Goal: Communication & Community: Answer question/provide support

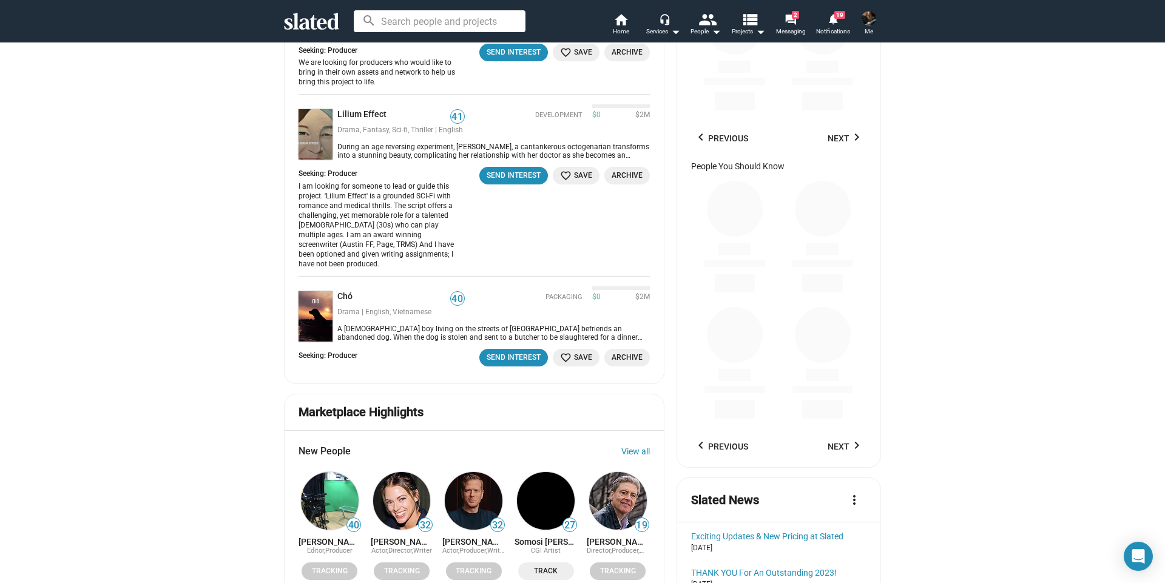
scroll to position [1080, 0]
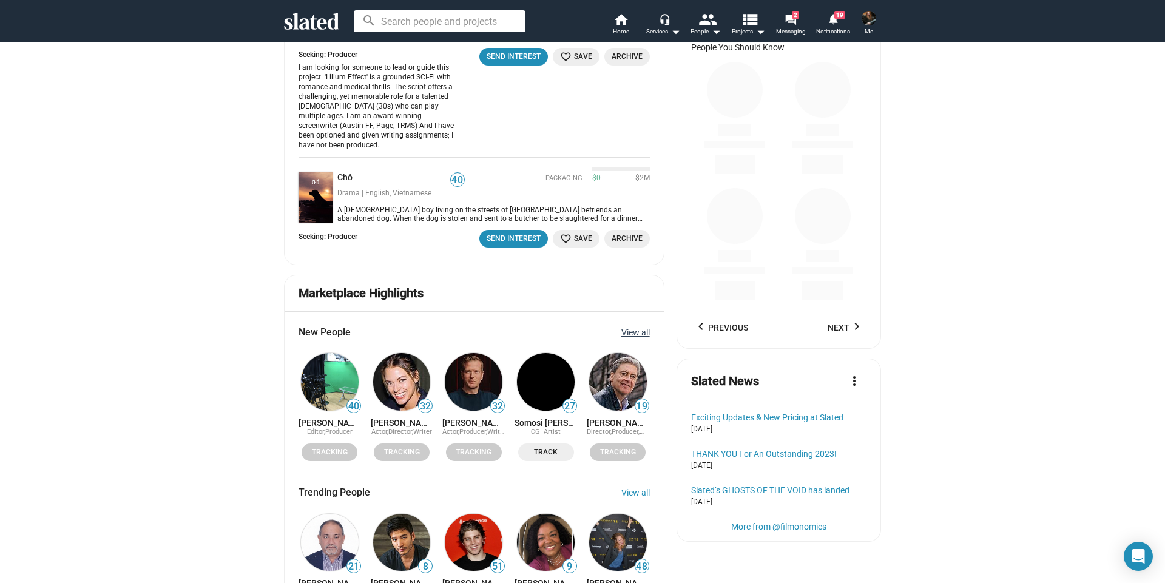
click at [633, 328] on link "View all" at bounding box center [635, 333] width 29 height 10
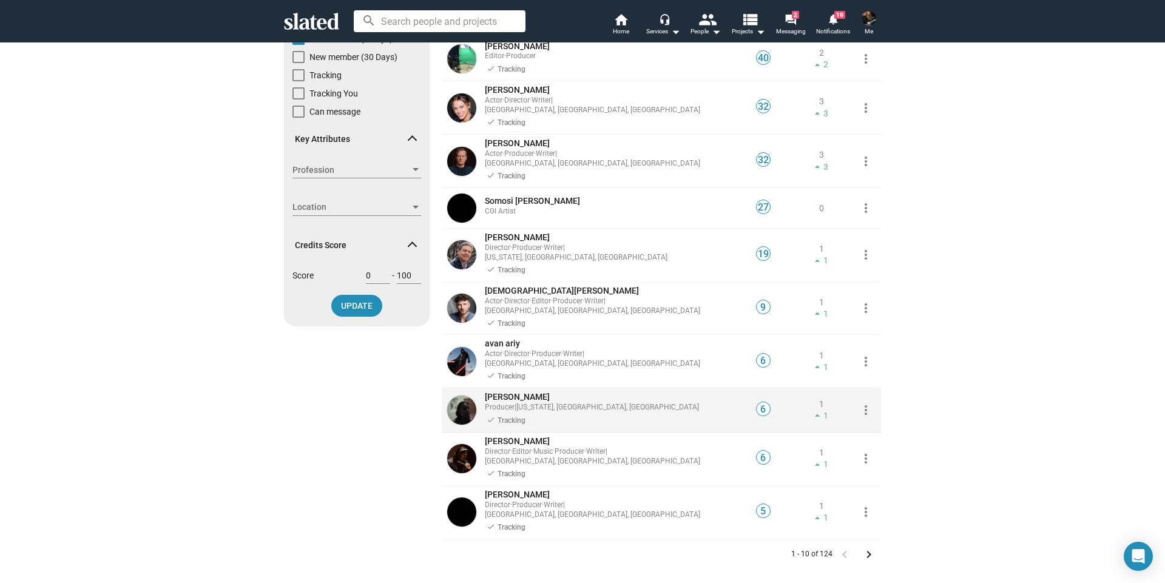
scroll to position [182, 0]
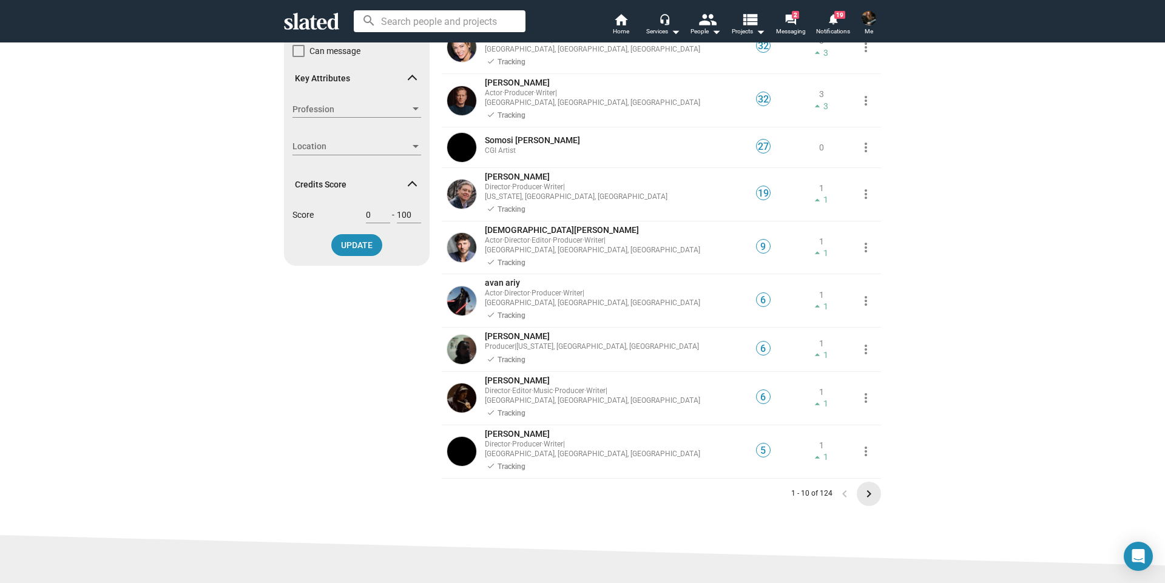
click at [866, 487] on mat-icon "keyboard_arrow_right" at bounding box center [868, 494] width 15 height 15
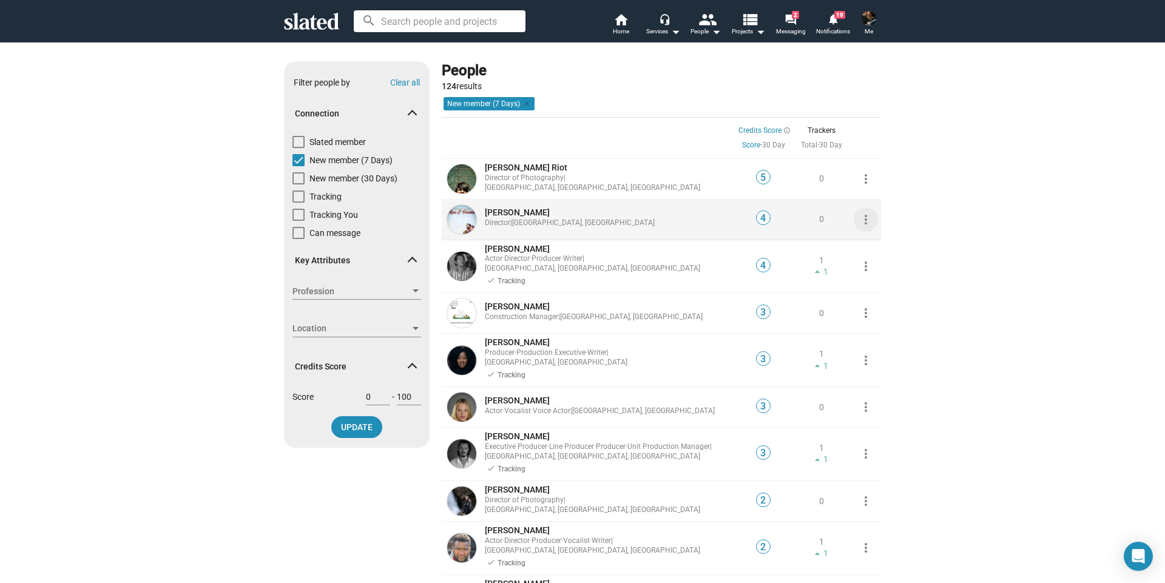
click at [861, 219] on mat-icon "more_vert" at bounding box center [865, 219] width 15 height 15
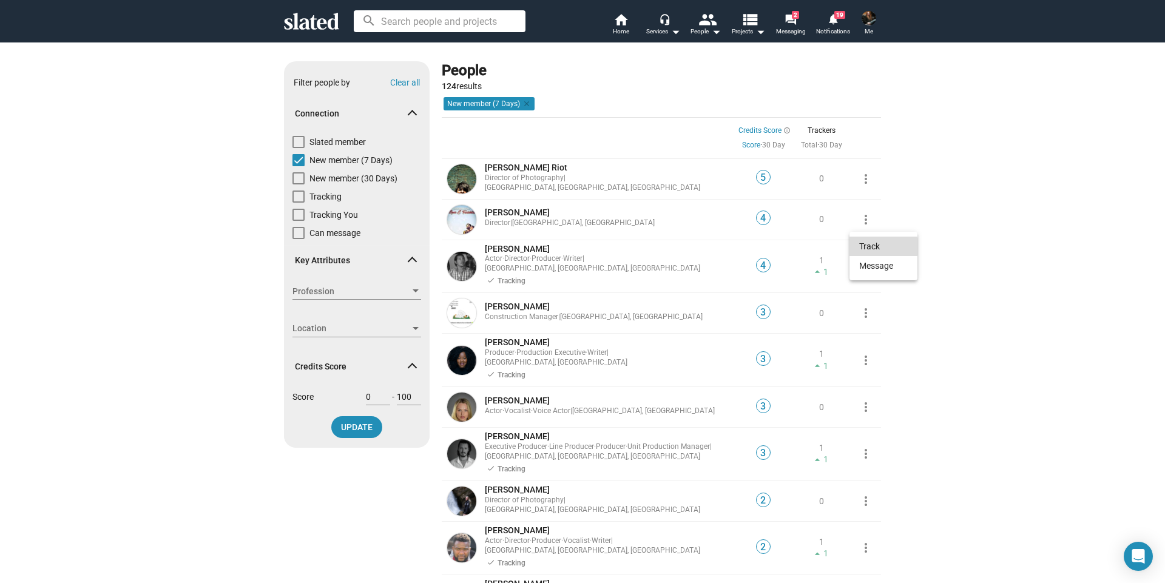
click at [866, 247] on button "Track" at bounding box center [883, 246] width 68 height 19
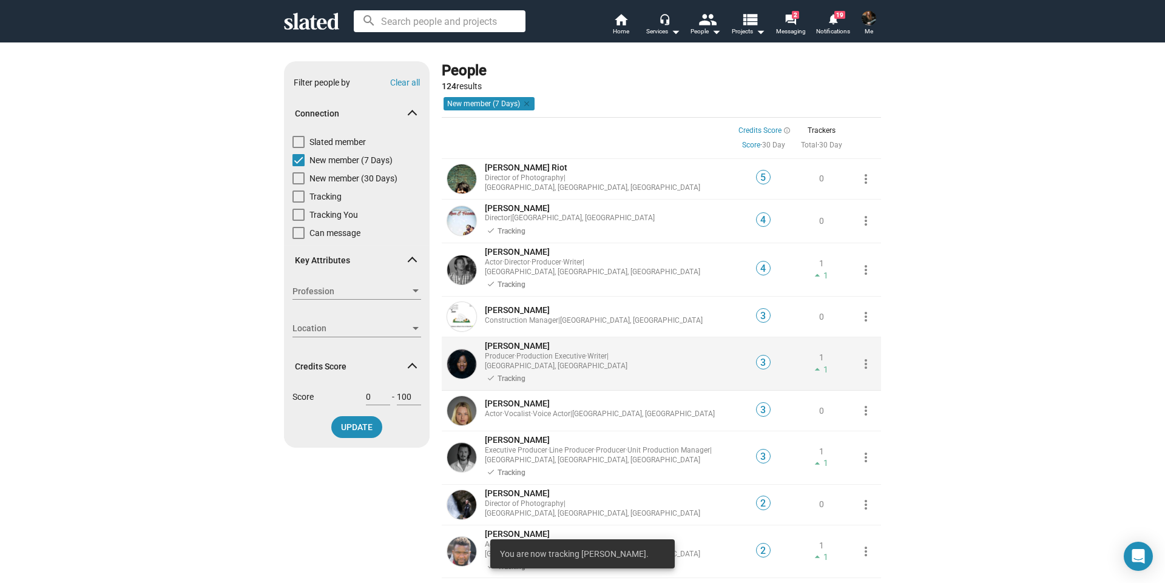
scroll to position [182, 0]
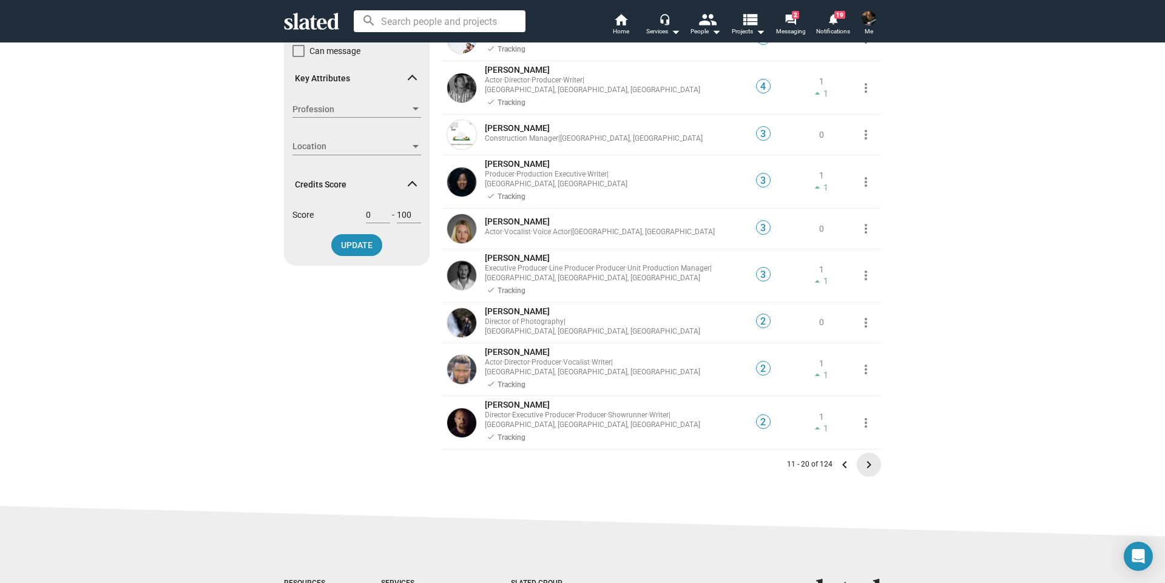
click at [865, 457] on mat-icon "keyboard_arrow_right" at bounding box center [868, 464] width 15 height 15
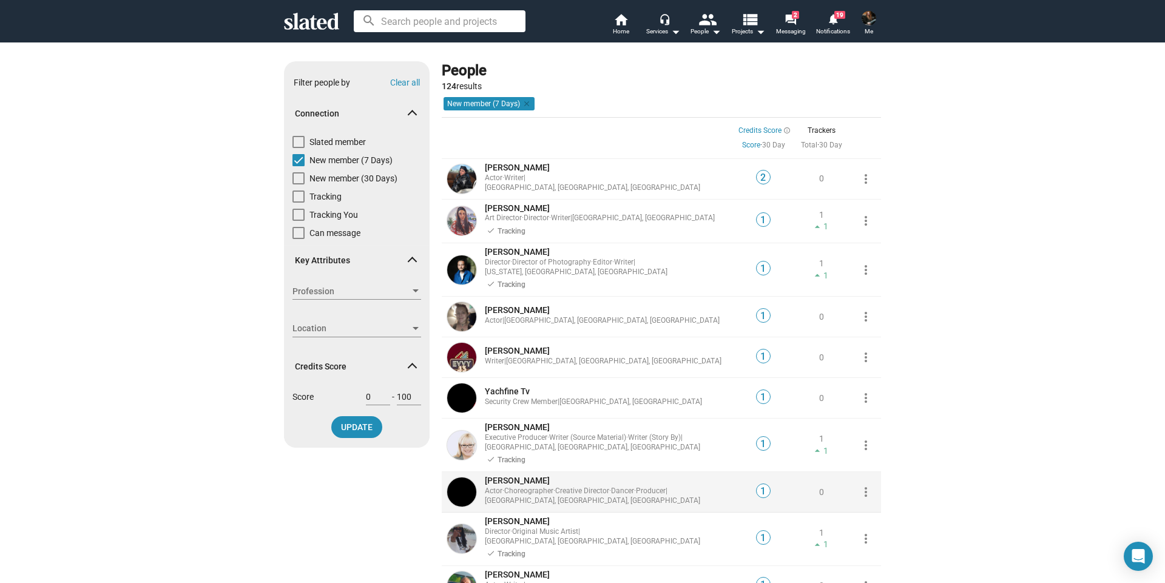
scroll to position [121, 0]
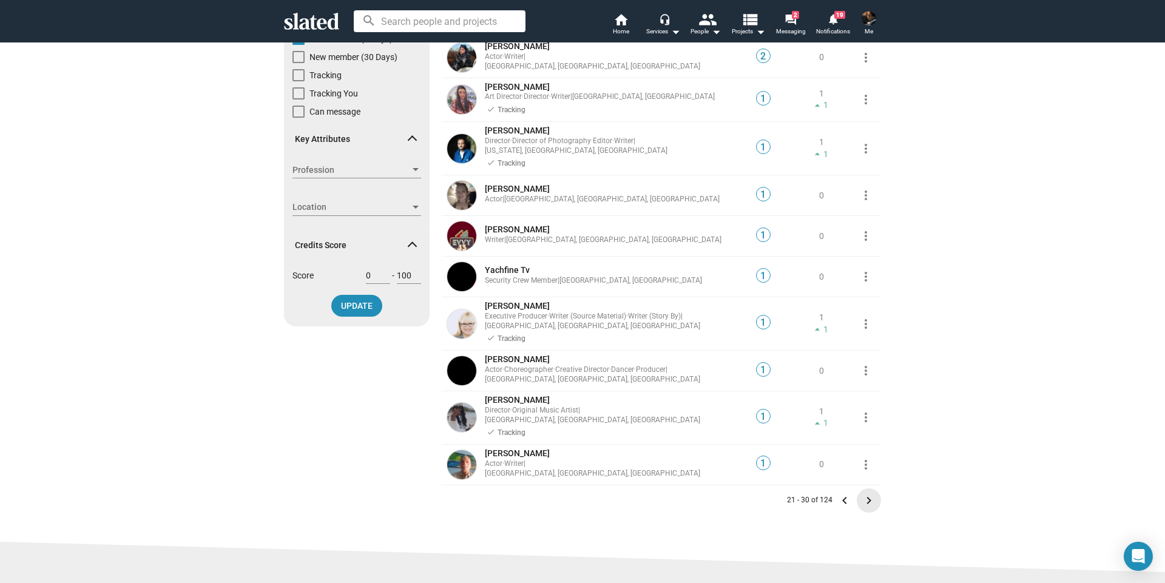
click at [864, 493] on mat-icon "keyboard_arrow_right" at bounding box center [868, 500] width 15 height 15
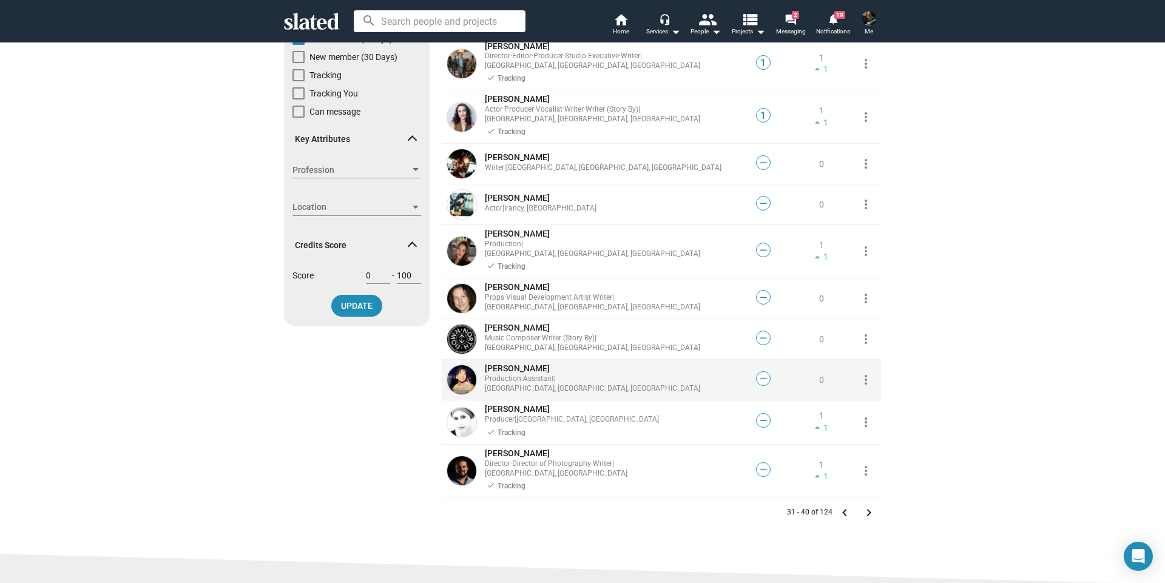
scroll to position [243, 0]
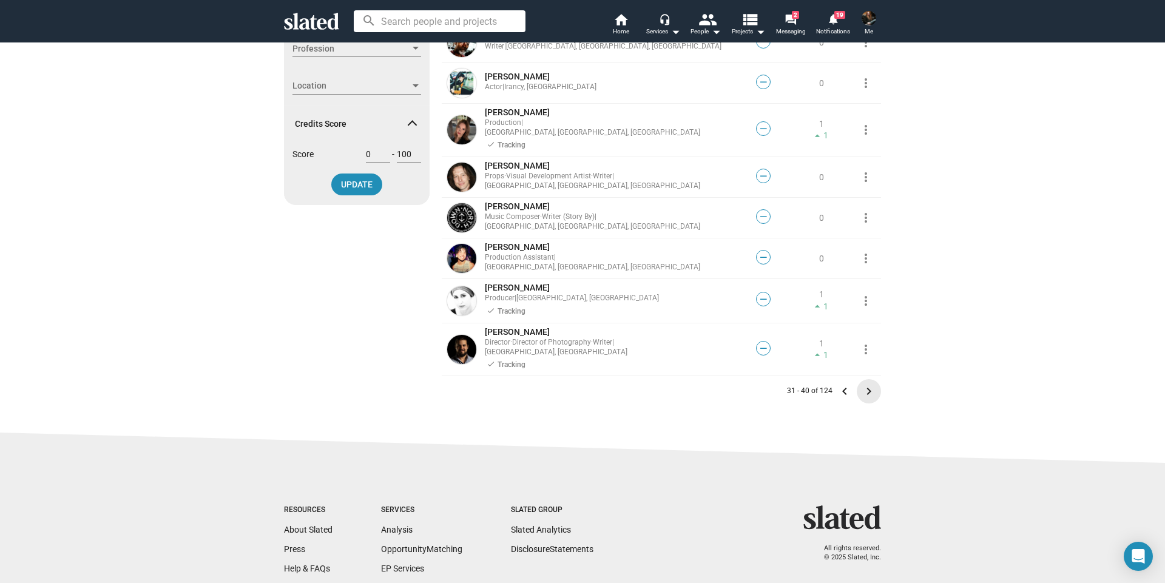
click at [864, 384] on mat-icon "keyboard_arrow_right" at bounding box center [868, 391] width 15 height 15
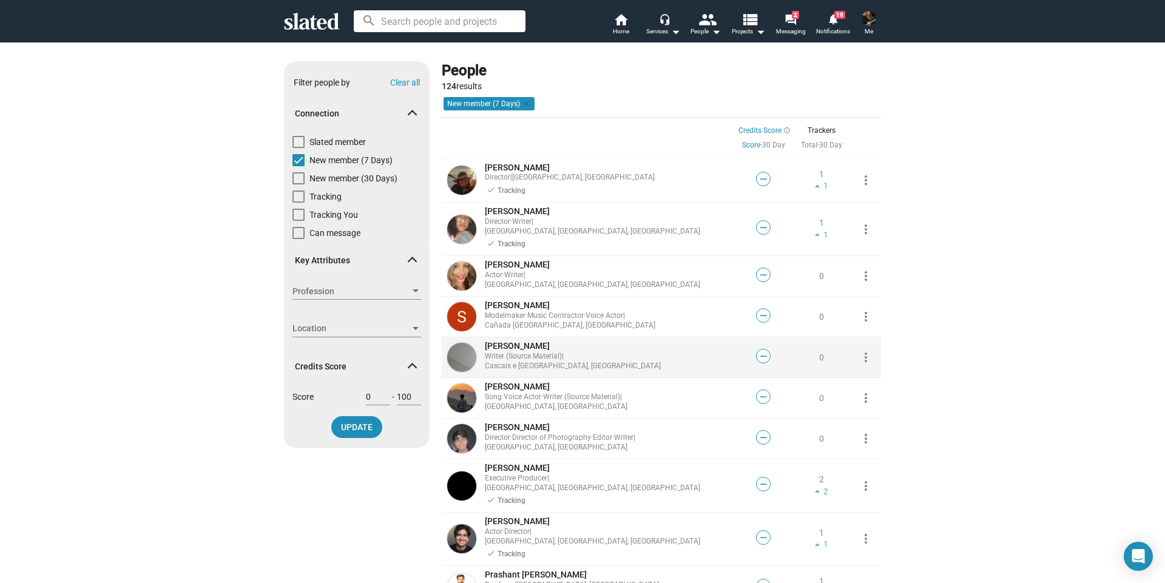
scroll to position [121, 0]
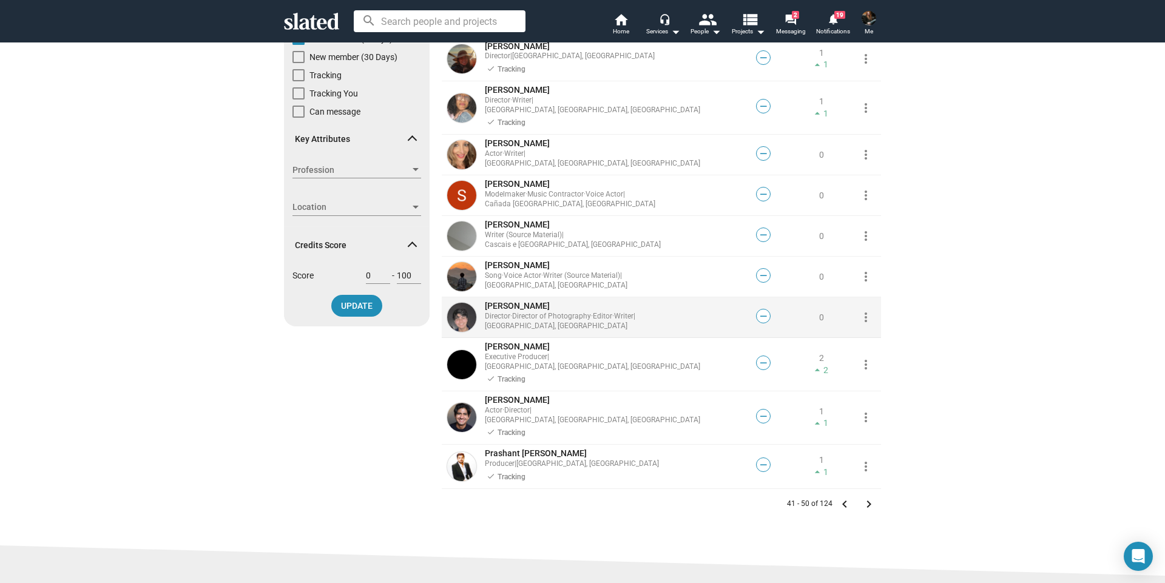
click at [860, 310] on mat-icon "more_vert" at bounding box center [865, 317] width 15 height 15
click at [865, 333] on button "Track" at bounding box center [883, 334] width 68 height 19
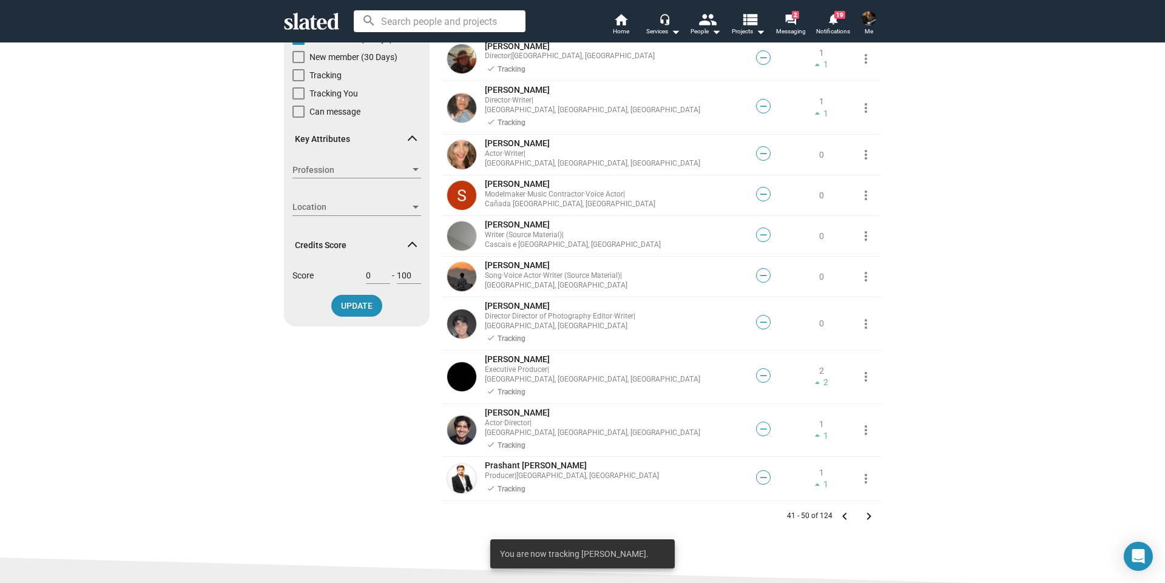
scroll to position [303, 0]
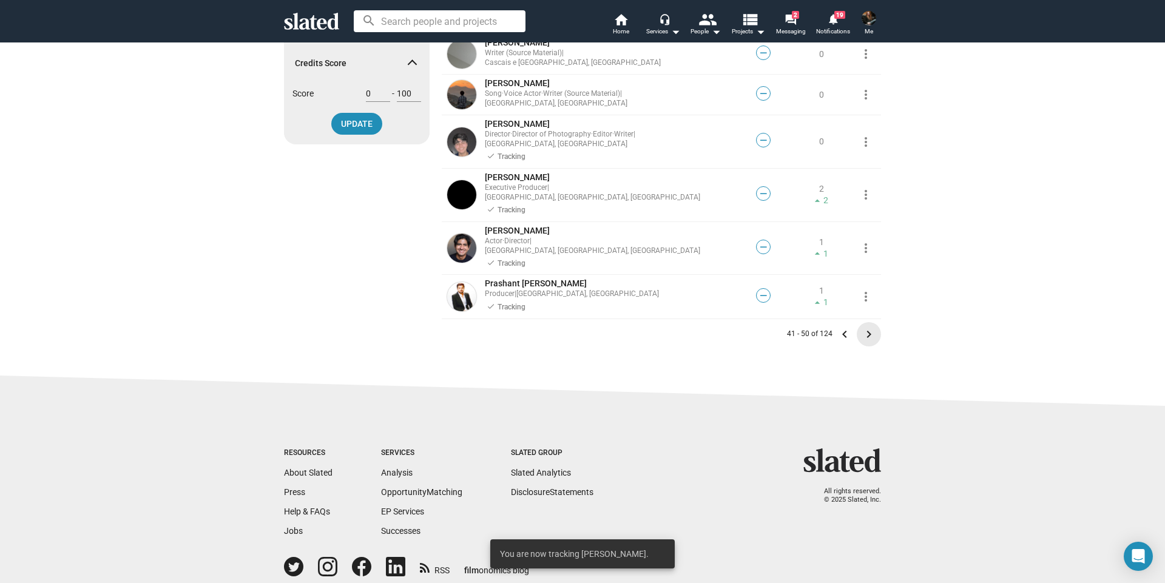
click at [865, 327] on mat-icon "keyboard_arrow_right" at bounding box center [868, 334] width 15 height 15
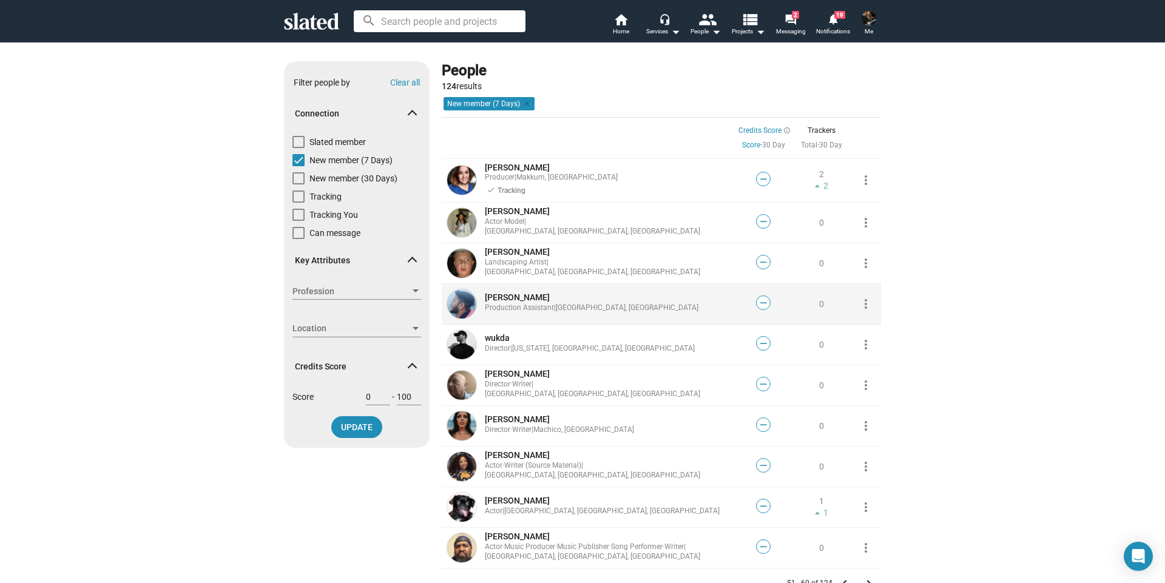
scroll to position [121, 0]
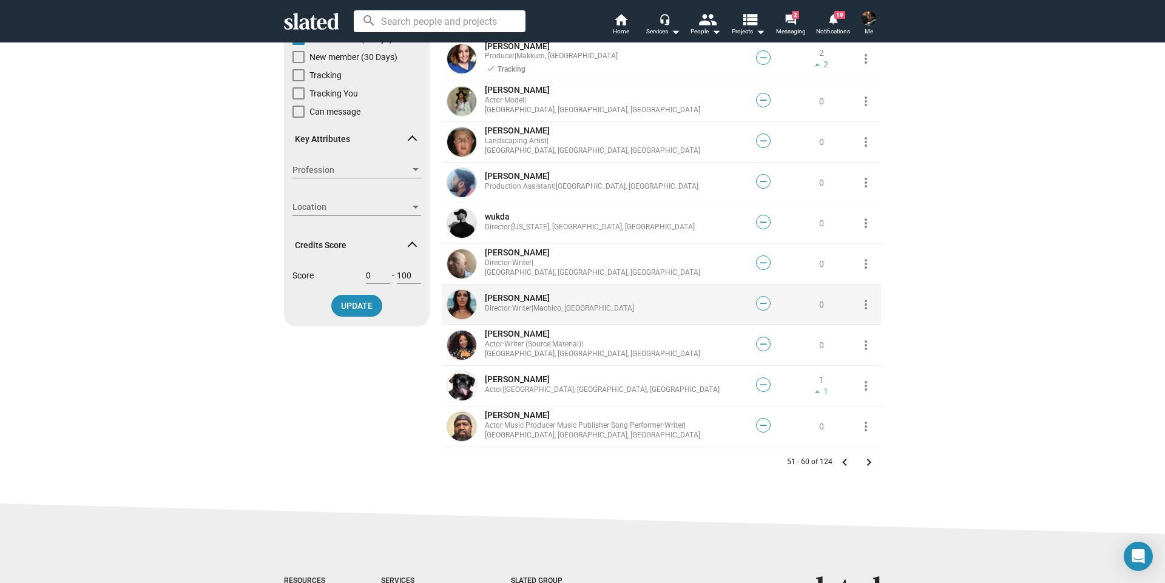
click at [860, 305] on mat-icon "more_vert" at bounding box center [865, 304] width 15 height 15
click at [863, 328] on button "Track" at bounding box center [883, 331] width 68 height 19
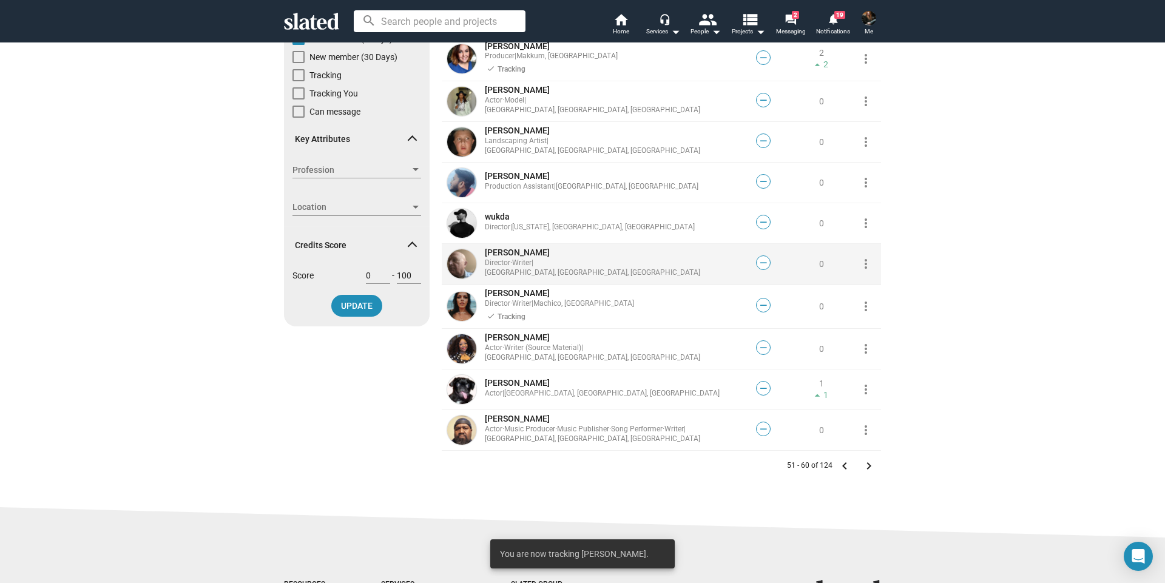
click at [861, 266] on mat-icon "more_vert" at bounding box center [865, 264] width 15 height 15
click at [866, 289] on button "Track" at bounding box center [883, 290] width 68 height 19
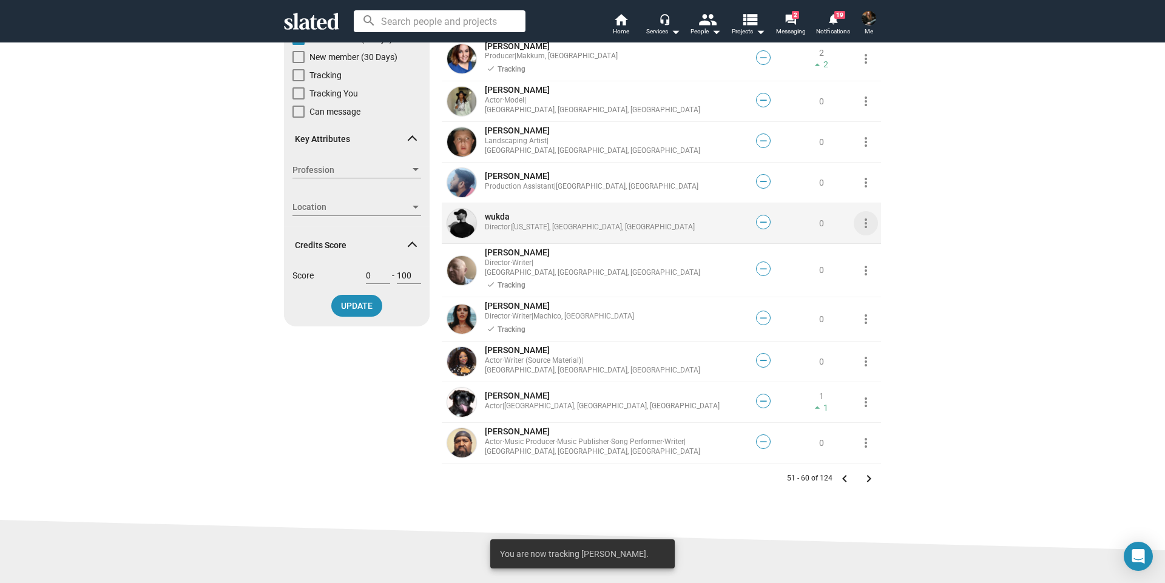
click at [863, 226] on mat-icon "more_vert" at bounding box center [865, 223] width 15 height 15
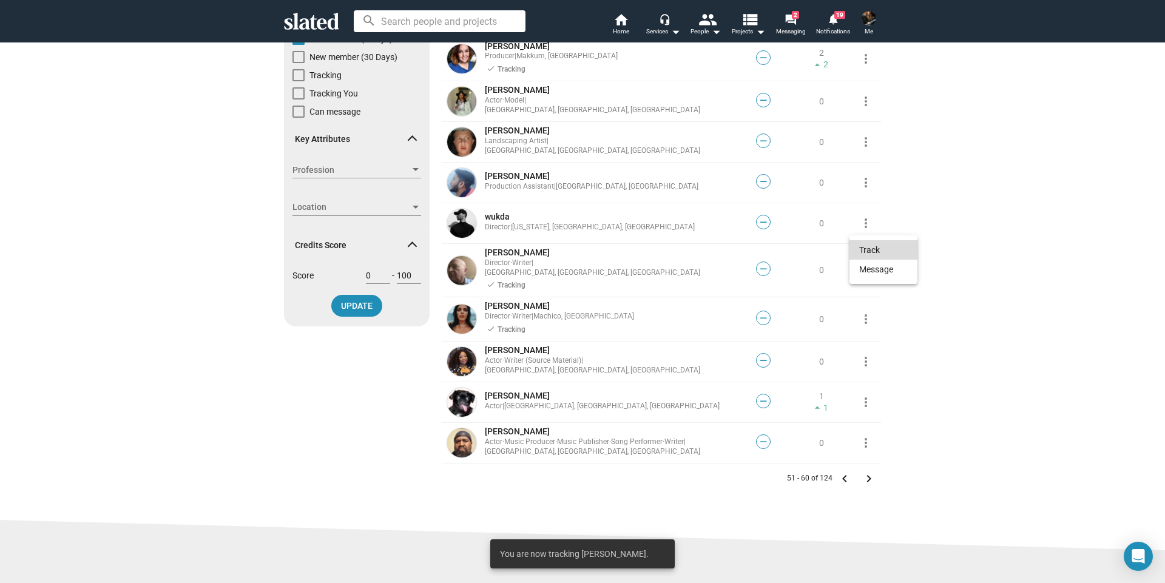
click at [871, 251] on button "Track" at bounding box center [883, 249] width 68 height 19
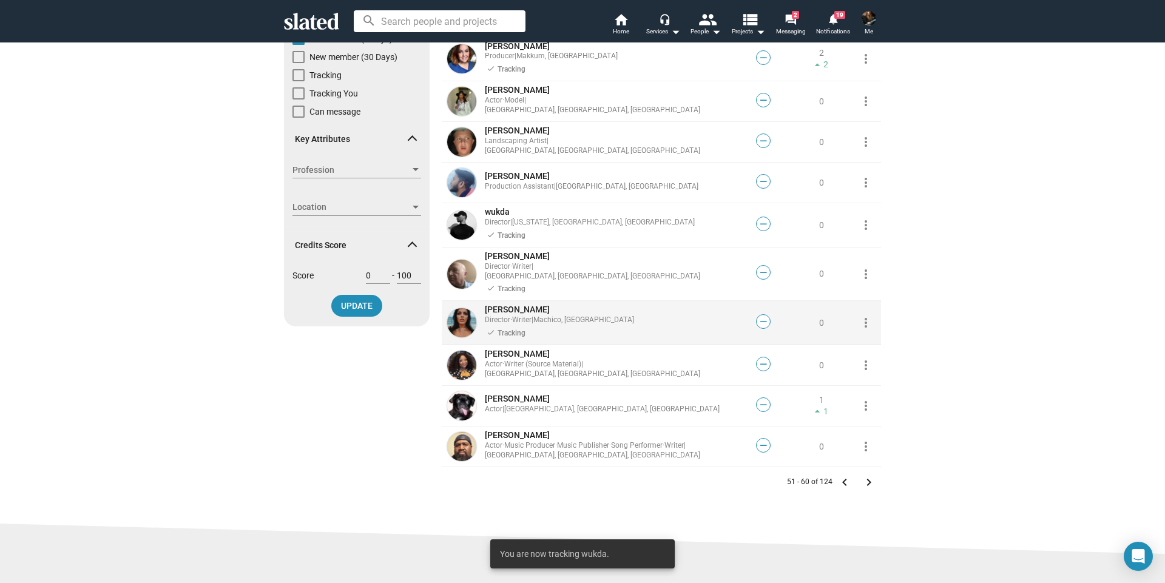
scroll to position [182, 0]
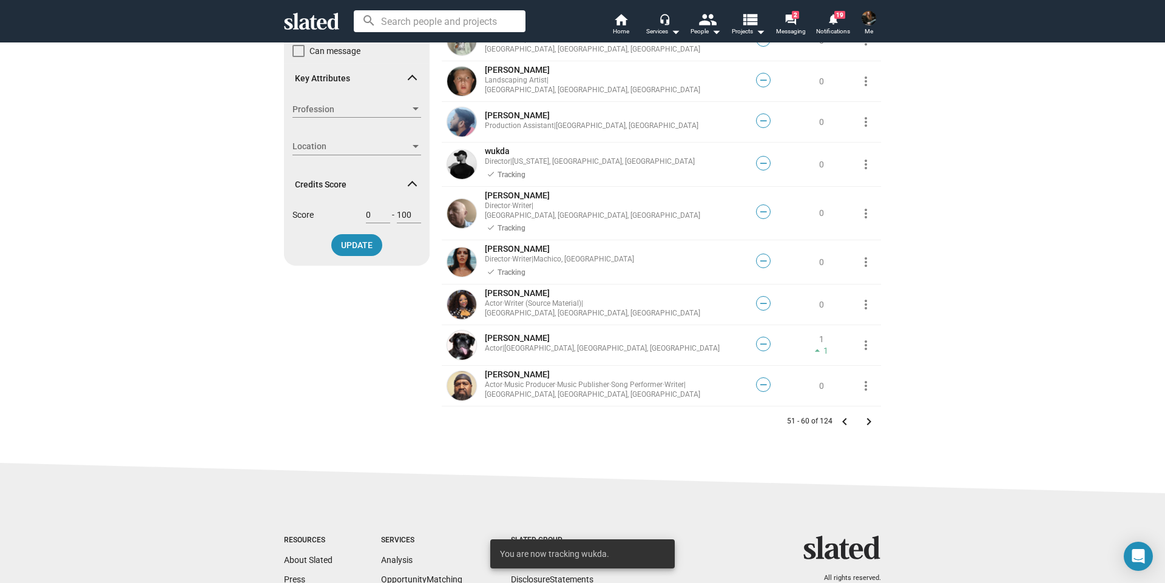
click at [863, 414] on mat-icon "keyboard_arrow_right" at bounding box center [868, 421] width 15 height 15
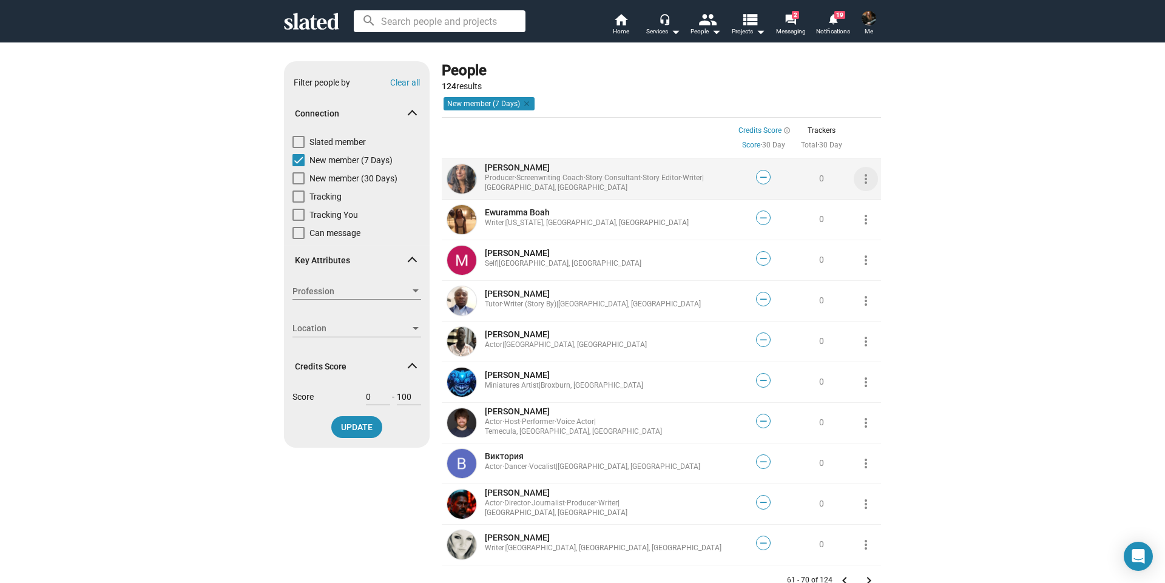
click at [862, 181] on mat-icon "more_vert" at bounding box center [865, 179] width 15 height 15
click at [868, 206] on button "Track" at bounding box center [883, 205] width 68 height 19
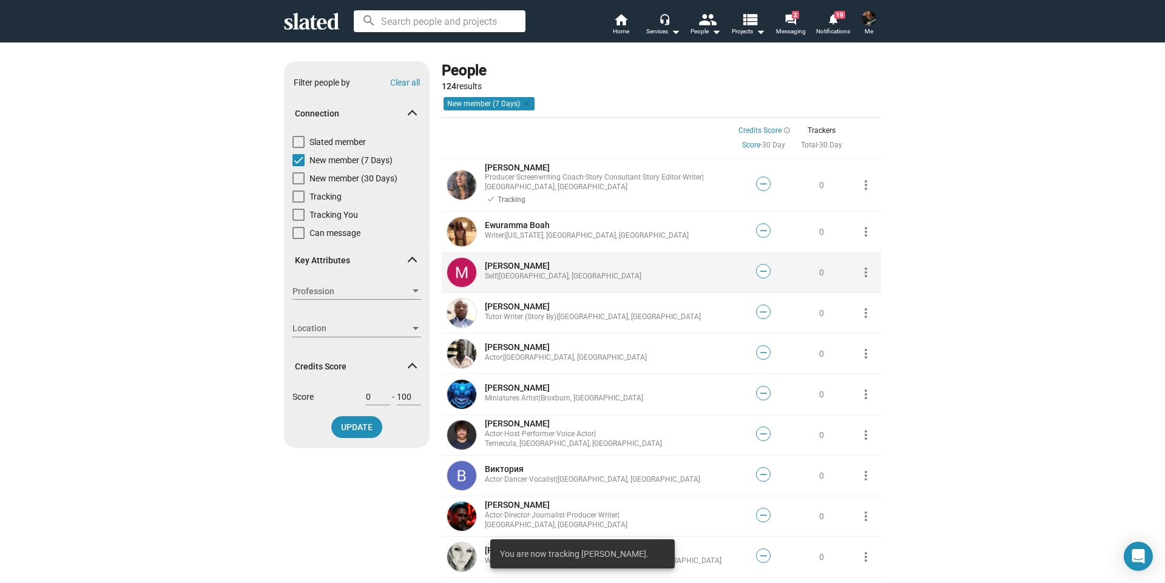
scroll to position [121, 0]
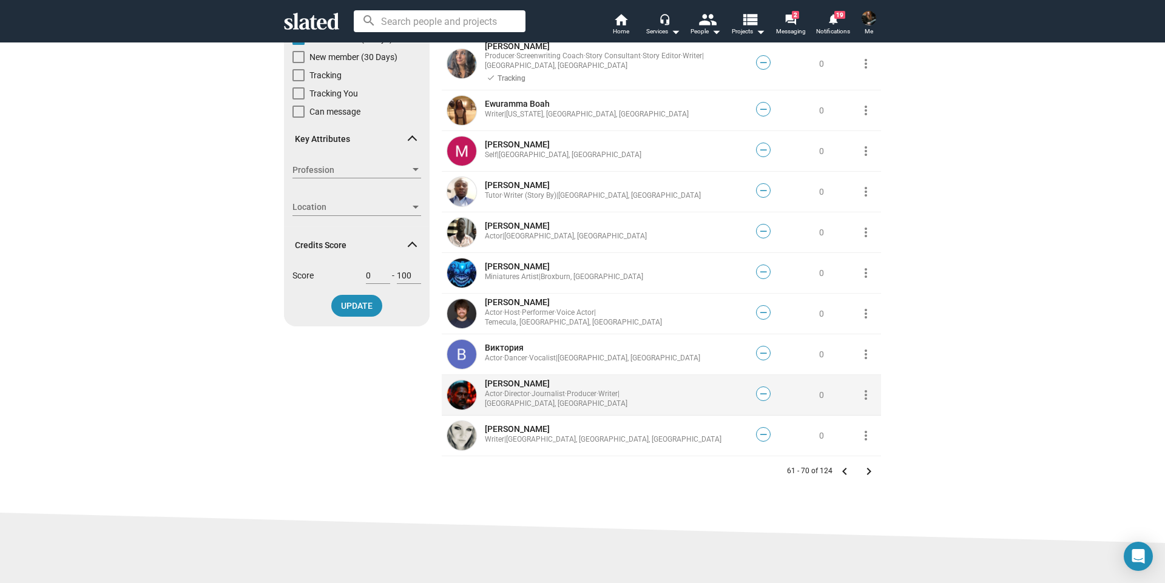
click at [860, 396] on mat-icon "more_vert" at bounding box center [865, 395] width 15 height 15
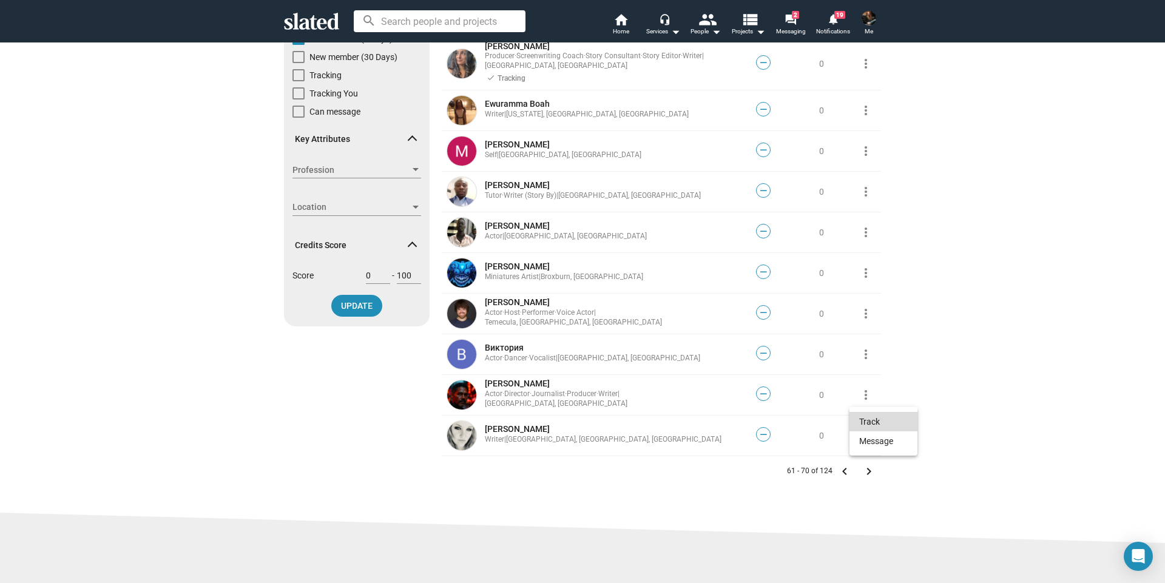
click at [860, 419] on button "Track" at bounding box center [883, 421] width 68 height 19
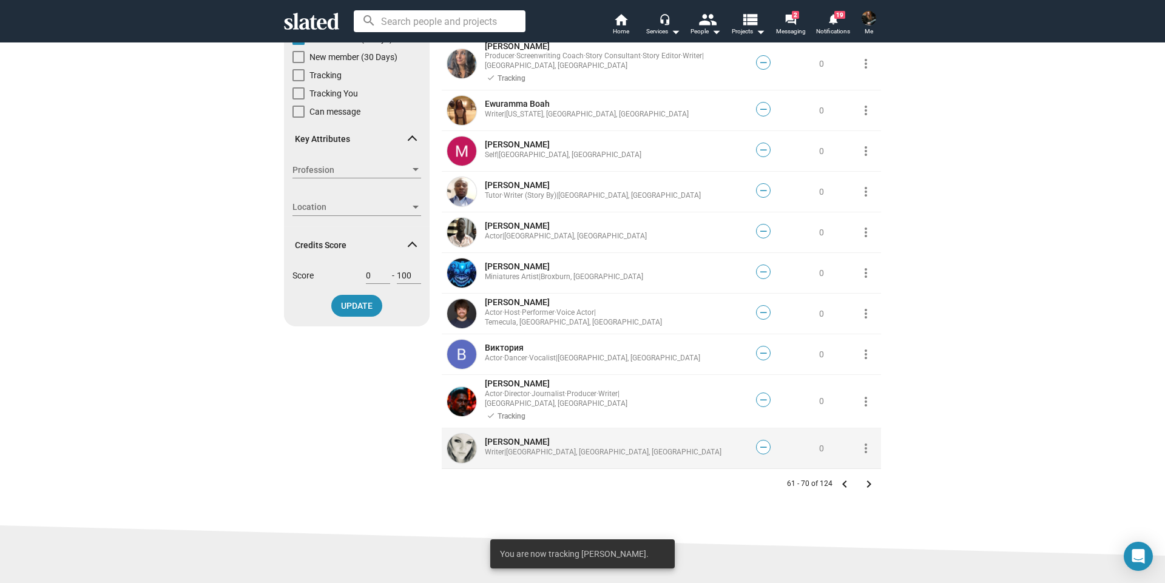
scroll to position [243, 0]
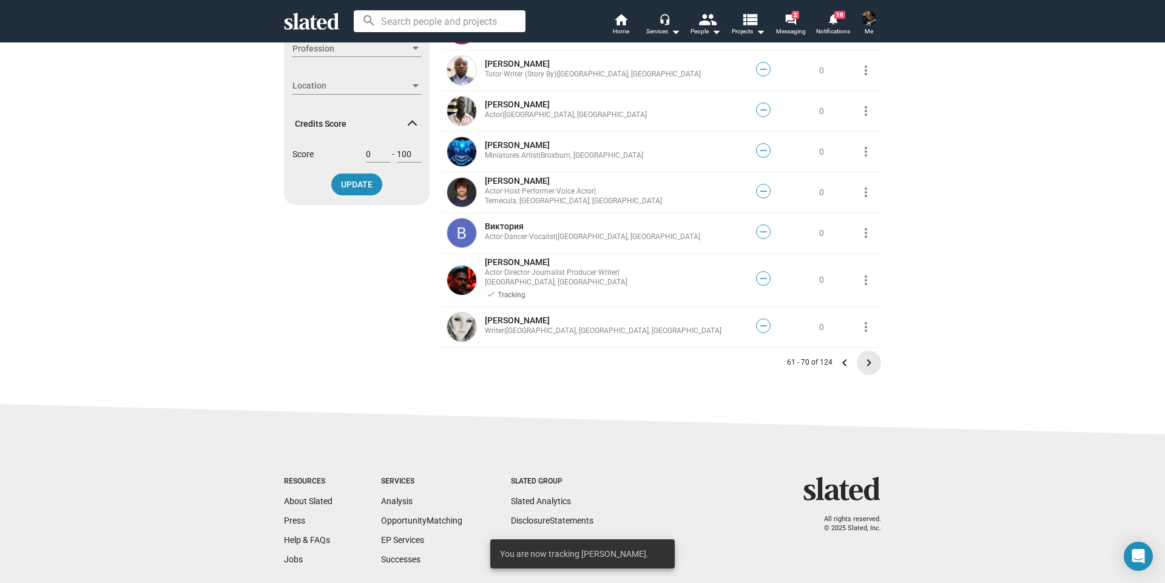
click at [865, 356] on mat-icon "keyboard_arrow_right" at bounding box center [868, 363] width 15 height 15
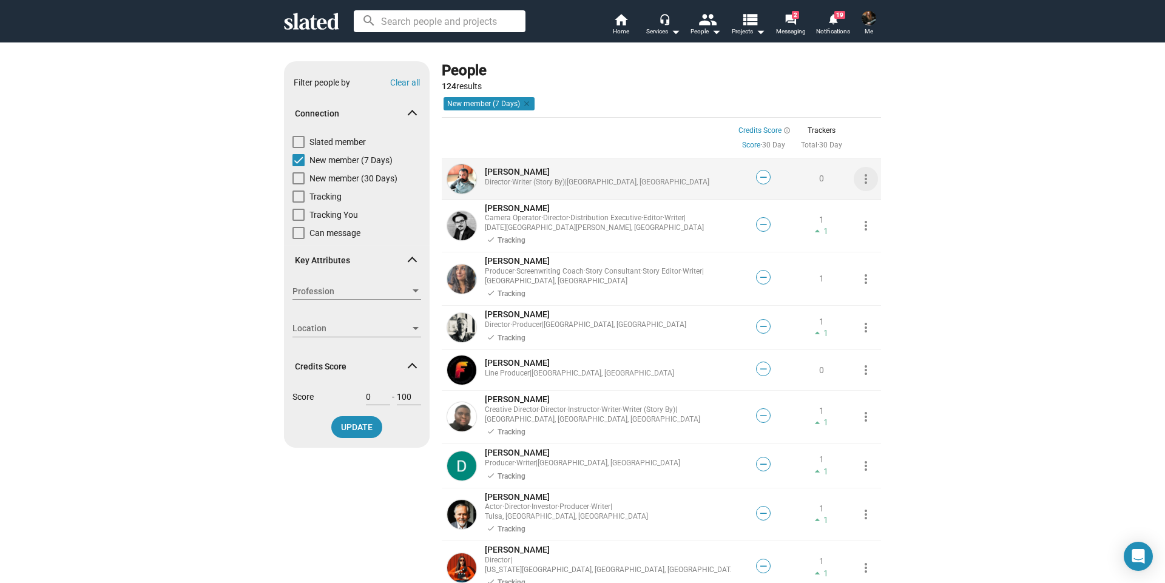
click at [860, 181] on mat-icon "more_vert" at bounding box center [865, 179] width 15 height 15
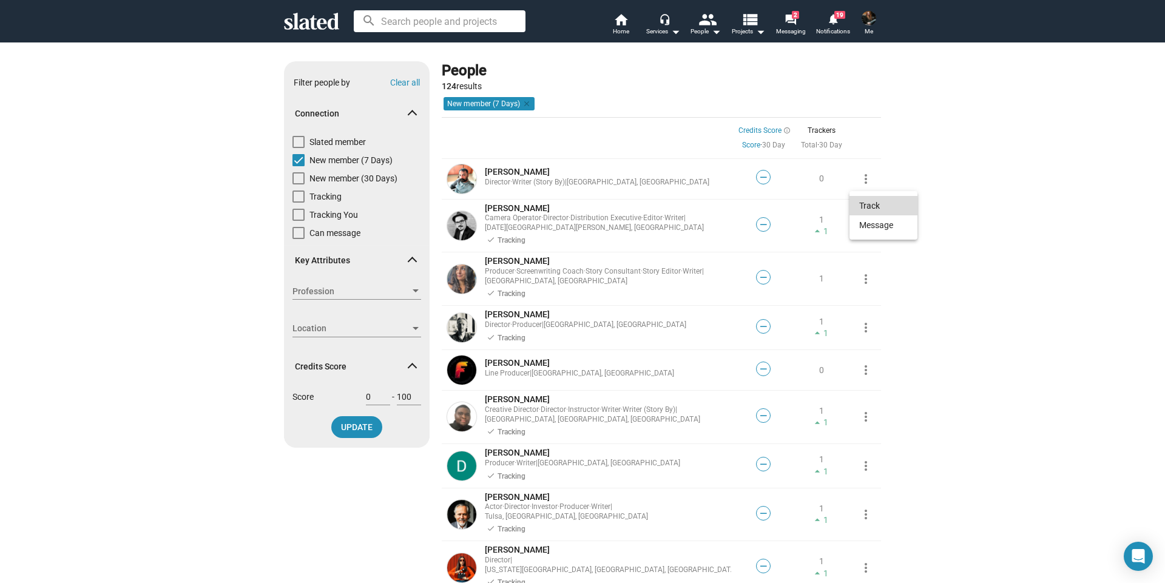
click at [869, 207] on button "Track" at bounding box center [883, 205] width 68 height 19
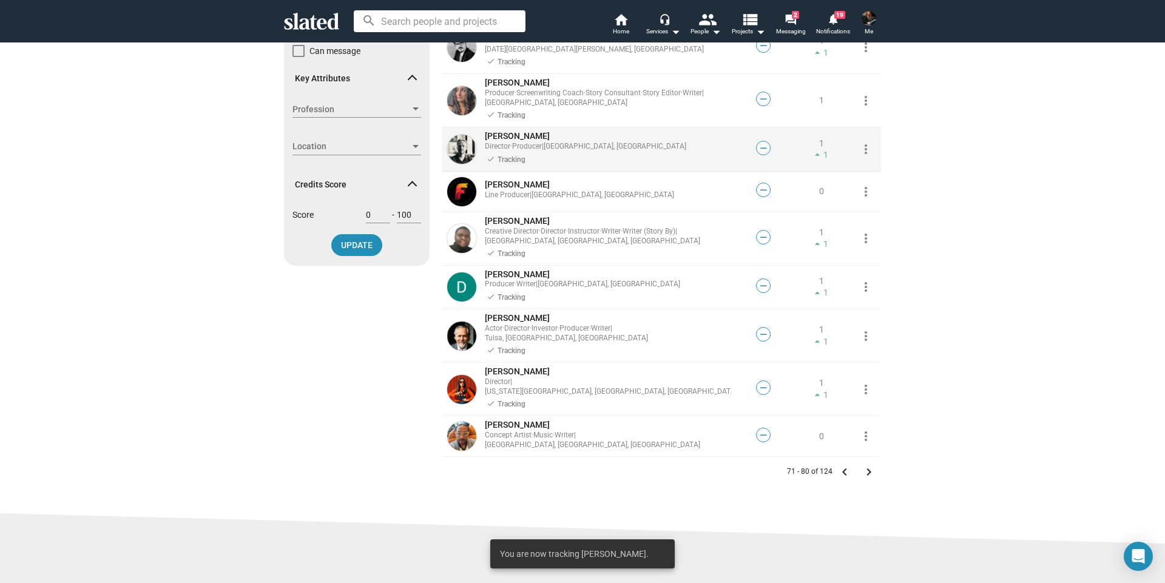
scroll to position [243, 0]
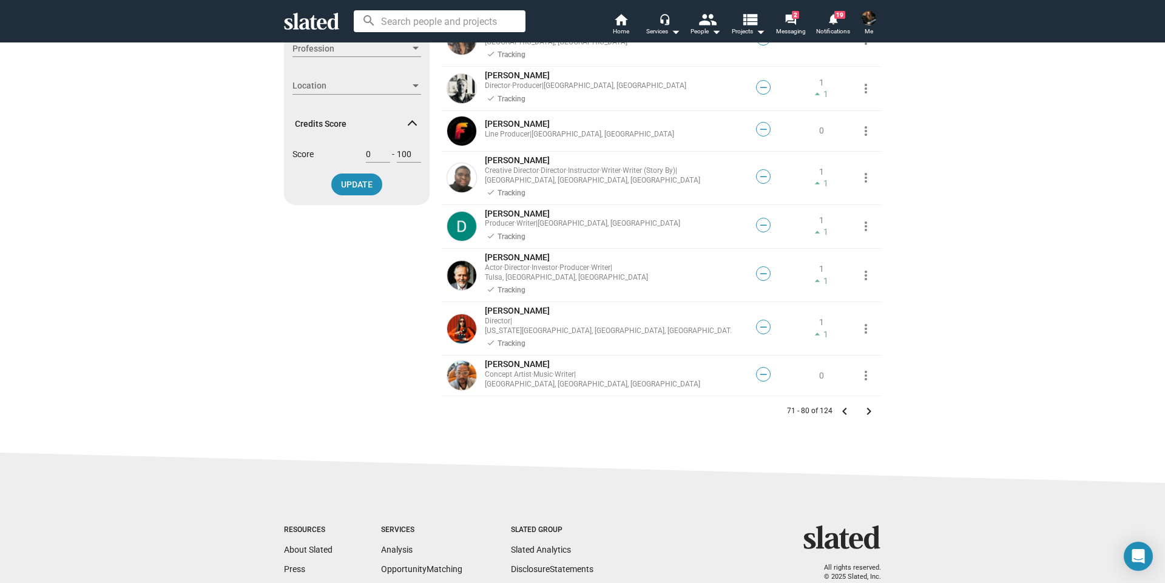
click at [863, 404] on mat-icon "keyboard_arrow_right" at bounding box center [868, 411] width 15 height 15
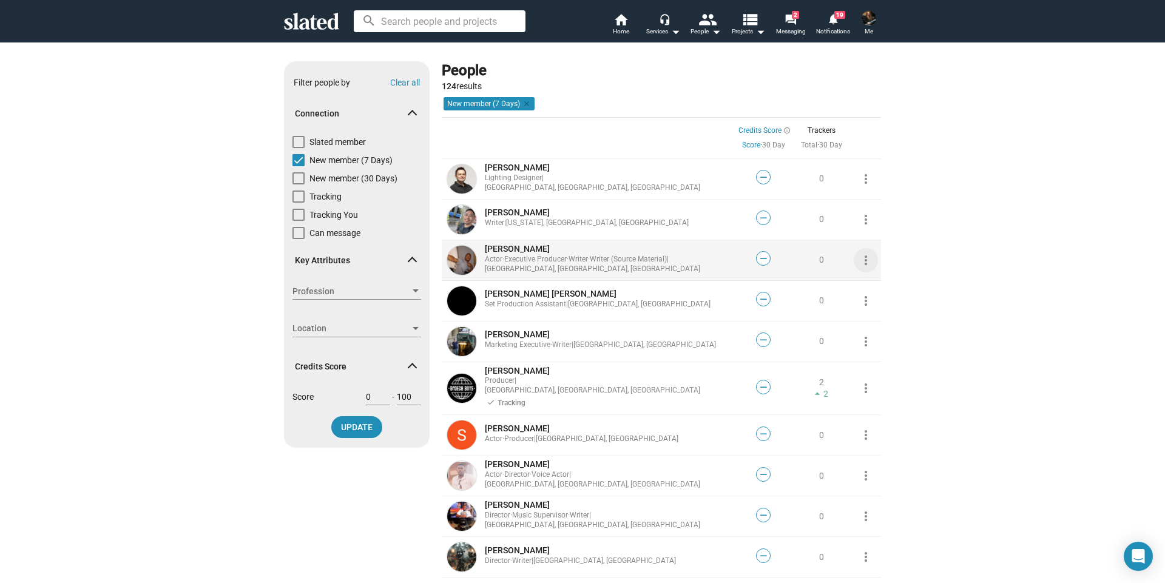
click at [858, 260] on mat-icon "more_vert" at bounding box center [865, 260] width 15 height 15
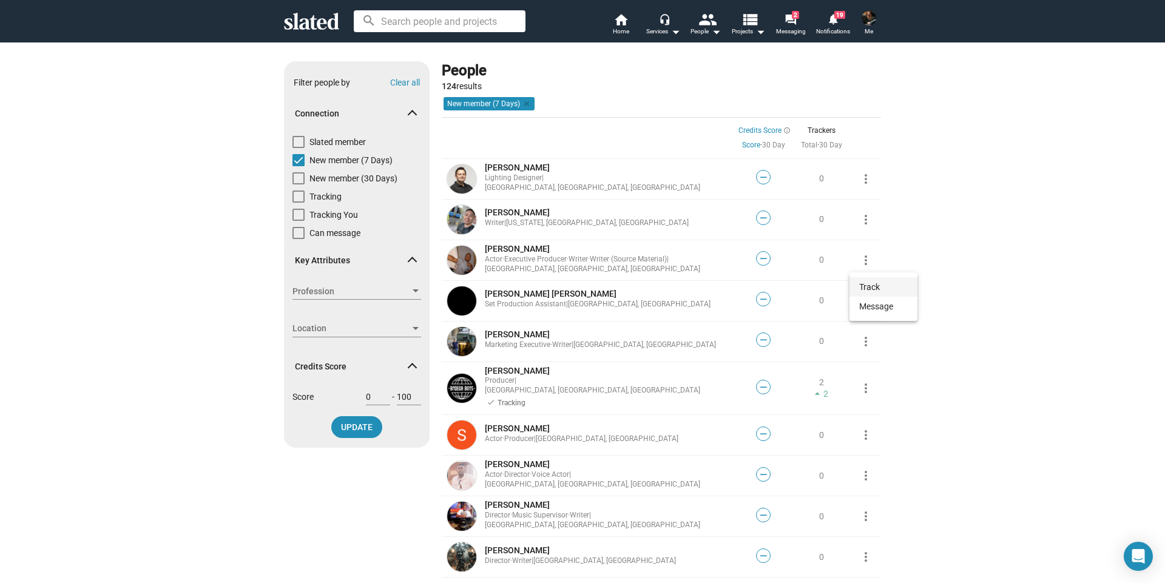
click at [867, 286] on button "Track" at bounding box center [883, 286] width 68 height 19
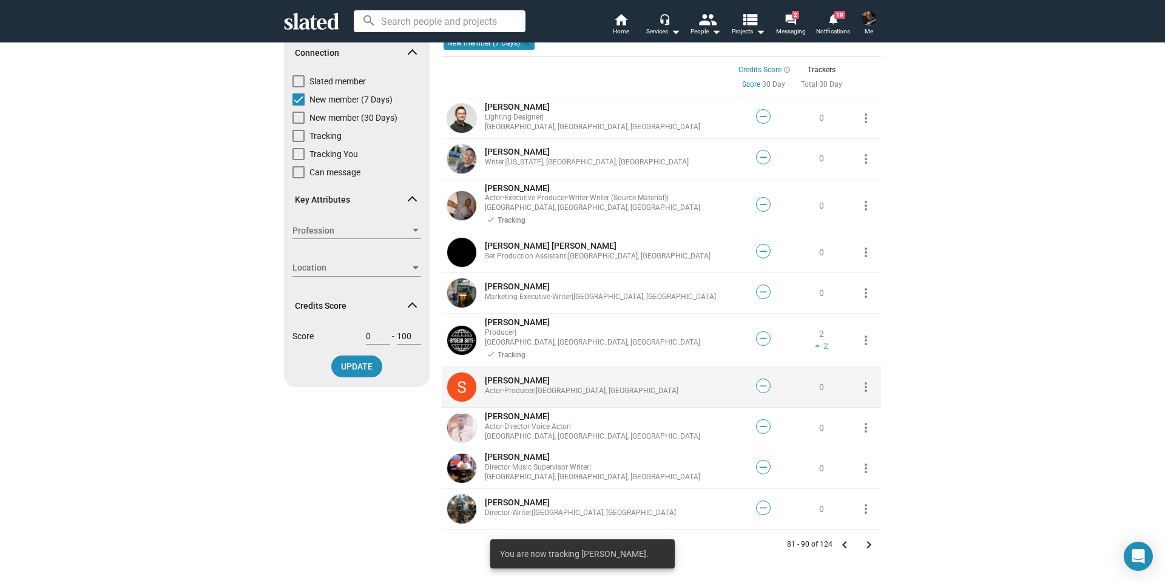
scroll to position [182, 0]
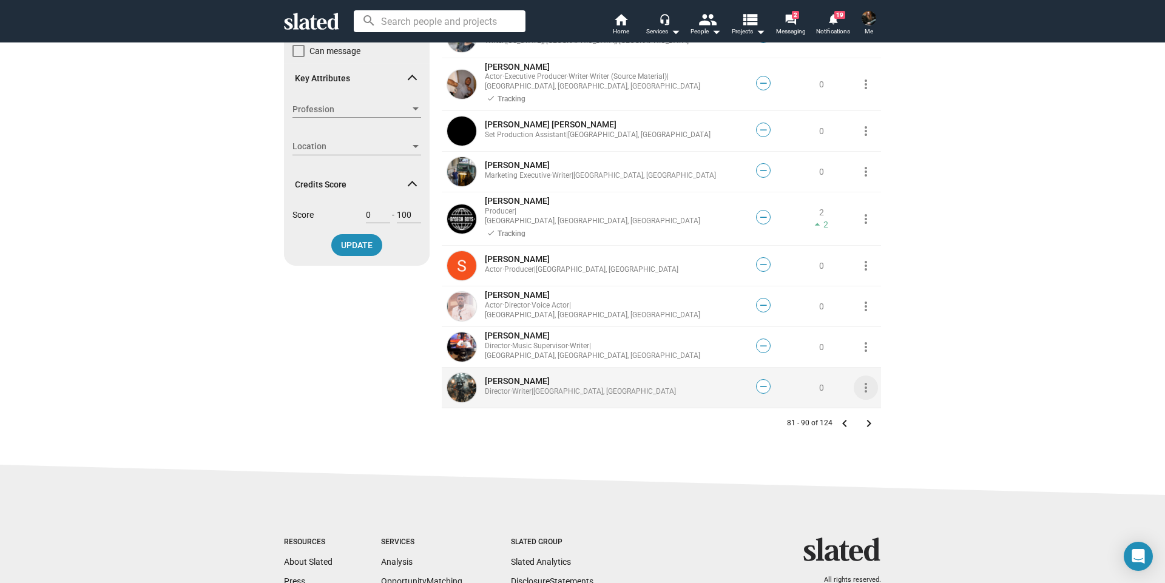
click at [864, 380] on mat-icon "more_vert" at bounding box center [865, 387] width 15 height 15
click at [868, 403] on button "Track" at bounding box center [883, 404] width 68 height 19
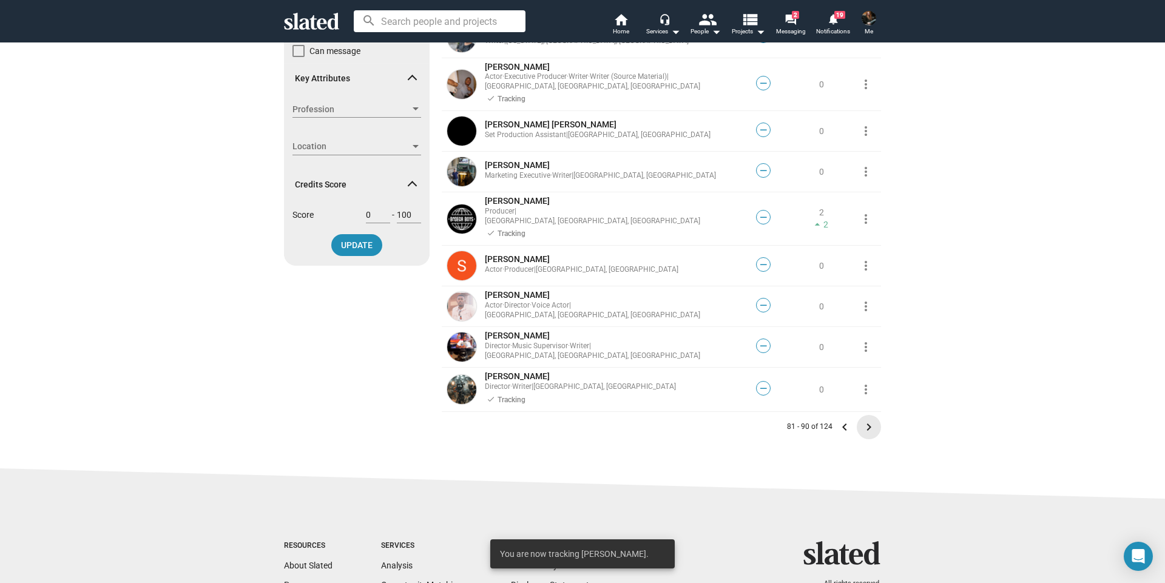
click at [863, 420] on mat-icon "keyboard_arrow_right" at bounding box center [868, 427] width 15 height 15
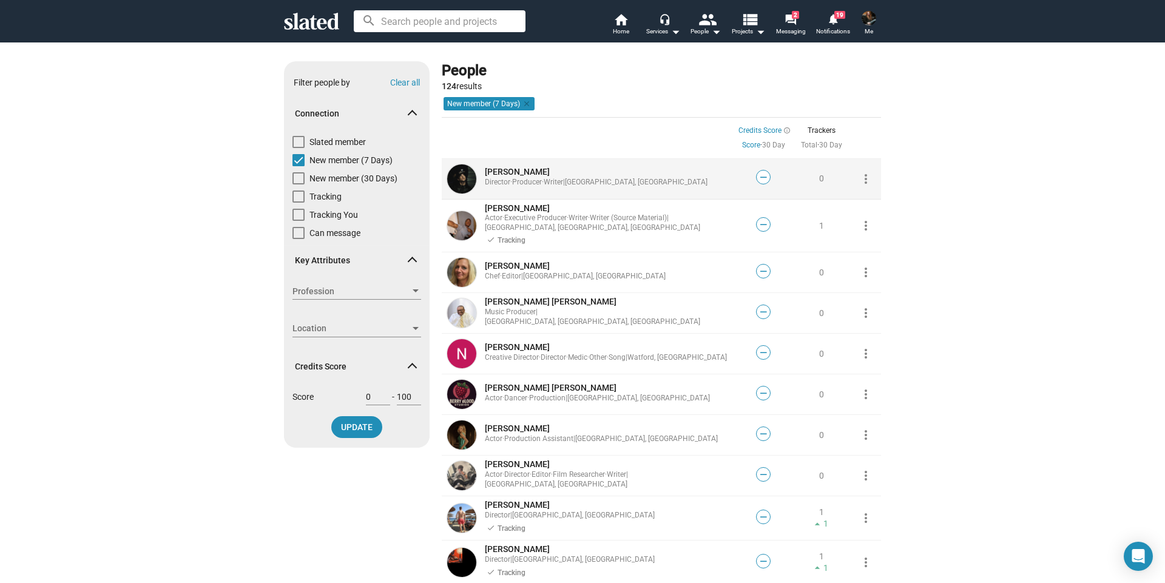
click at [864, 176] on mat-icon "more_vert" at bounding box center [865, 179] width 15 height 15
click at [869, 206] on button "Track" at bounding box center [883, 205] width 68 height 19
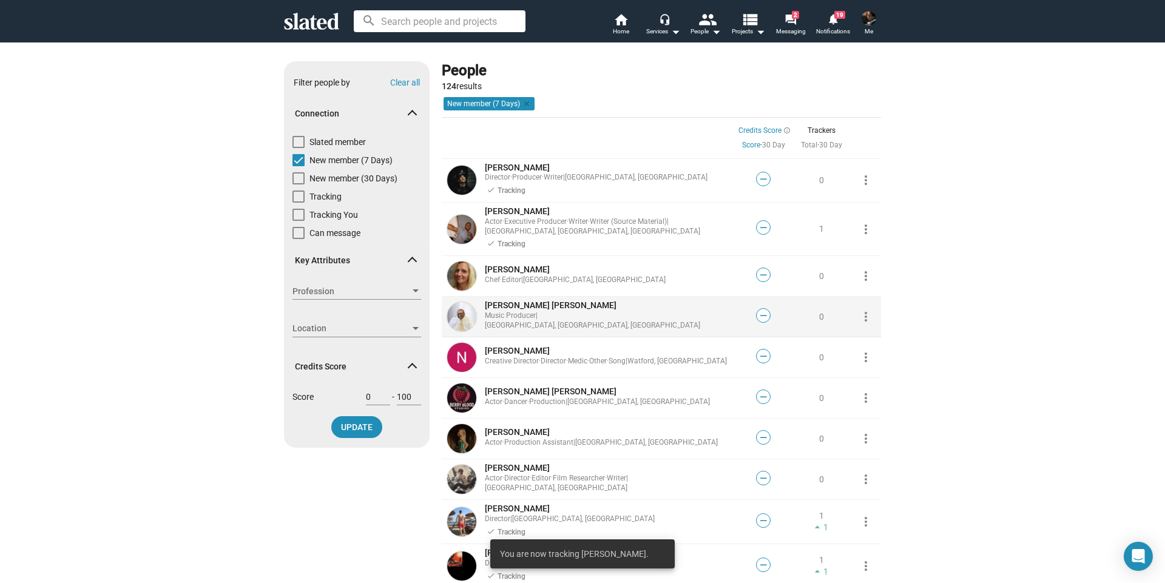
scroll to position [121, 0]
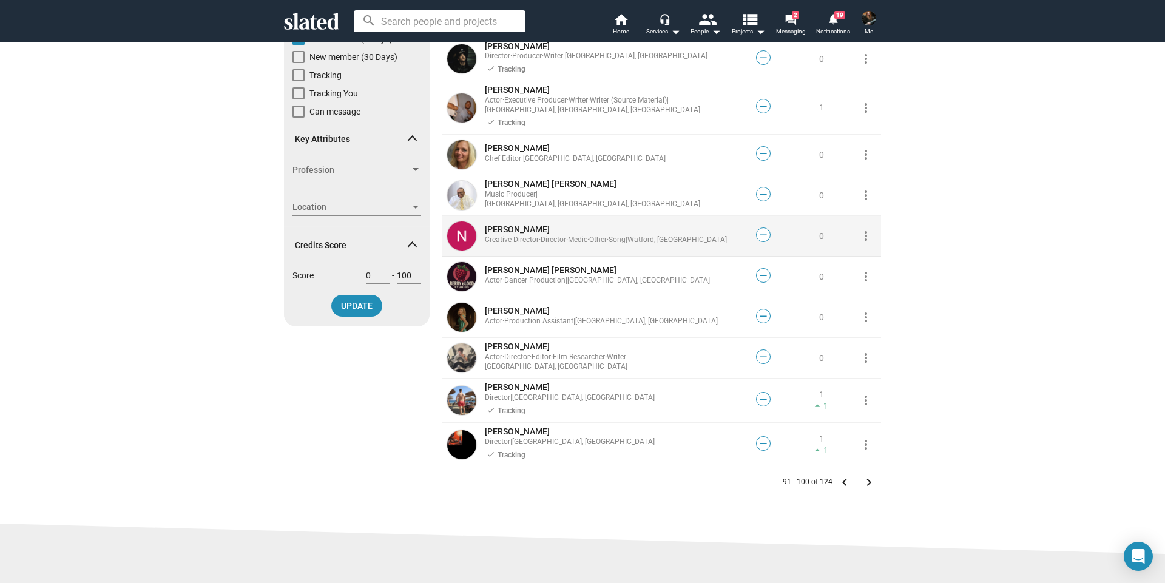
click at [860, 234] on mat-icon "more_vert" at bounding box center [865, 236] width 15 height 15
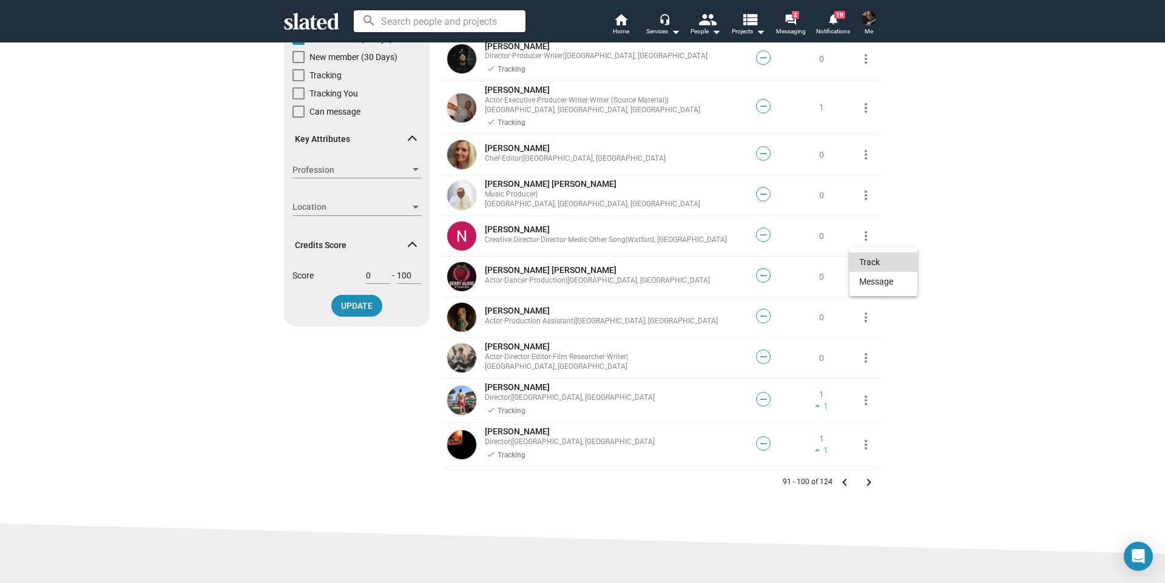
click at [863, 261] on button "Track" at bounding box center [883, 261] width 68 height 19
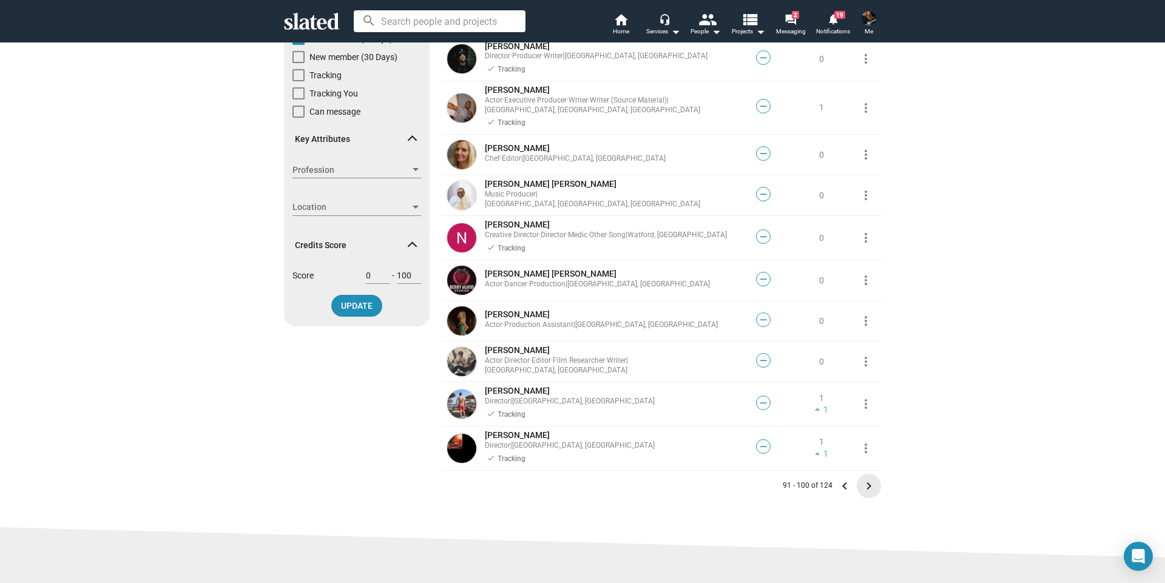
click at [863, 483] on mat-icon "keyboard_arrow_right" at bounding box center [868, 486] width 15 height 15
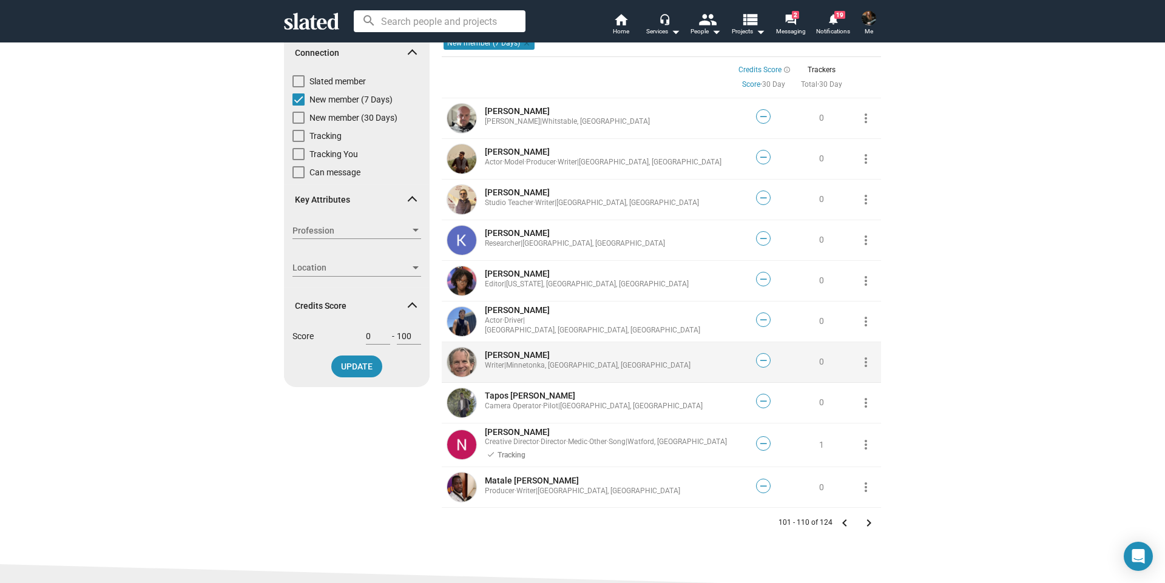
scroll to position [182, 0]
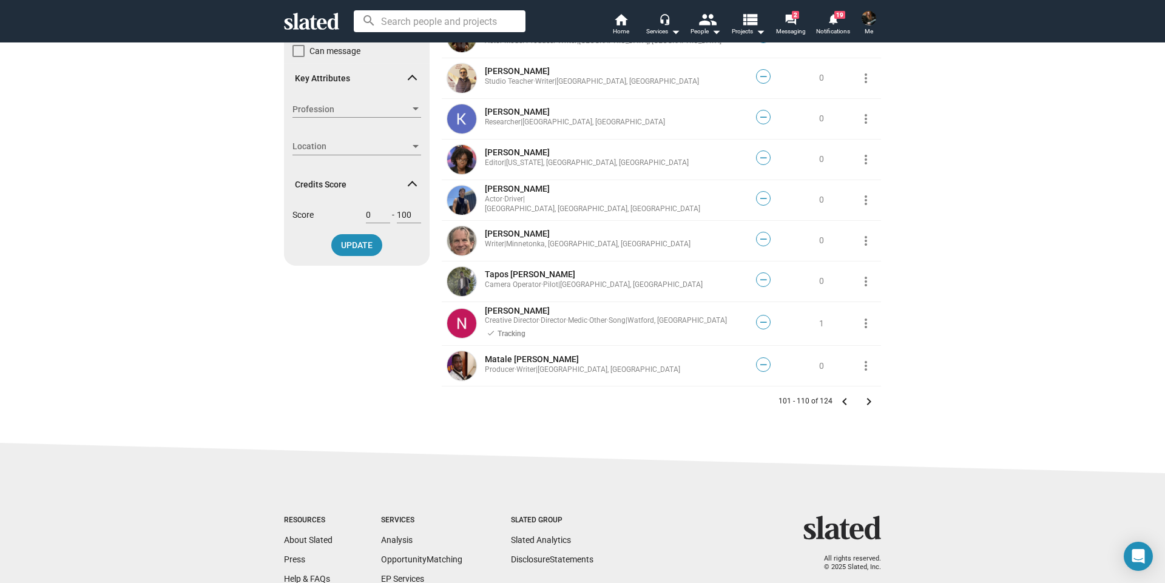
click at [864, 400] on mat-icon "keyboard_arrow_right" at bounding box center [868, 401] width 15 height 15
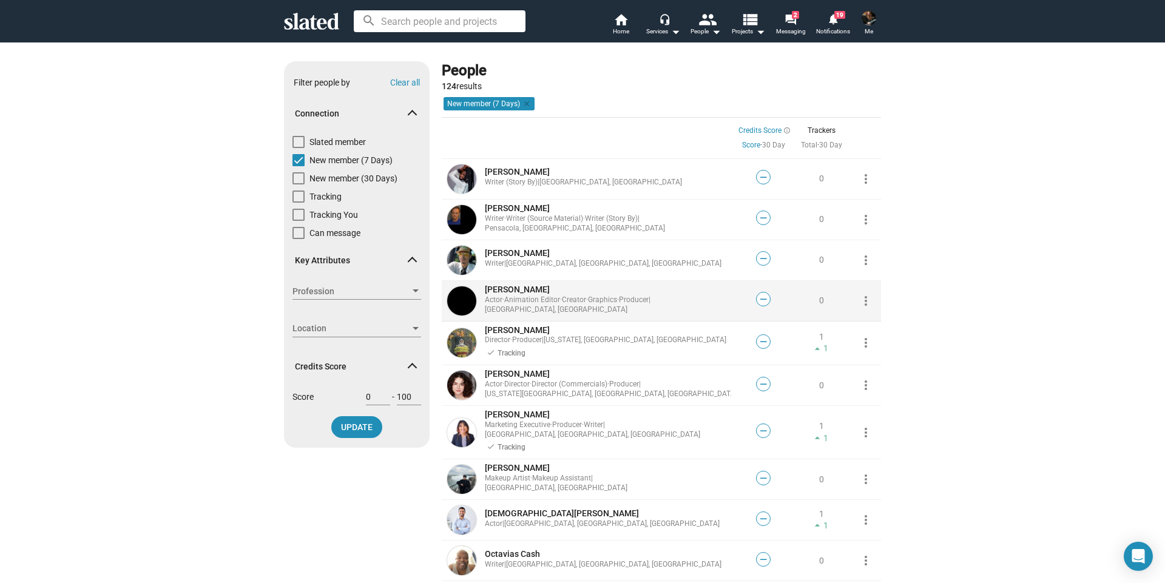
scroll to position [61, 0]
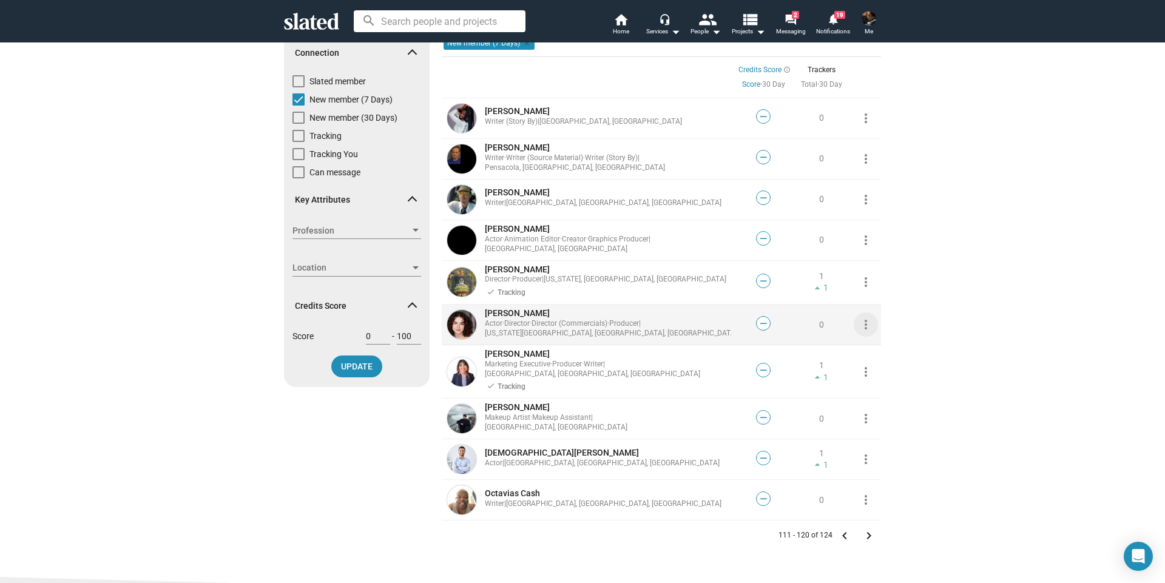
click at [861, 322] on mat-icon "more_vert" at bounding box center [865, 324] width 15 height 15
click at [867, 349] on button "Track" at bounding box center [883, 351] width 68 height 19
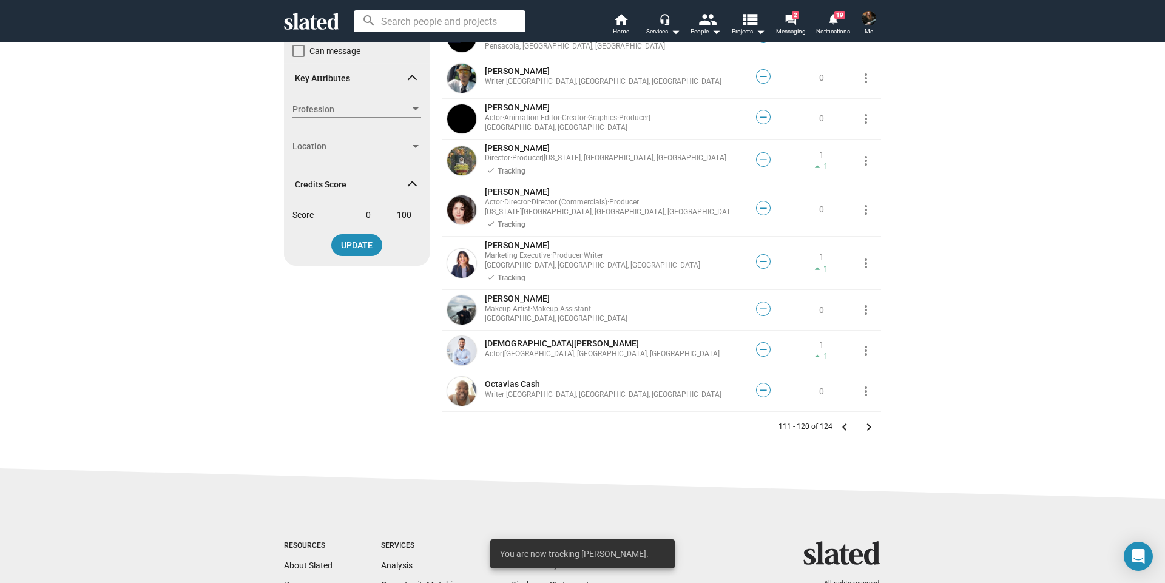
scroll to position [243, 0]
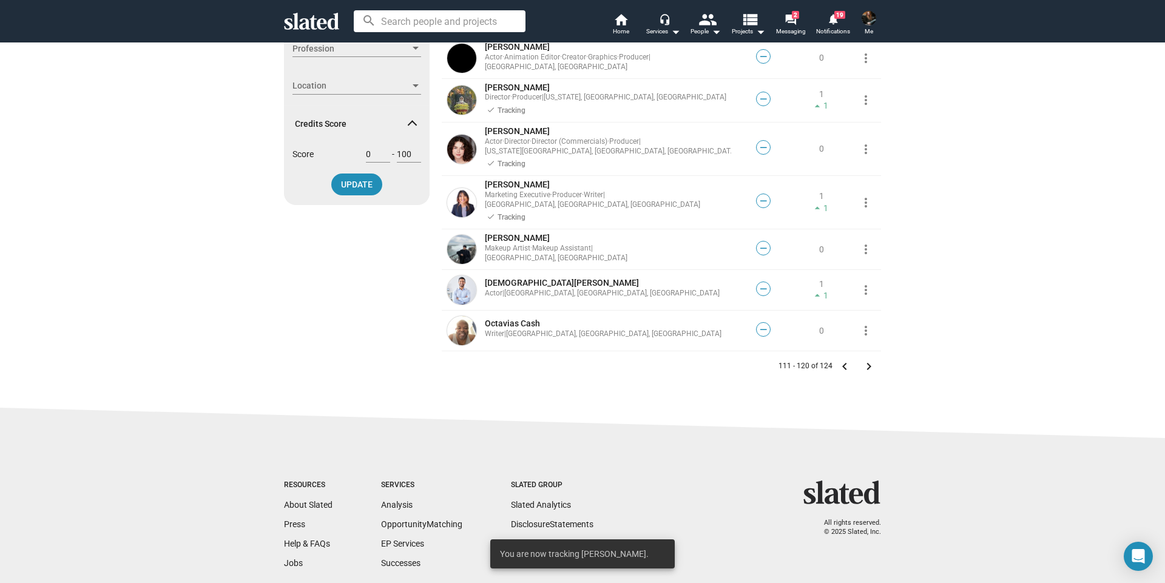
click at [867, 359] on mat-icon "keyboard_arrow_right" at bounding box center [868, 366] width 15 height 15
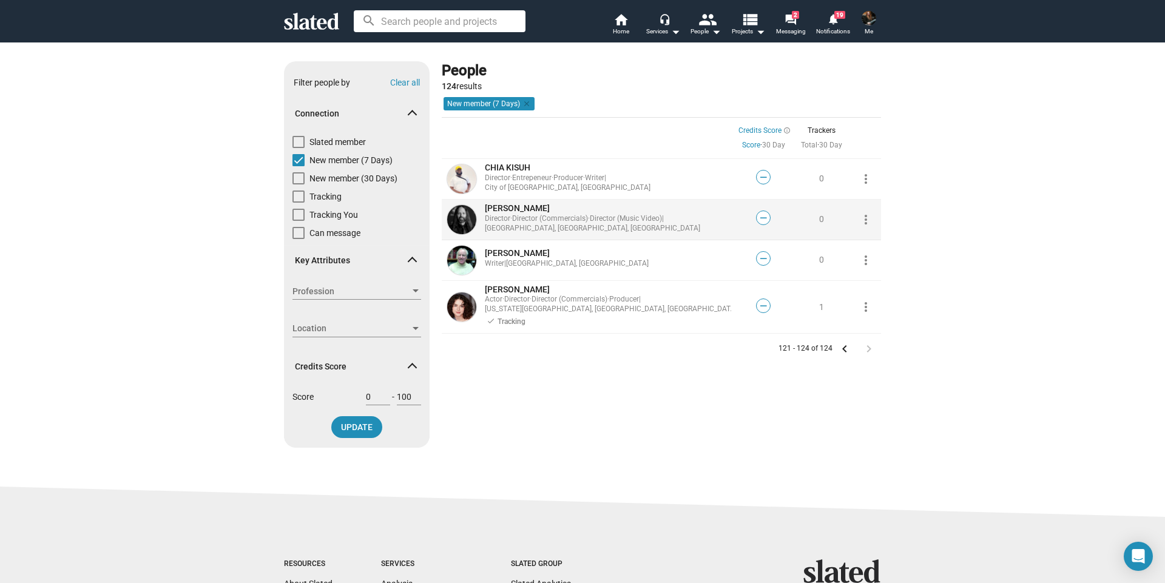
click at [863, 214] on mat-icon "more_vert" at bounding box center [865, 219] width 15 height 15
click at [867, 248] on button "Track" at bounding box center [883, 246] width 68 height 19
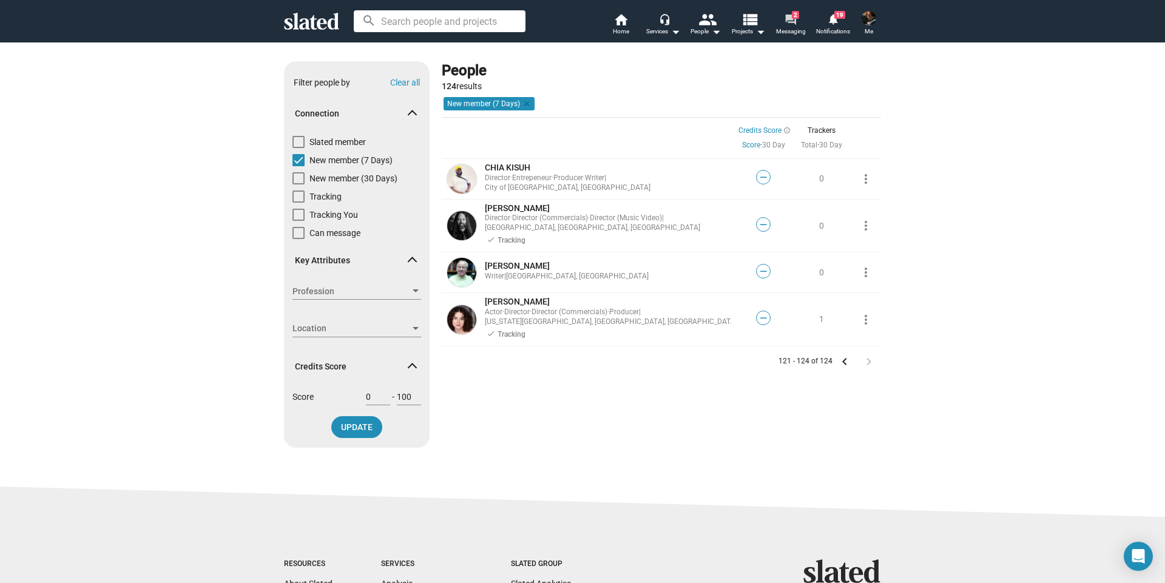
click at [790, 18] on mat-icon "forum" at bounding box center [790, 19] width 12 height 12
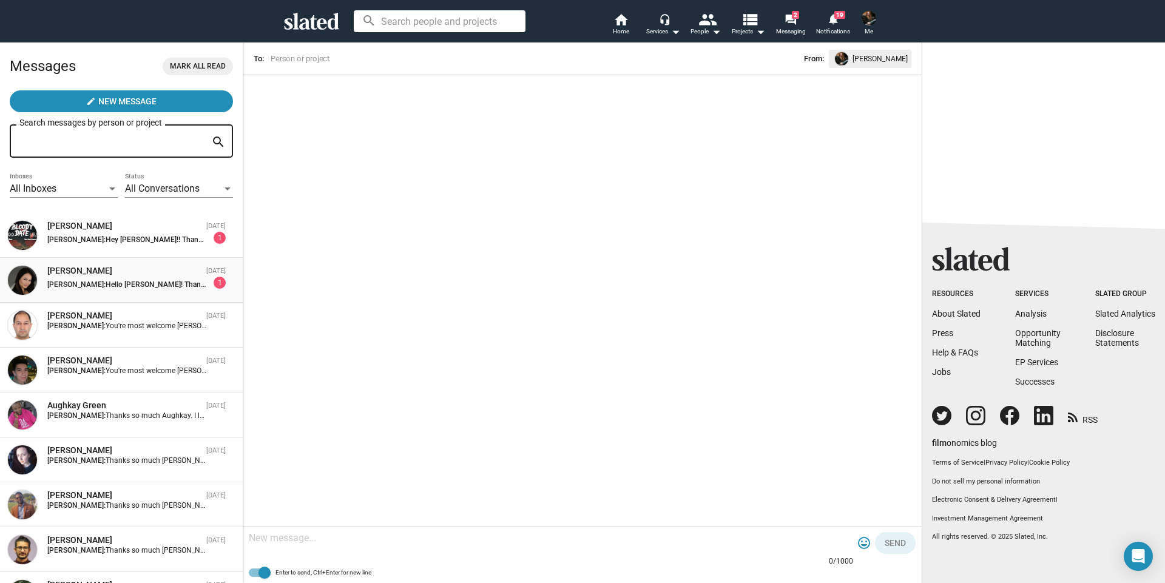
click at [119, 285] on span "Hello [PERSON_NAME]! Thanks for sharing the links, I'll check it out. I just fi…" at bounding box center [585, 284] width 959 height 8
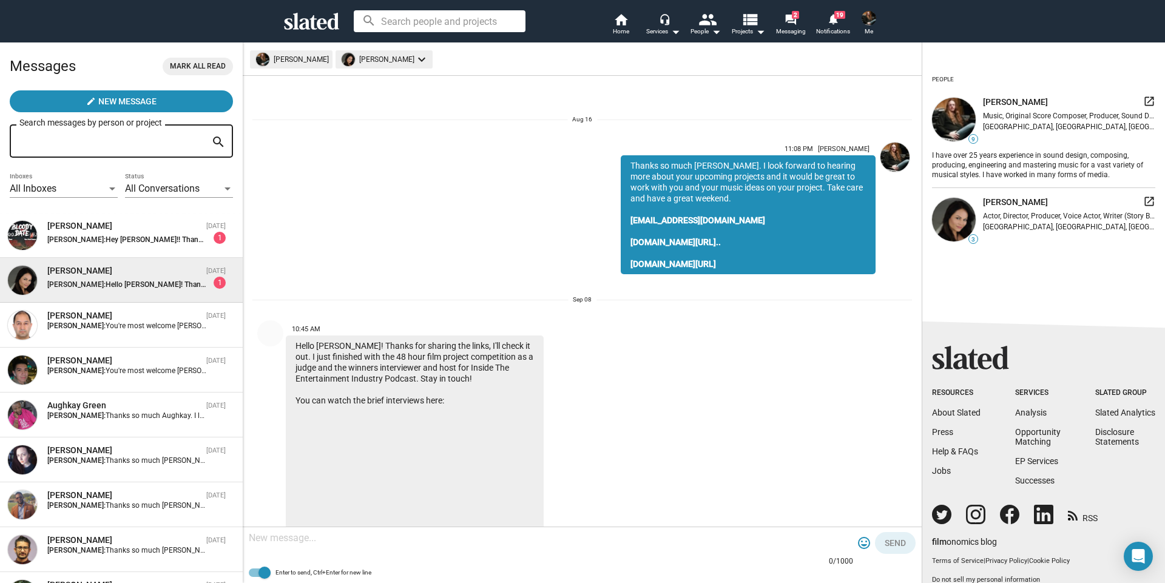
scroll to position [61, 0]
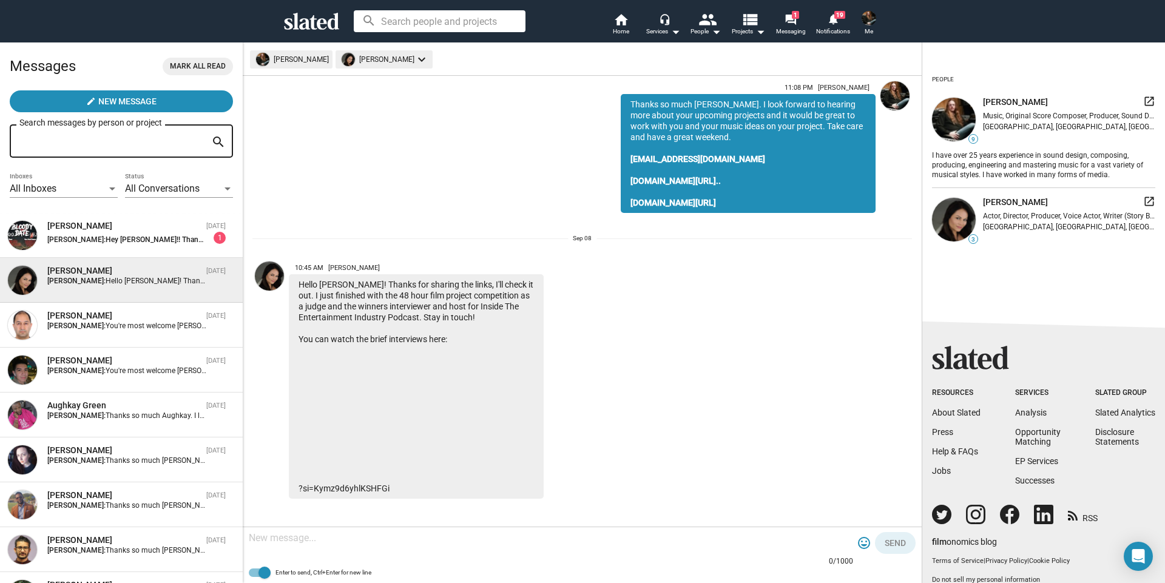
click at [290, 542] on textarea at bounding box center [551, 538] width 604 height 12
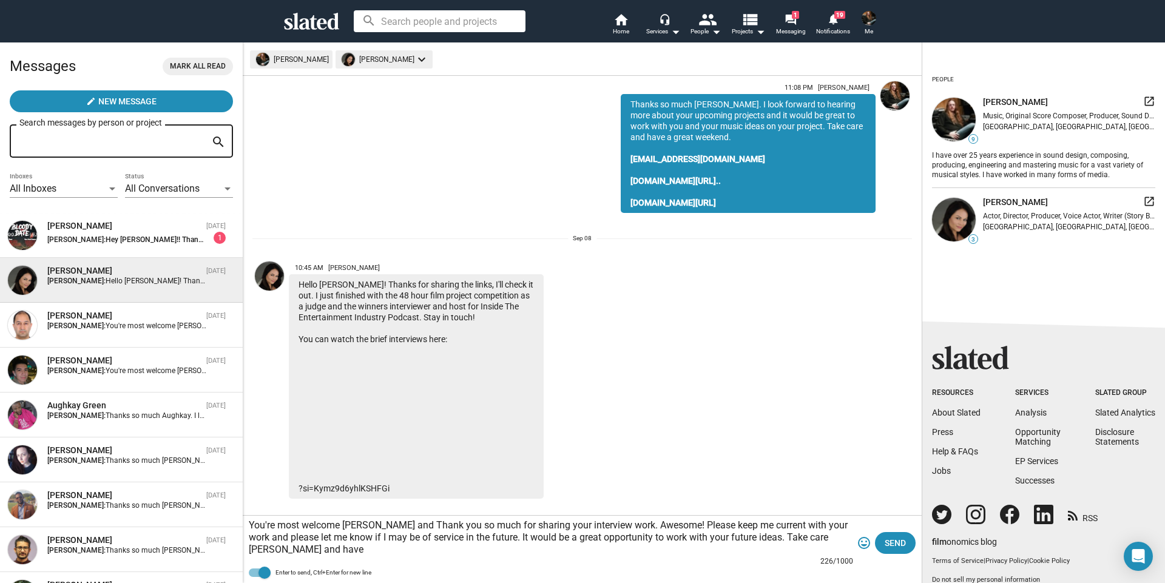
scroll to position [73, 0]
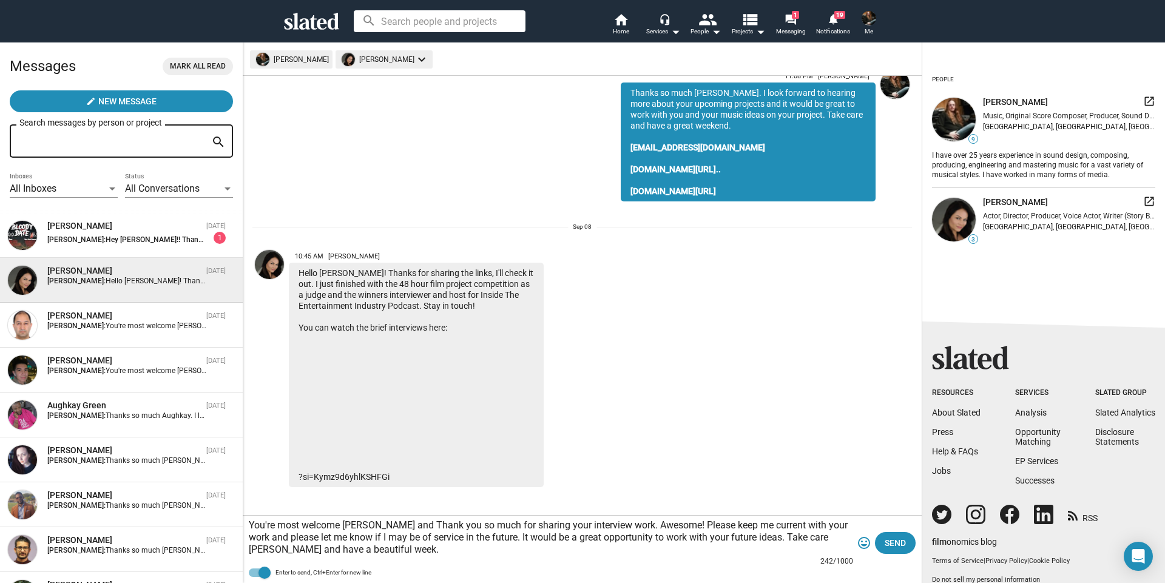
click at [746, 535] on textarea "You're most welcome [PERSON_NAME] and Thank you so much for sharing your interv…" at bounding box center [551, 537] width 604 height 36
click at [798, 550] on textarea "You're most welcome [PERSON_NAME] and Thank you so much for sharing your interv…" at bounding box center [551, 537] width 604 height 36
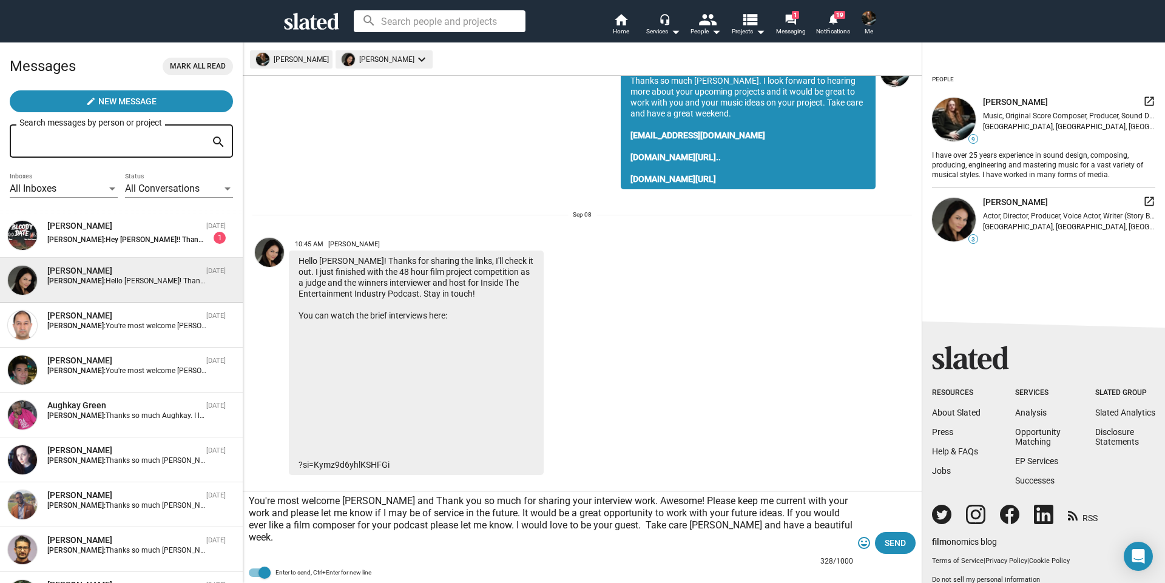
scroll to position [97, 0]
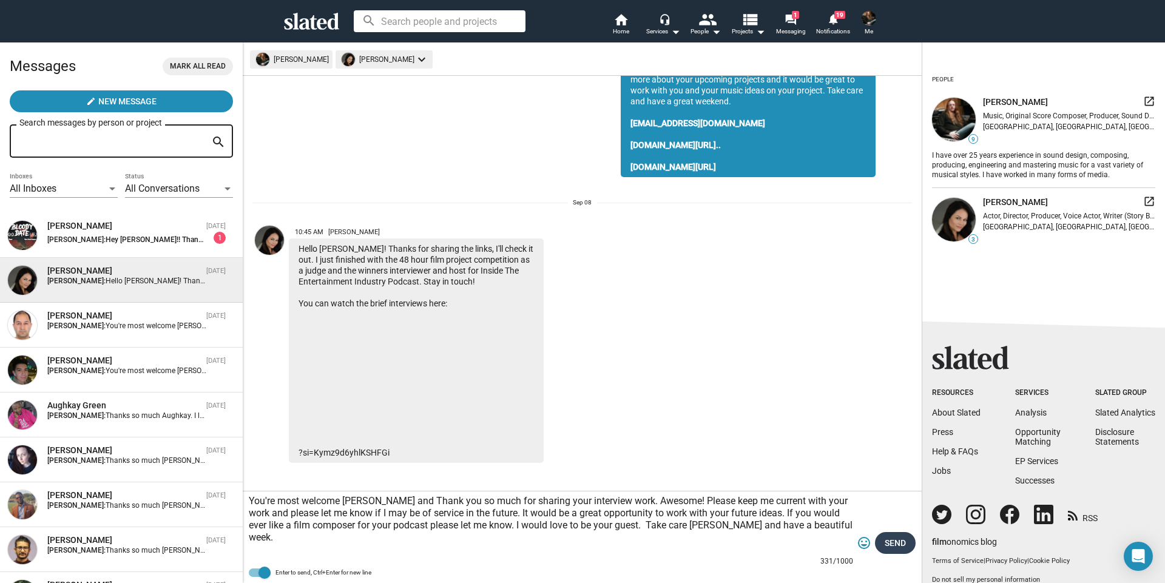
type textarea "You're most welcome [PERSON_NAME] and Thank you so much for sharing your interv…"
click at [894, 541] on span "Send" at bounding box center [895, 543] width 21 height 22
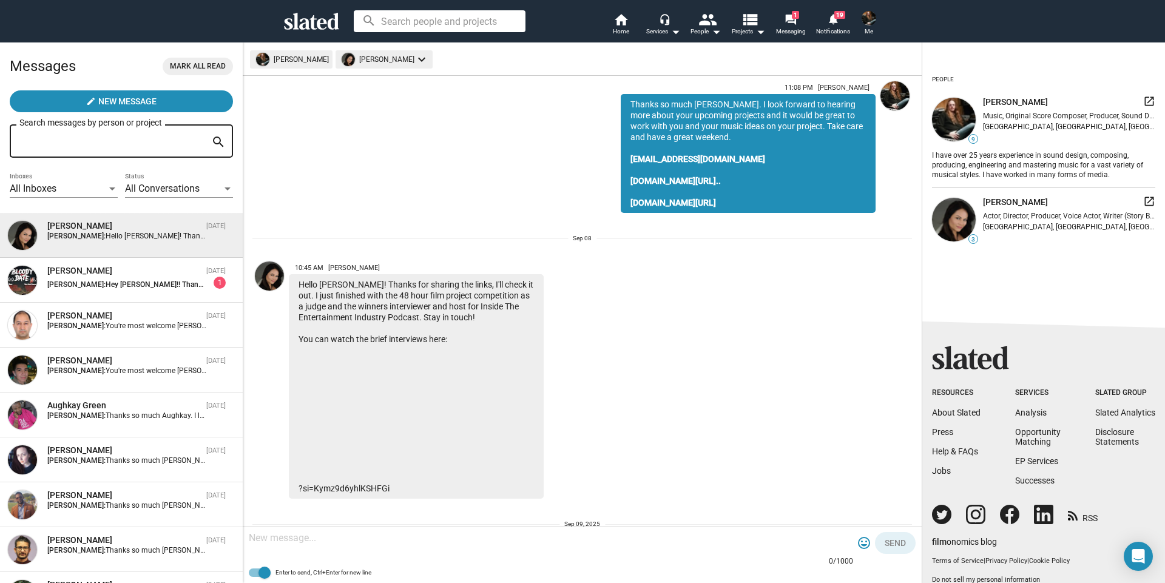
scroll to position [246, 0]
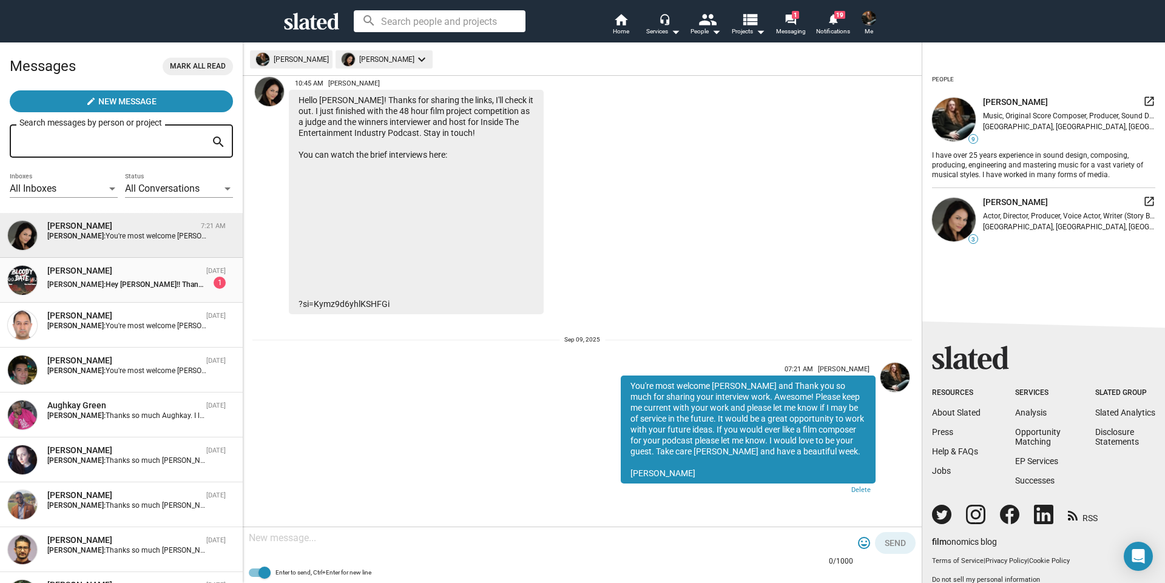
click at [113, 283] on span "Hey [PERSON_NAME]!! Thank you very very much, sorry but i dont check that much …" at bounding box center [534, 284] width 857 height 8
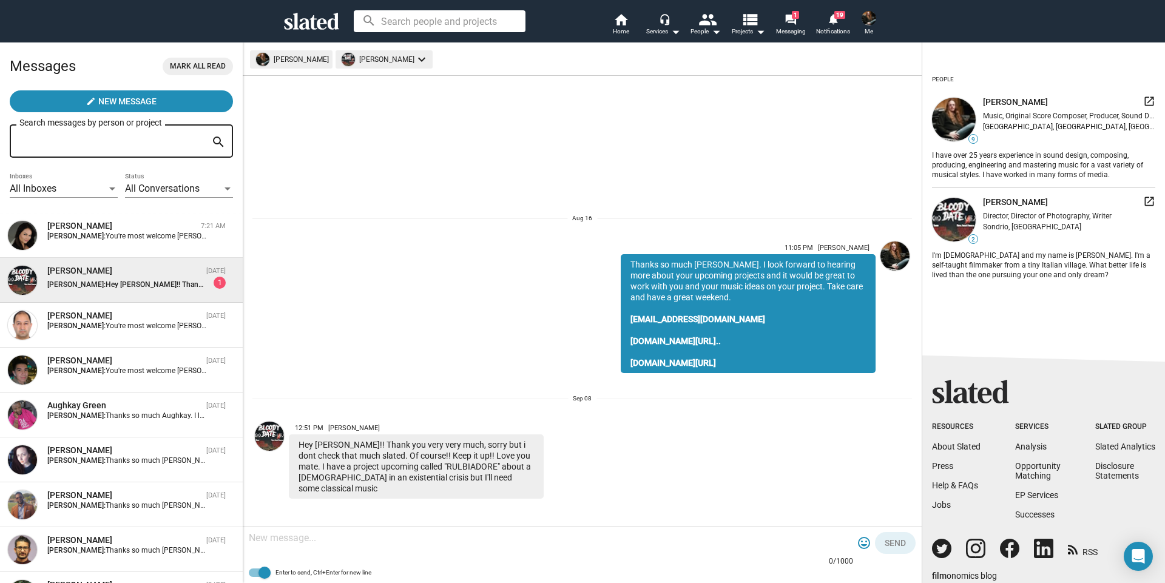
click at [263, 543] on textarea at bounding box center [551, 538] width 604 height 12
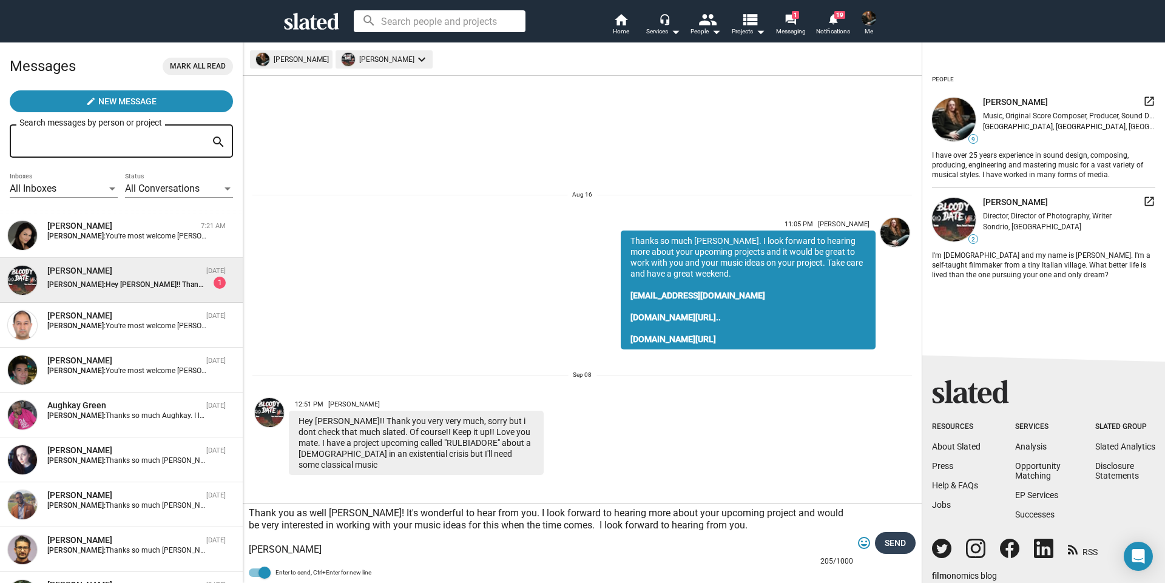
type textarea "Thank you as well [PERSON_NAME]! It's wonderful to hear from you. I look forwar…"
click at [902, 541] on span "Send" at bounding box center [895, 543] width 21 height 22
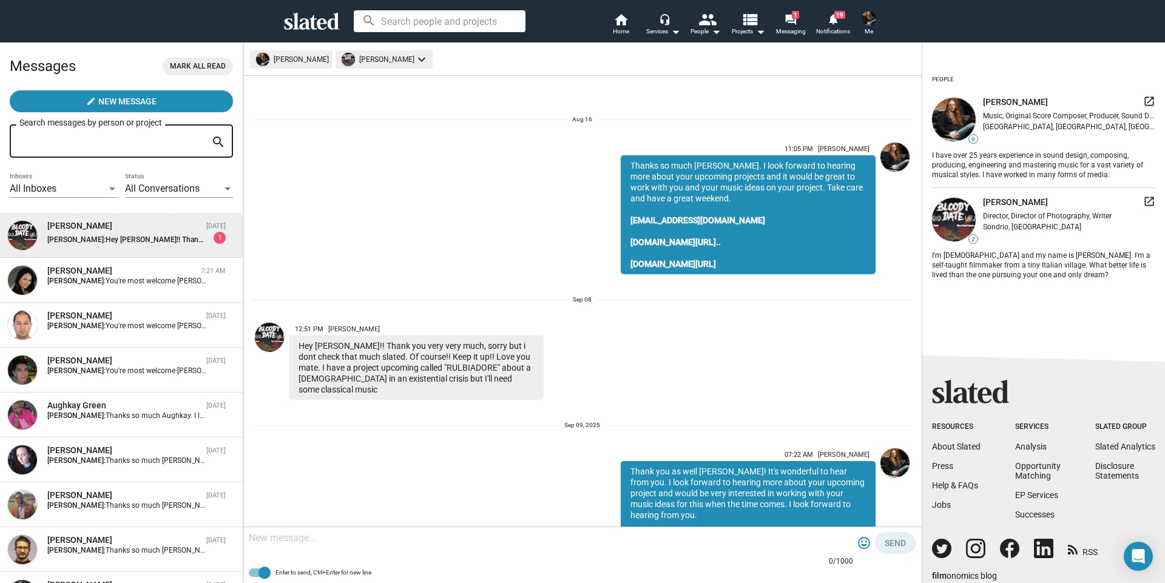
scroll to position [53, 0]
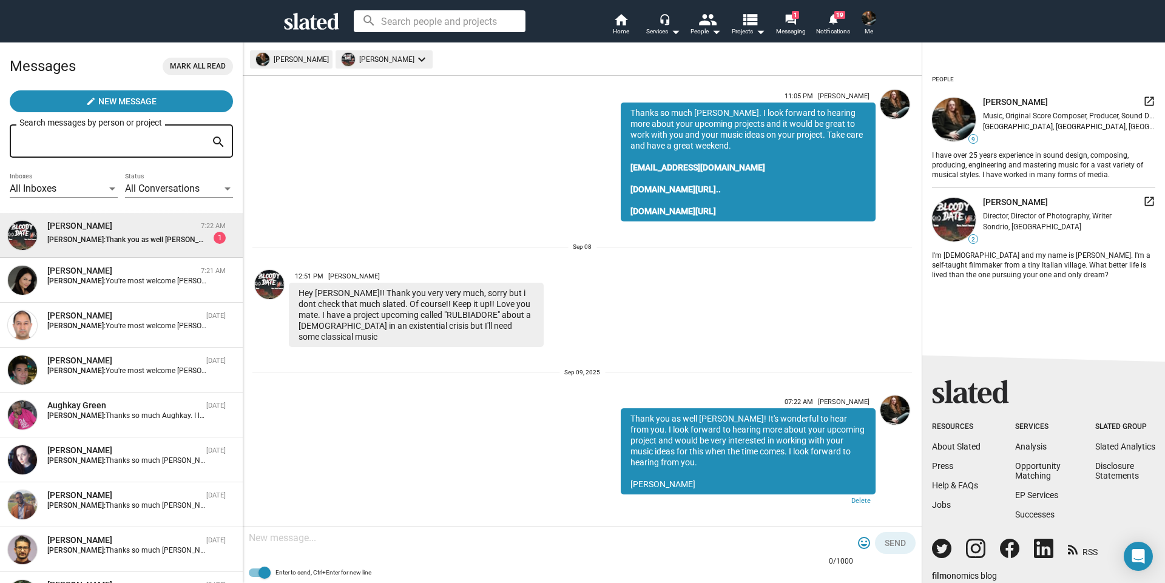
click at [206, 64] on span "Mark all read" at bounding box center [198, 66] width 56 height 13
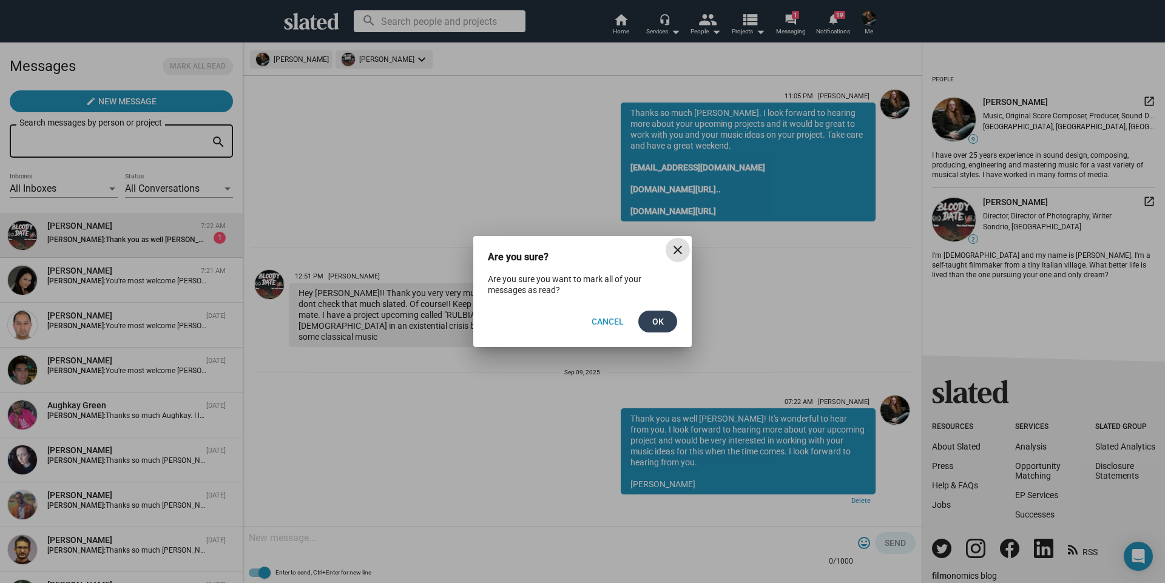
click at [657, 317] on span "Ok" at bounding box center [657, 322] width 19 height 22
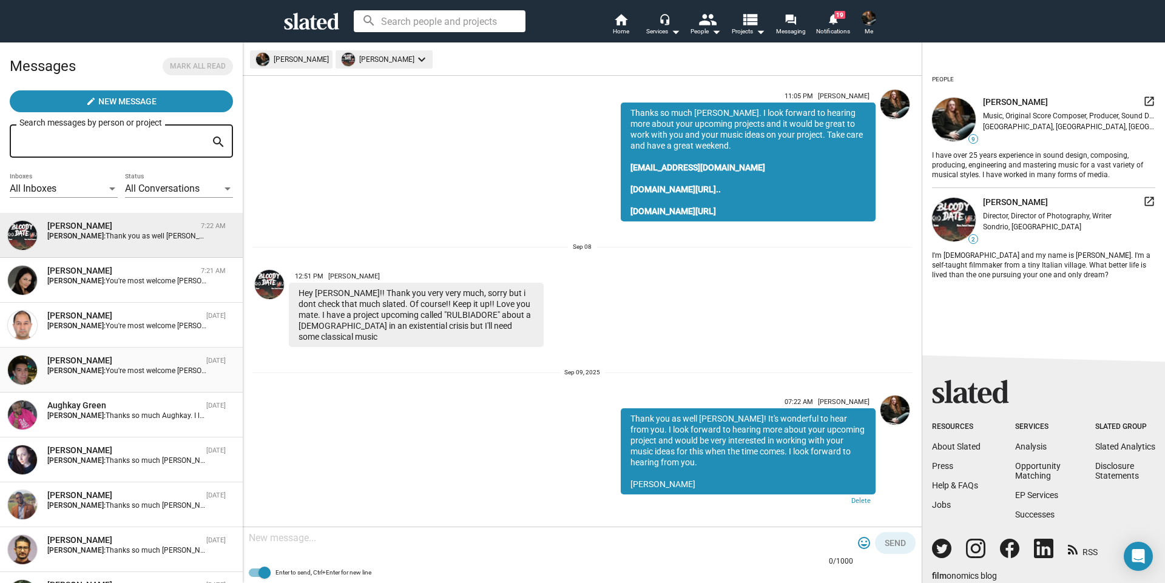
scroll to position [121, 0]
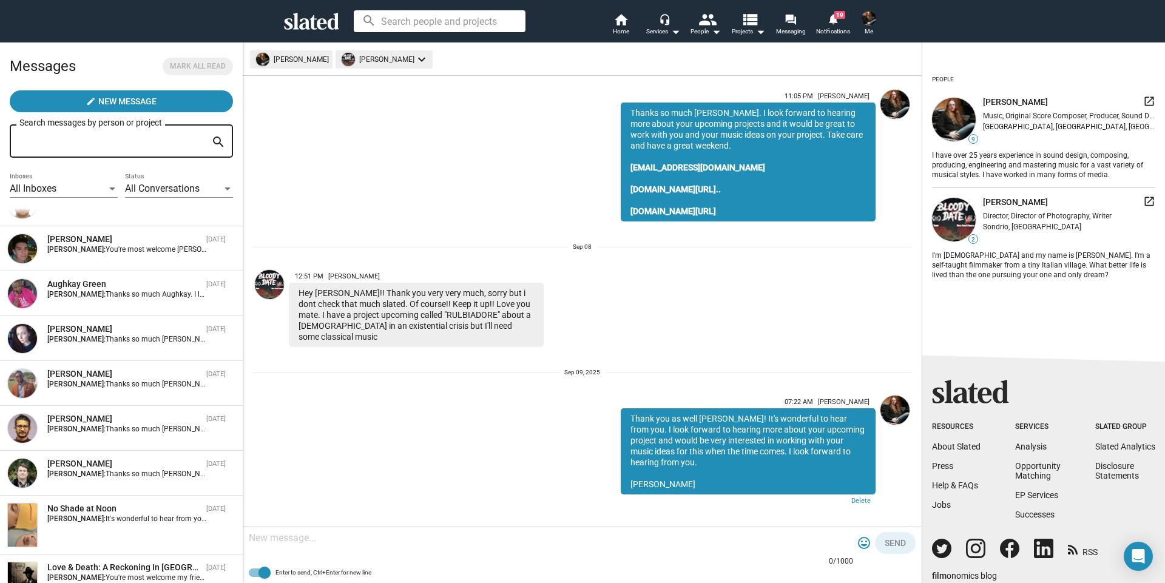
click at [291, 21] on icon at bounding box center [311, 21] width 55 height 17
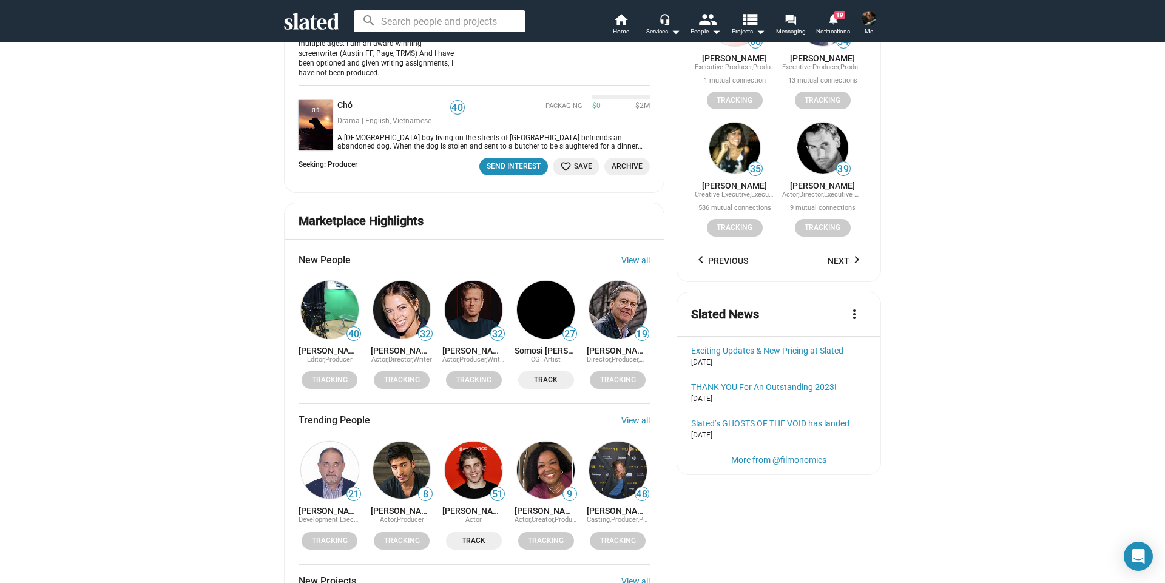
scroll to position [1456, 0]
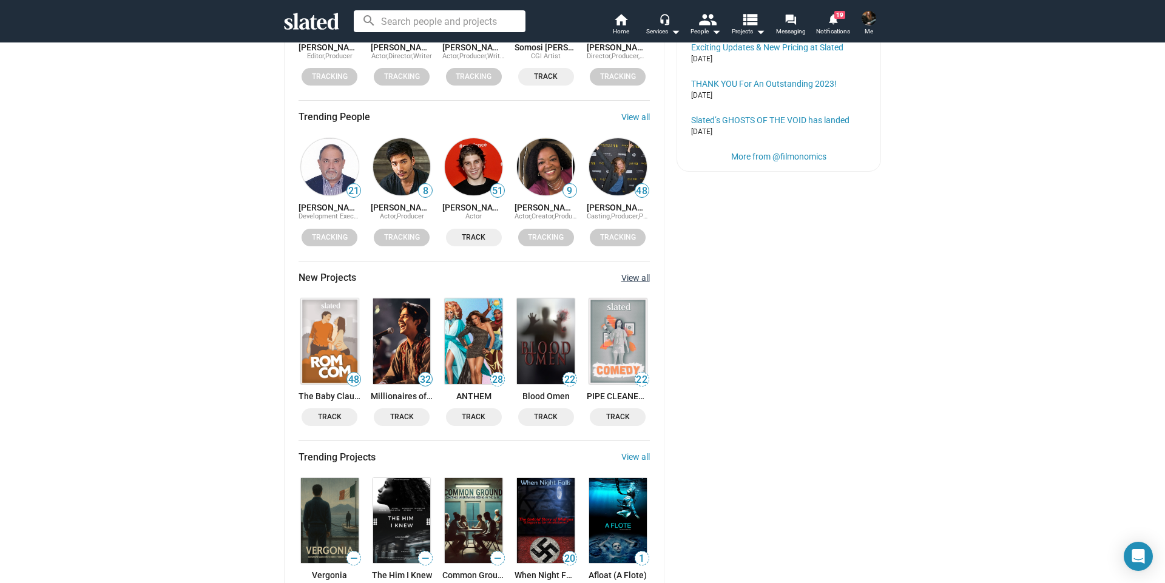
click at [626, 273] on link "View all" at bounding box center [635, 278] width 29 height 10
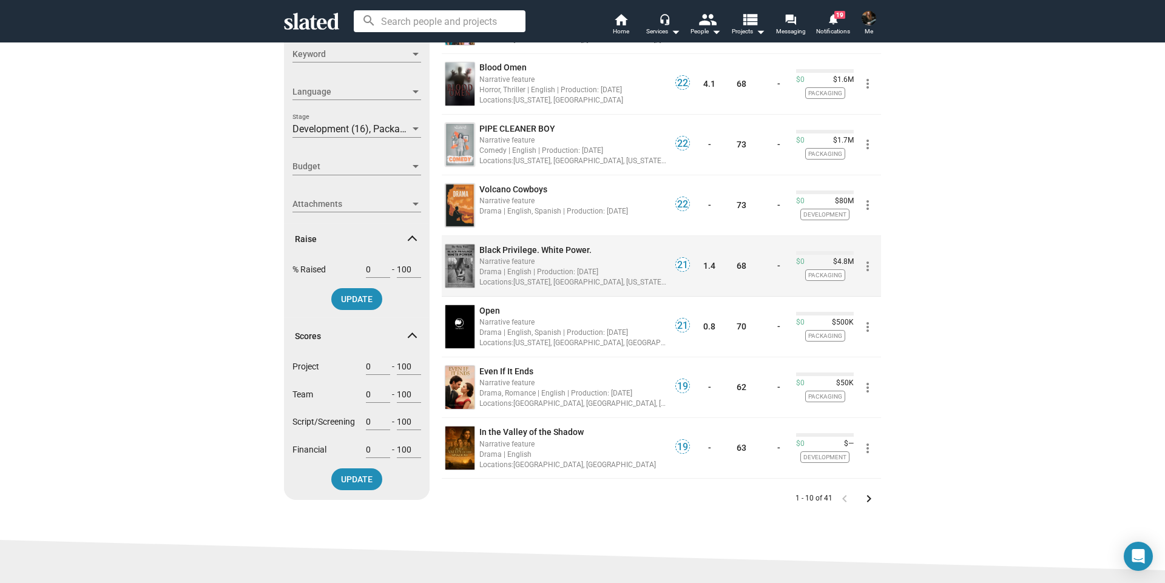
scroll to position [61, 0]
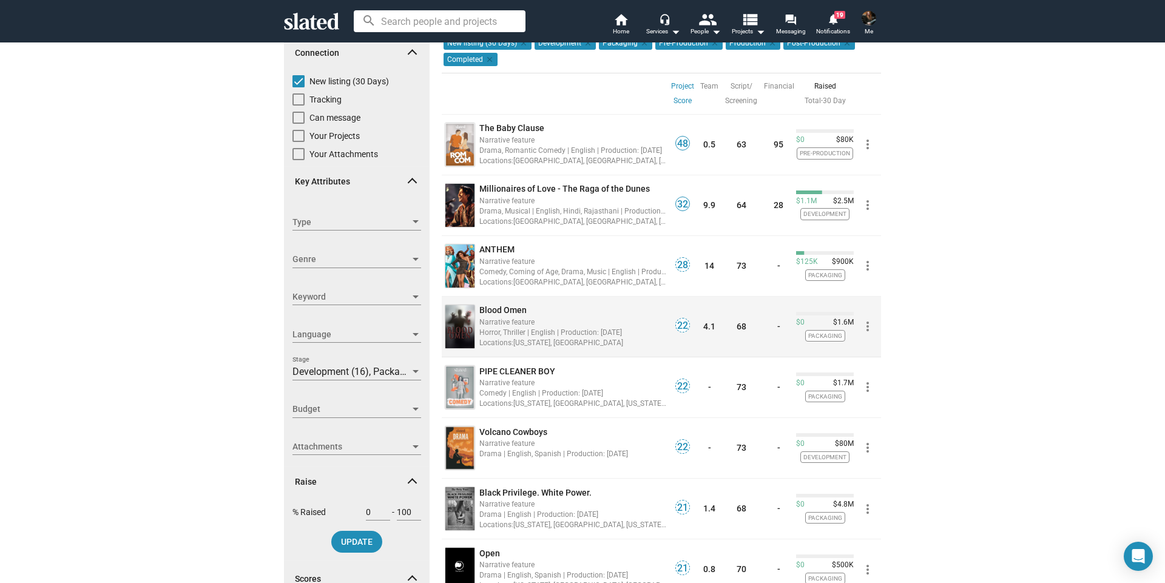
click at [868, 325] on mat-icon "more_vert" at bounding box center [867, 326] width 15 height 15
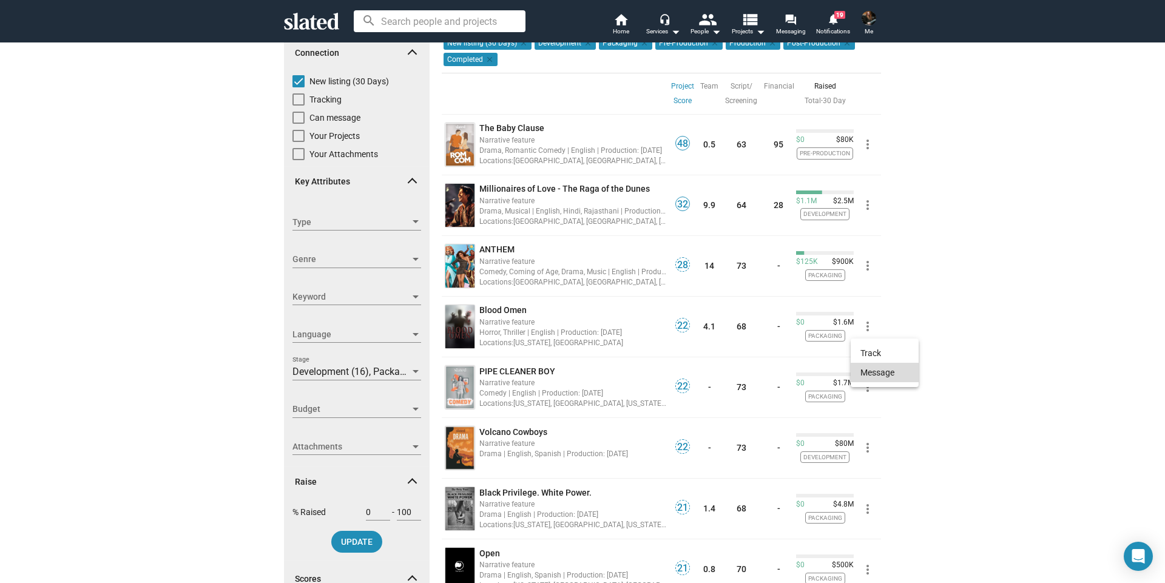
click at [866, 373] on button "Message" at bounding box center [885, 372] width 68 height 19
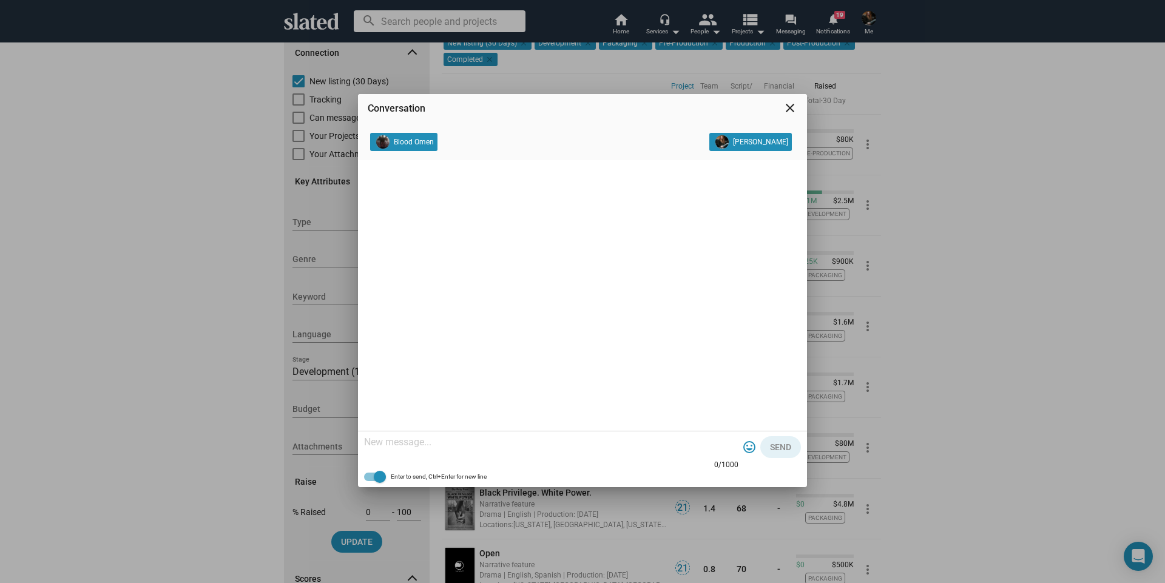
click at [789, 106] on mat-icon "close" at bounding box center [790, 108] width 15 height 15
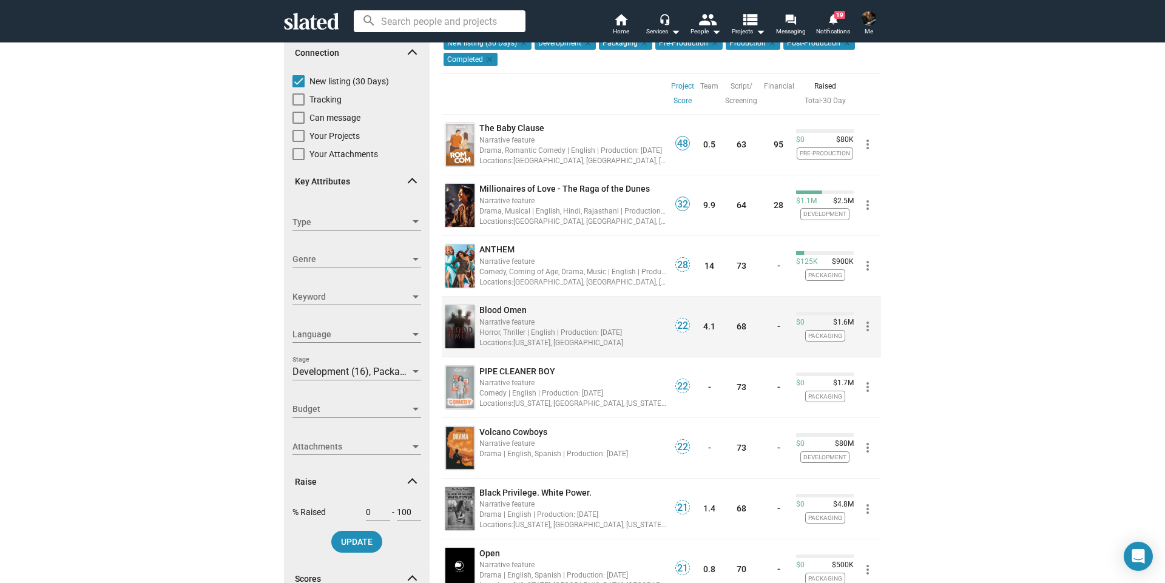
click at [510, 310] on span "Blood Omen" at bounding box center [502, 310] width 47 height 10
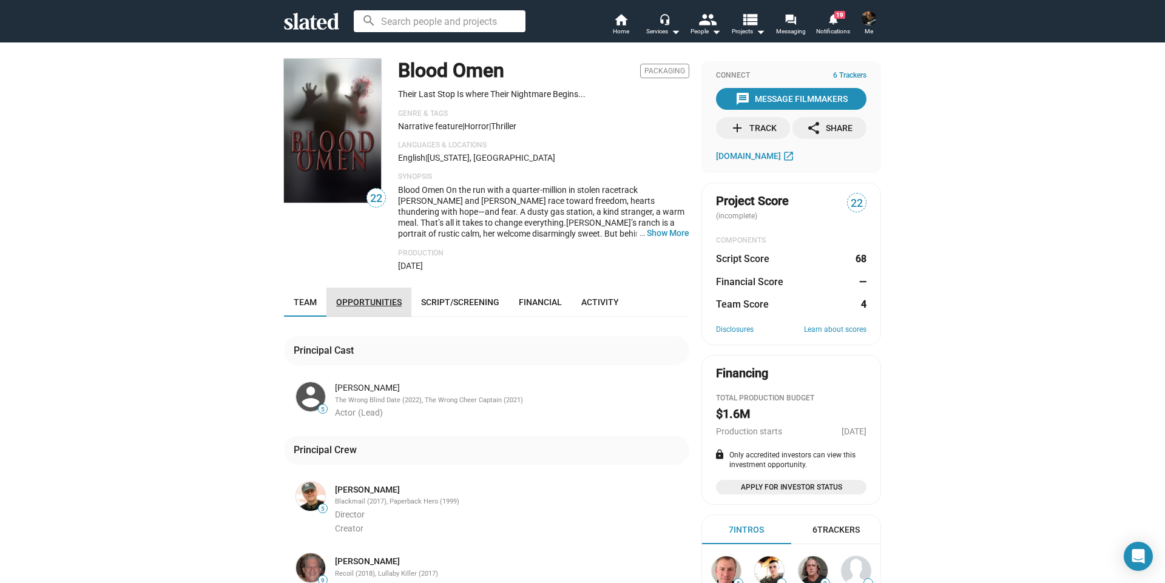
click at [377, 303] on span "Opportunities" at bounding box center [369, 302] width 66 height 10
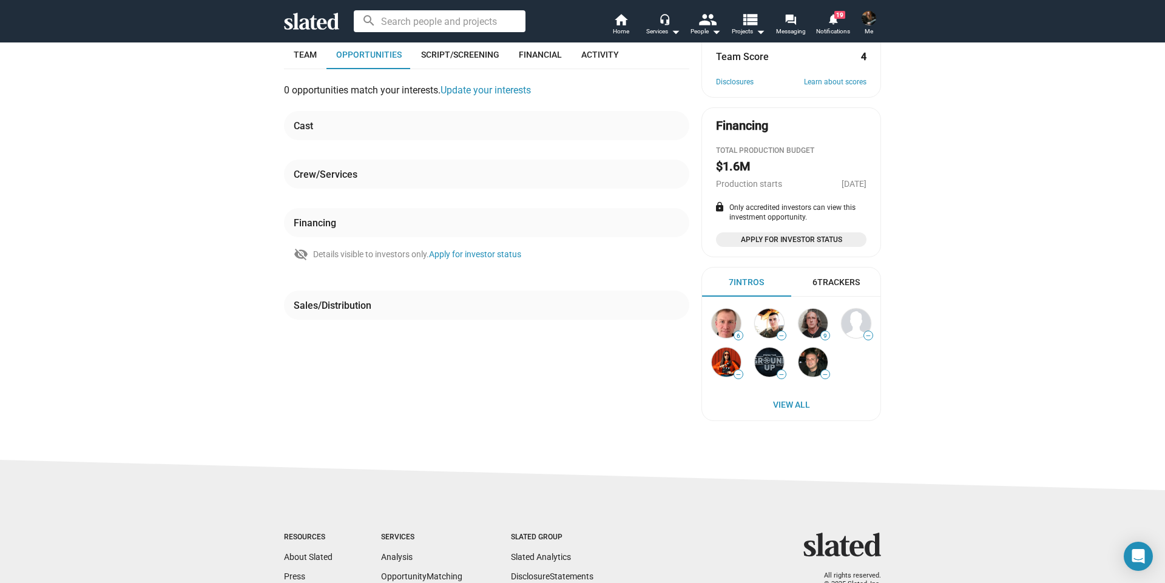
scroll to position [126, 0]
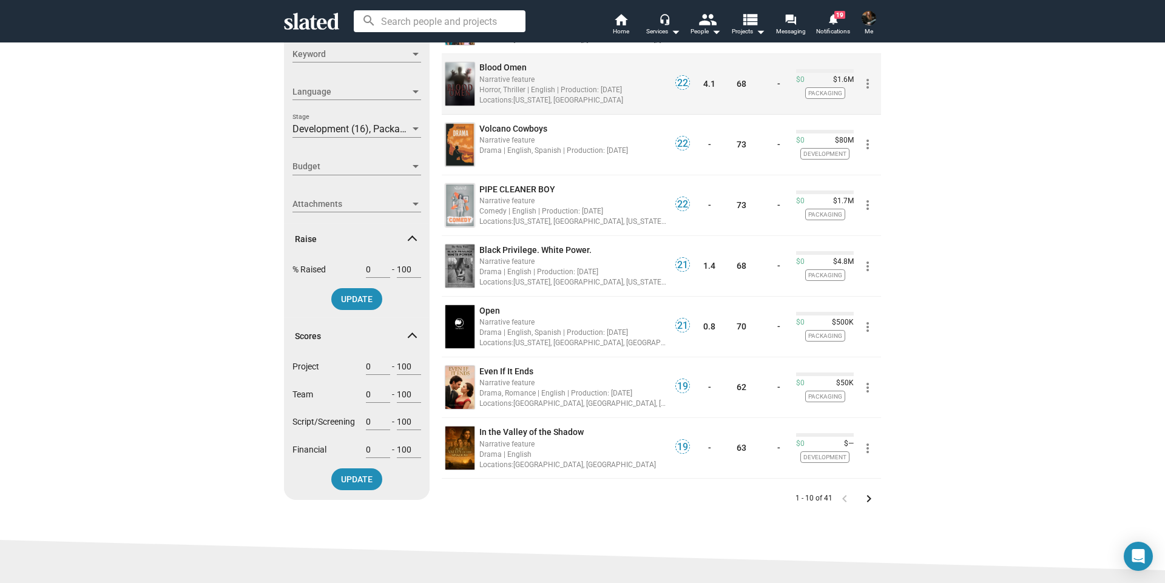
scroll to position [425, 0]
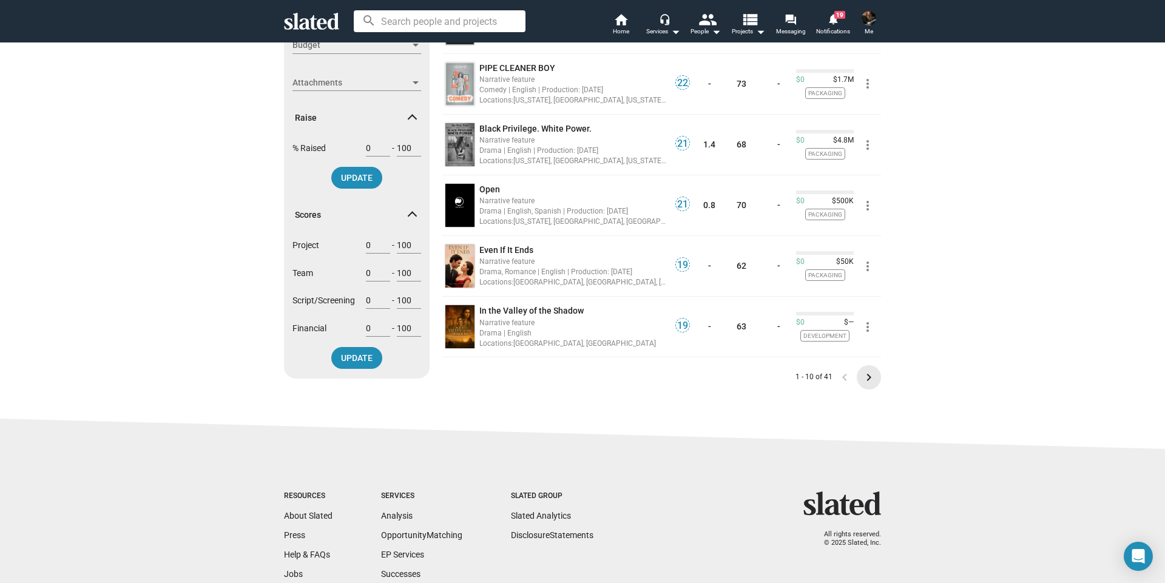
click at [866, 377] on mat-icon "keyboard_arrow_right" at bounding box center [868, 377] width 15 height 15
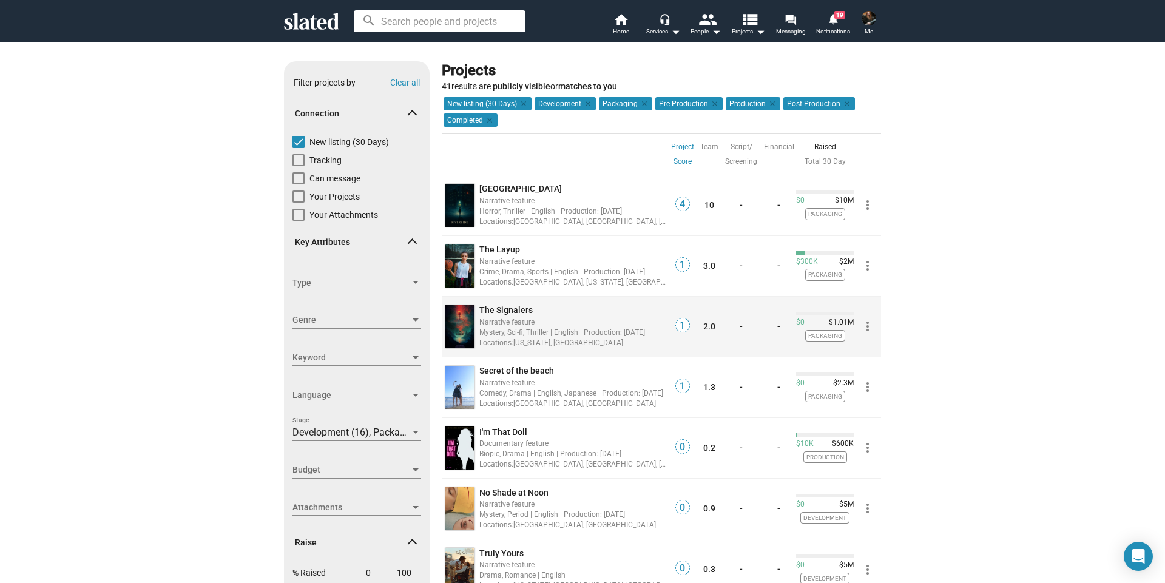
scroll to position [182, 0]
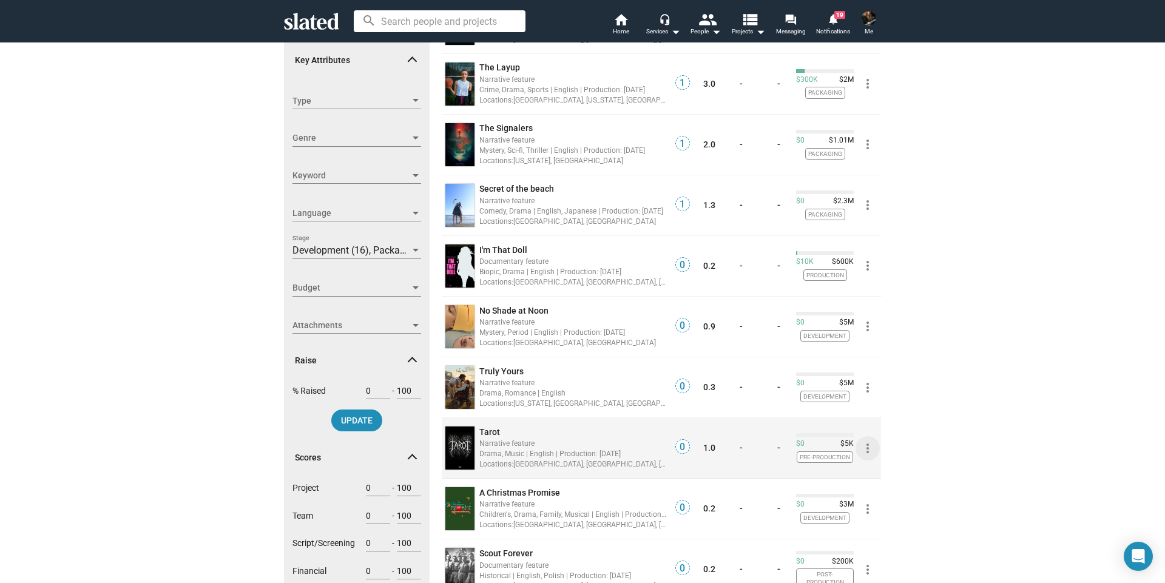
click at [863, 450] on mat-icon "more_vert" at bounding box center [867, 448] width 15 height 15
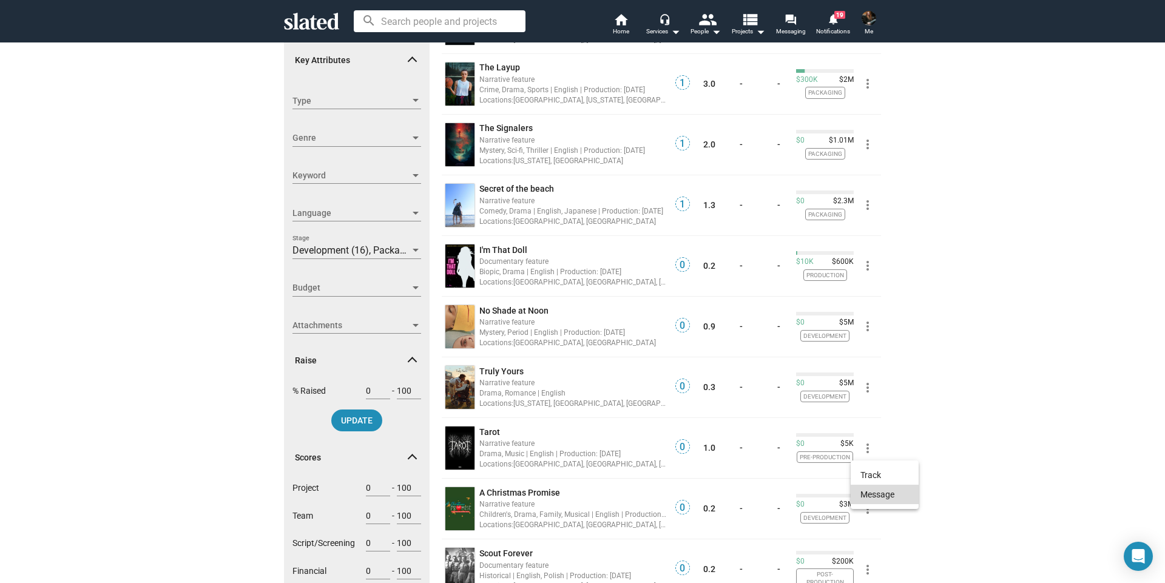
click at [875, 495] on button "Message" at bounding box center [885, 494] width 68 height 19
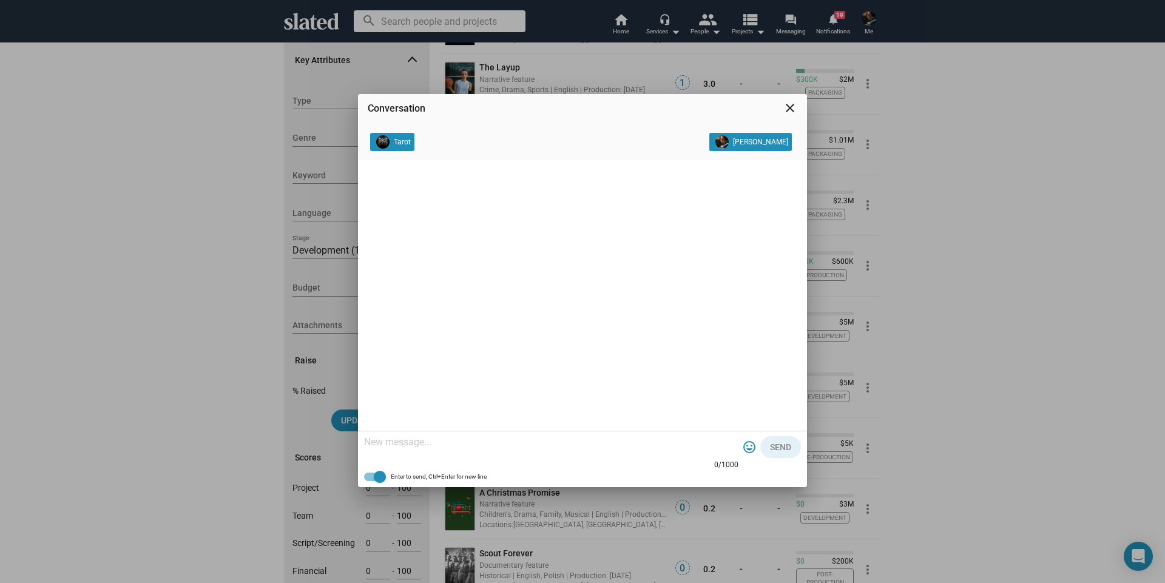
click at [787, 109] on mat-icon "close" at bounding box center [790, 108] width 15 height 15
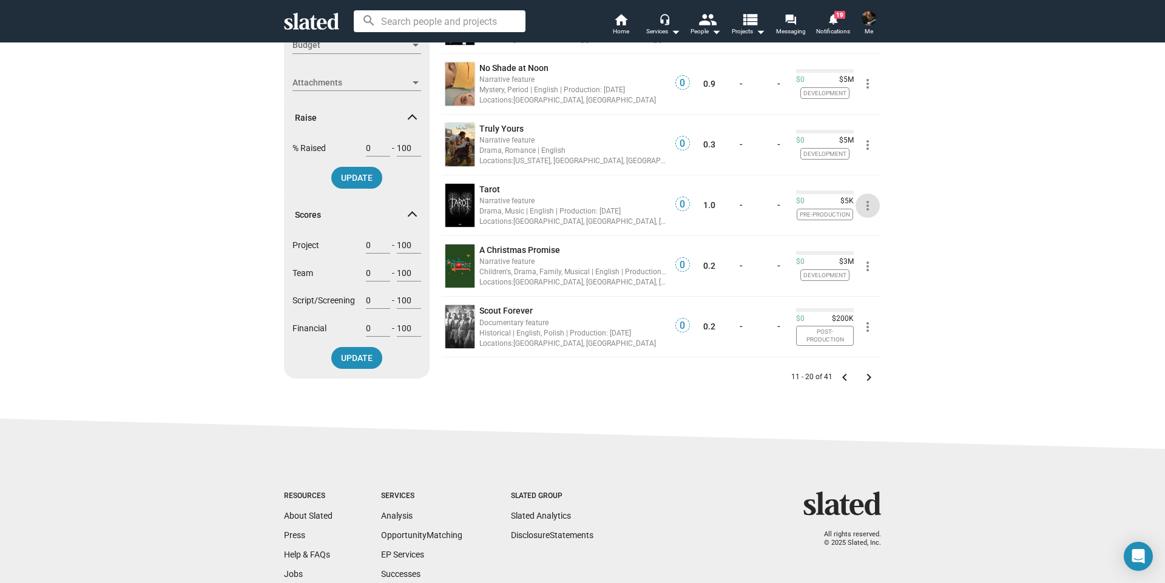
scroll to position [518, 0]
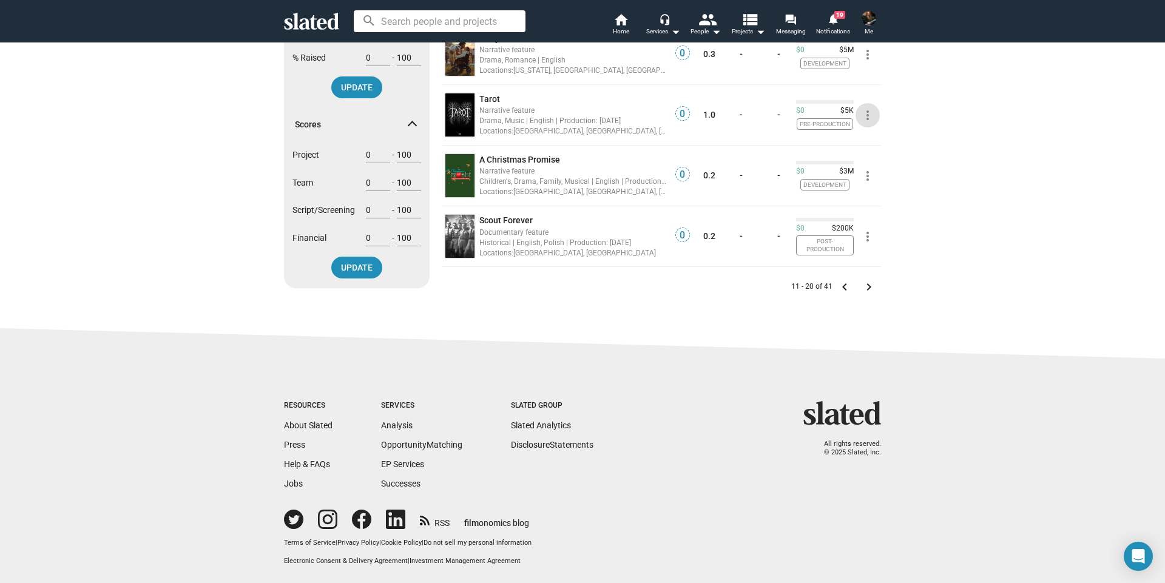
click at [865, 283] on mat-icon "keyboard_arrow_right" at bounding box center [868, 287] width 15 height 15
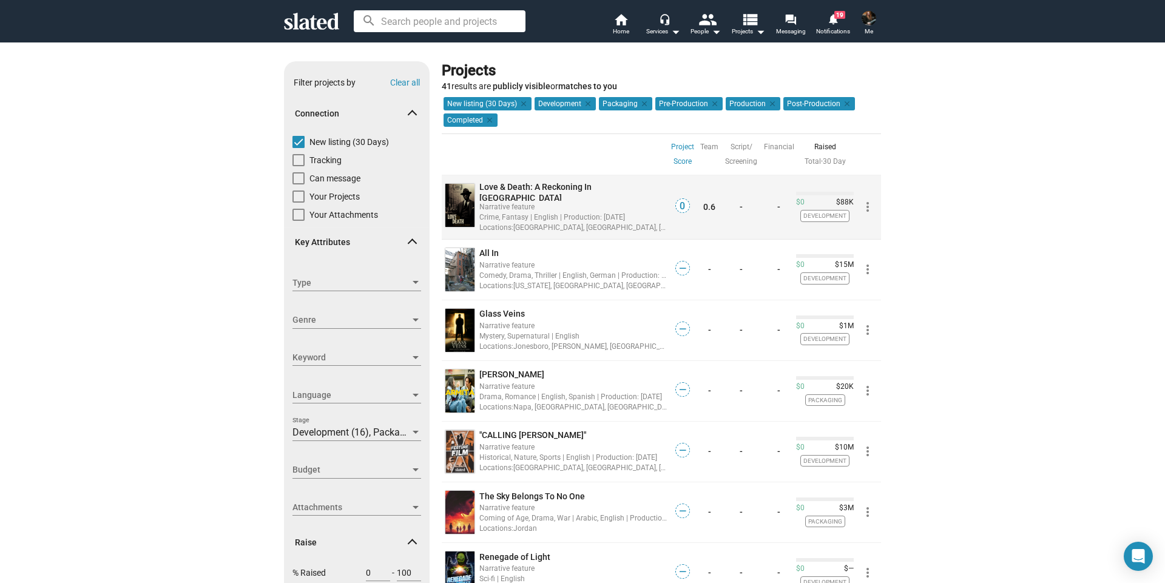
click at [863, 209] on mat-icon "more_vert" at bounding box center [867, 207] width 15 height 15
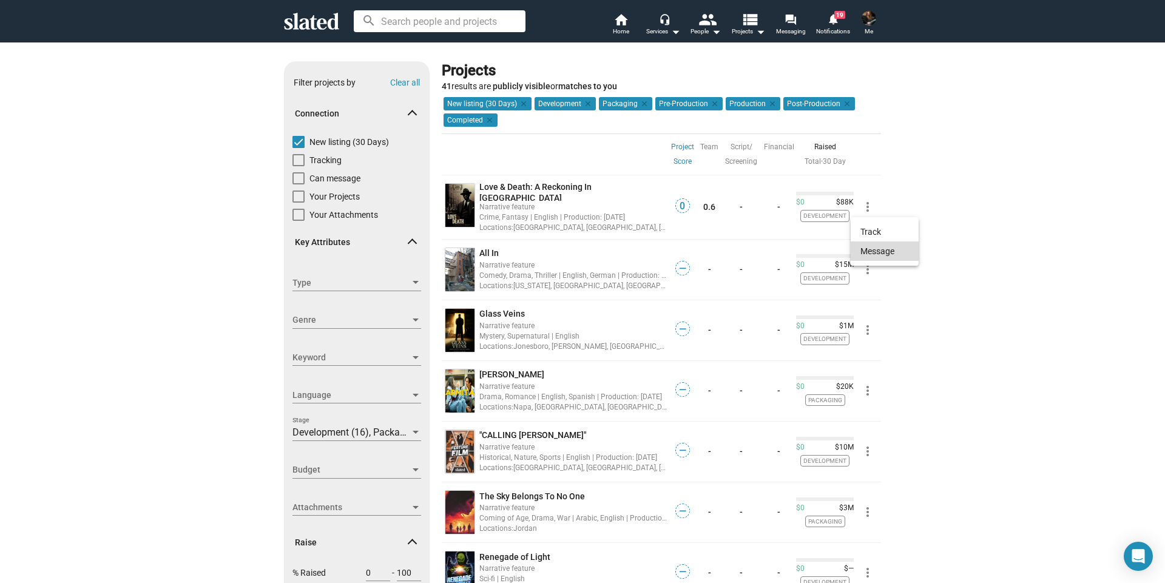
click at [876, 252] on button "Message" at bounding box center [885, 250] width 68 height 19
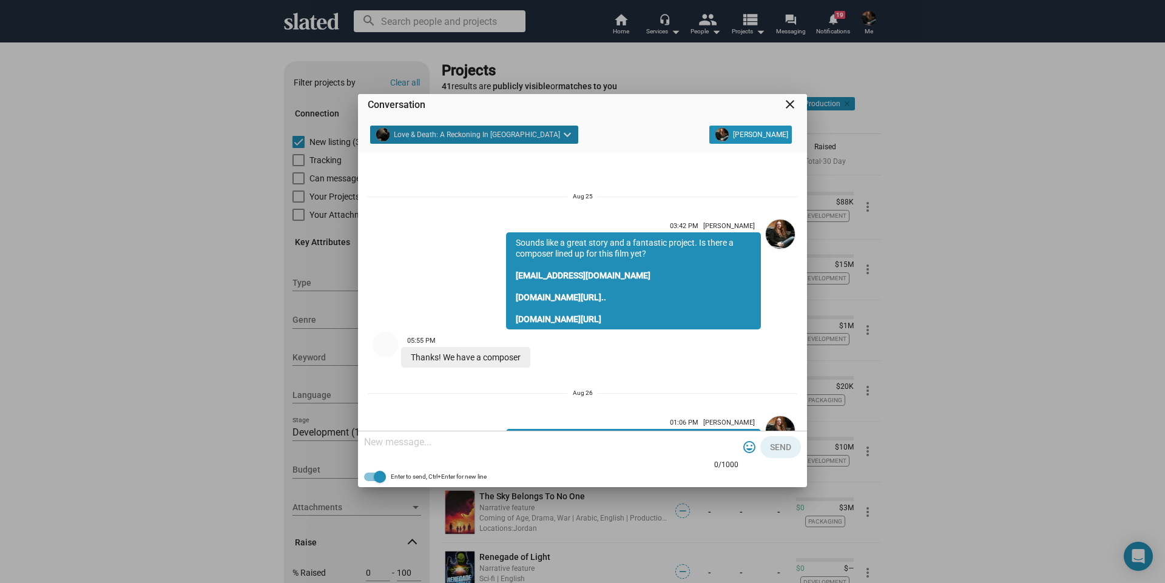
scroll to position [116, 0]
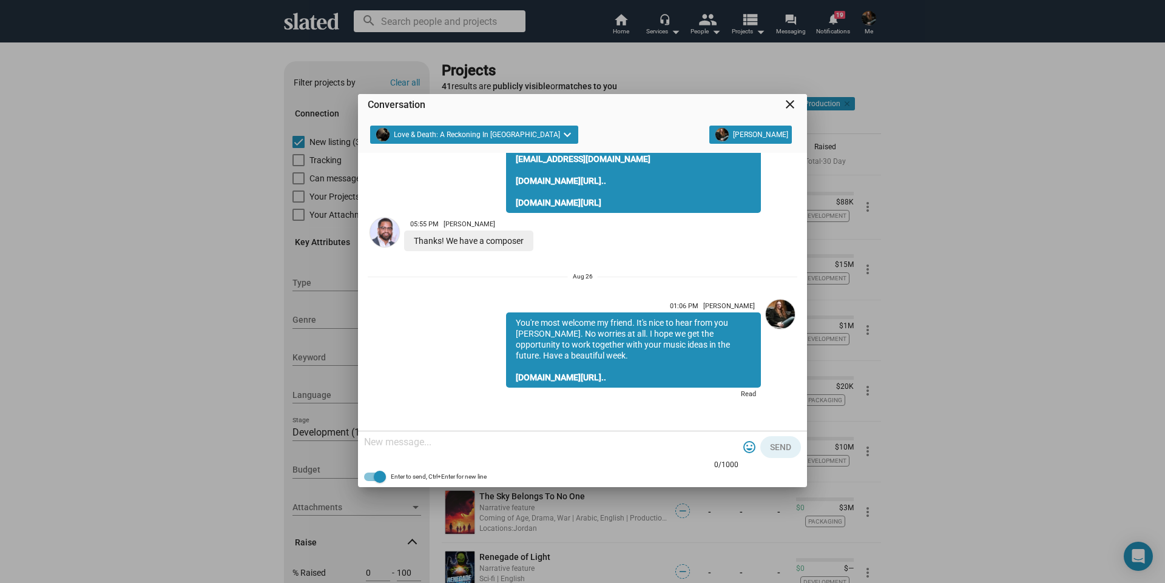
click at [790, 107] on mat-icon "close" at bounding box center [790, 104] width 15 height 15
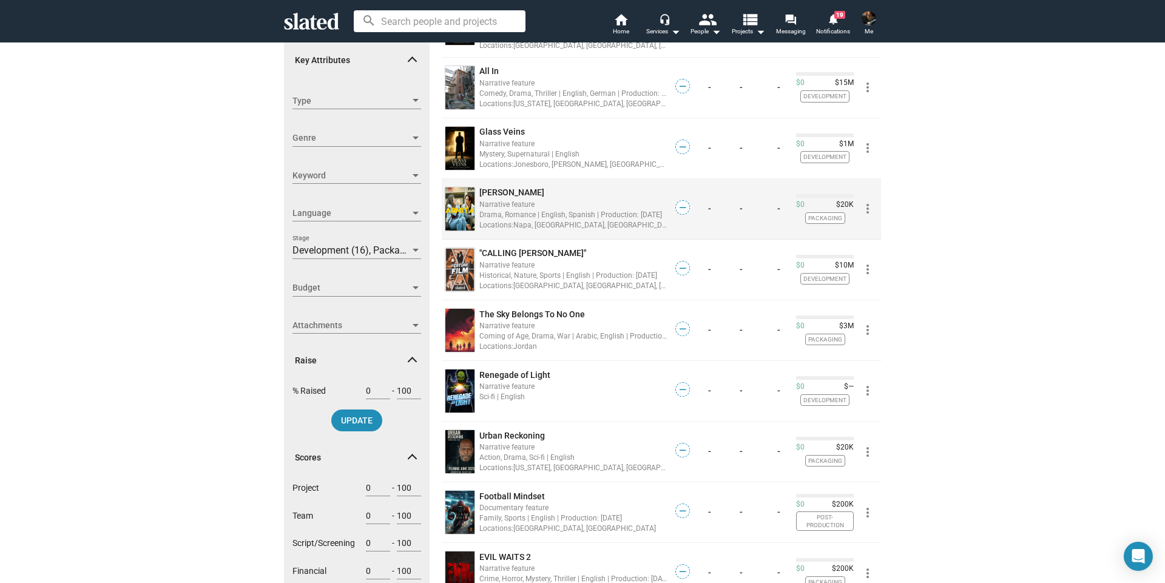
scroll to position [243, 0]
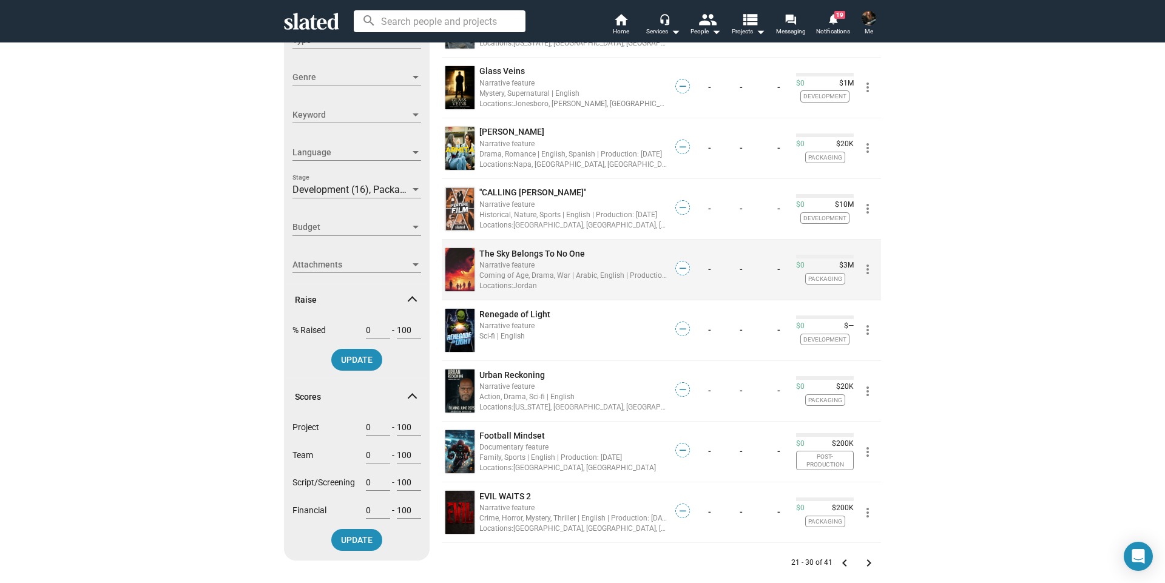
click at [819, 275] on span "Packaging" at bounding box center [825, 279] width 40 height 12
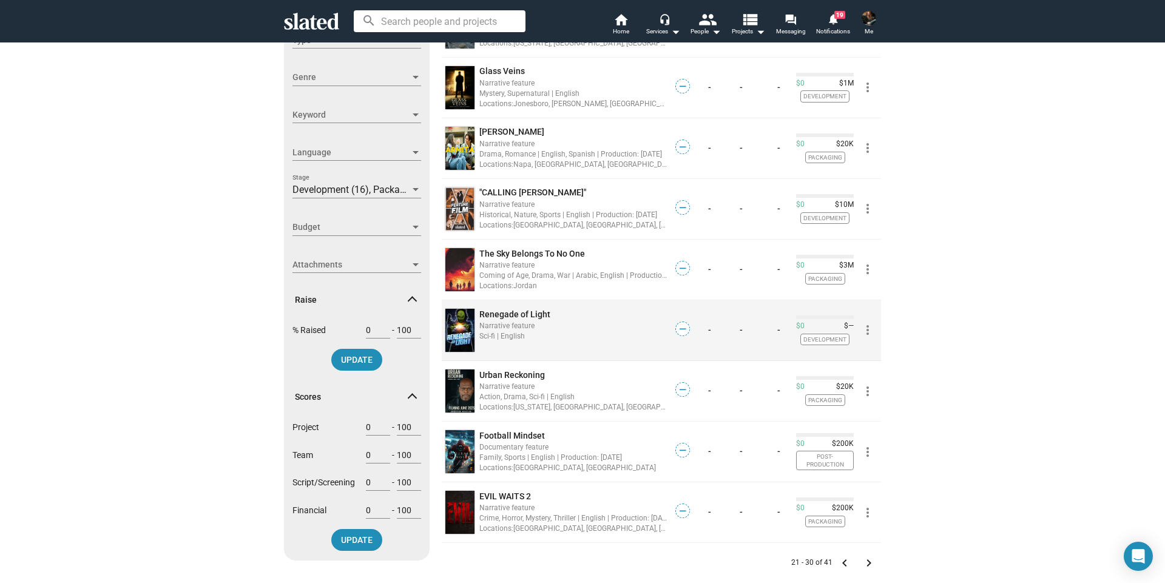
scroll to position [303, 0]
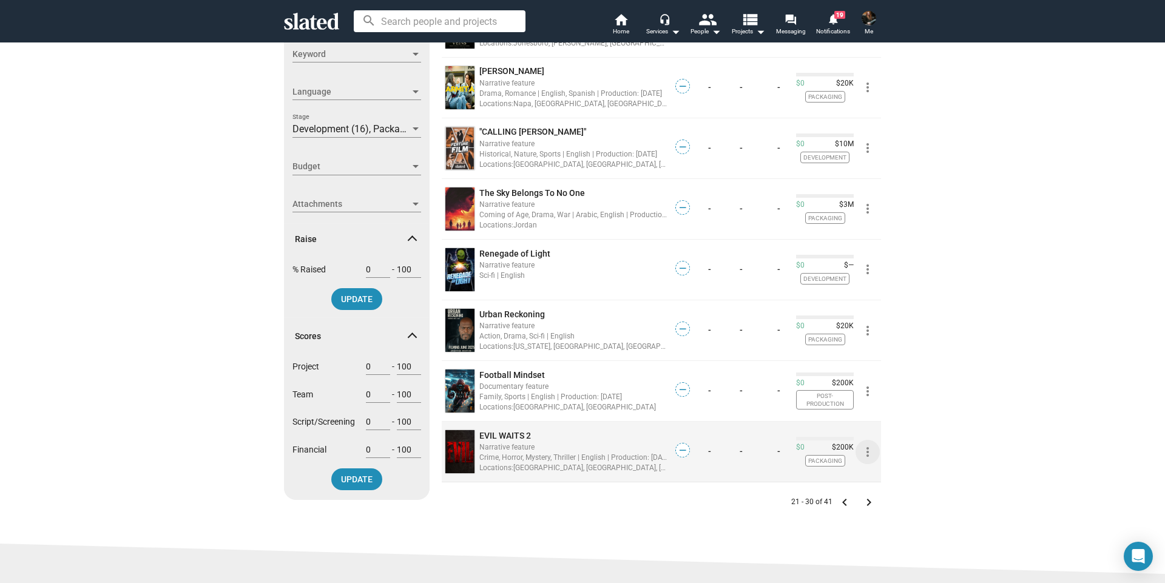
click at [863, 448] on mat-icon "more_vert" at bounding box center [867, 452] width 15 height 15
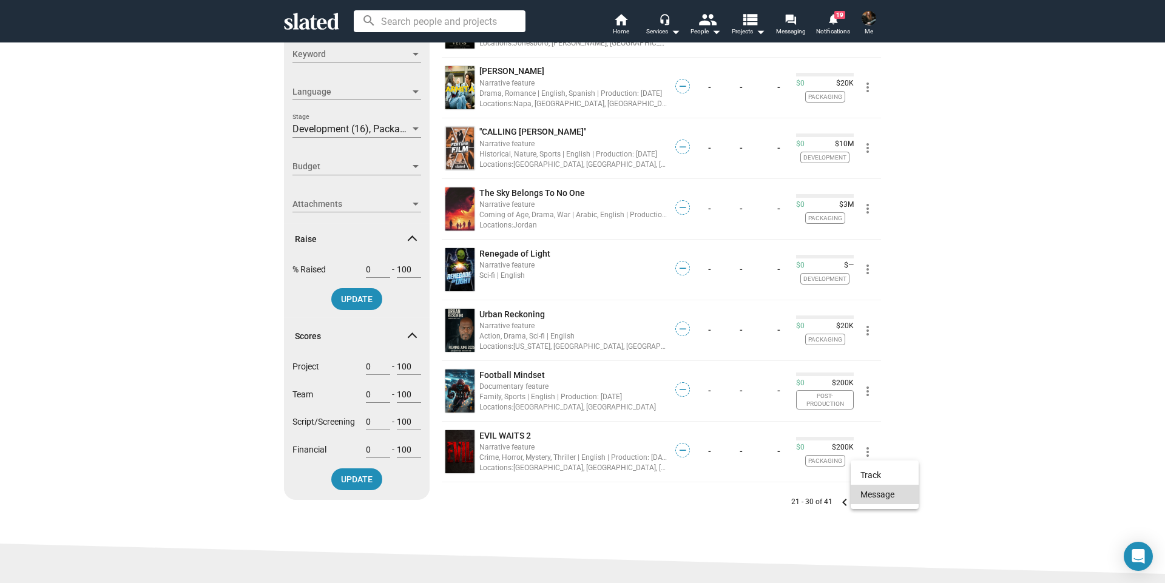
click at [869, 495] on button "Message" at bounding box center [885, 494] width 68 height 19
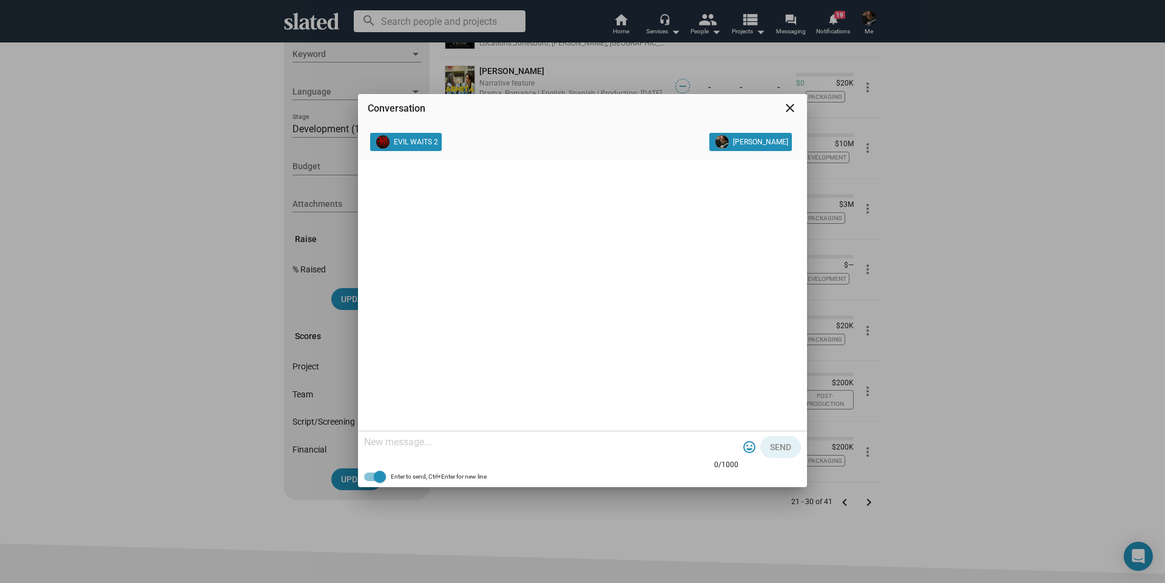
click at [790, 109] on mat-icon "close" at bounding box center [790, 108] width 15 height 15
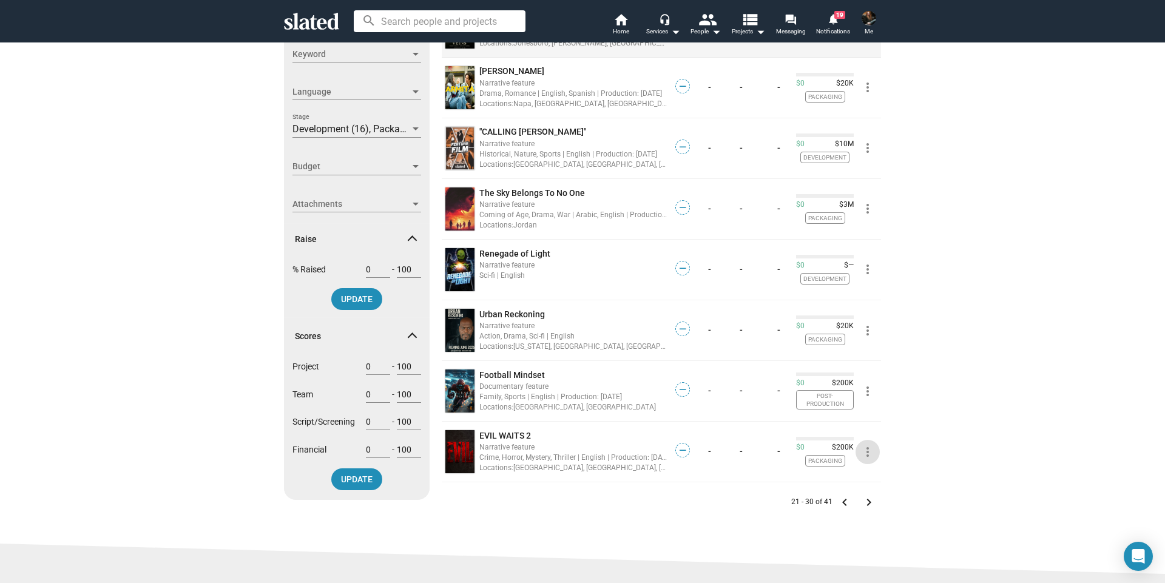
scroll to position [61, 0]
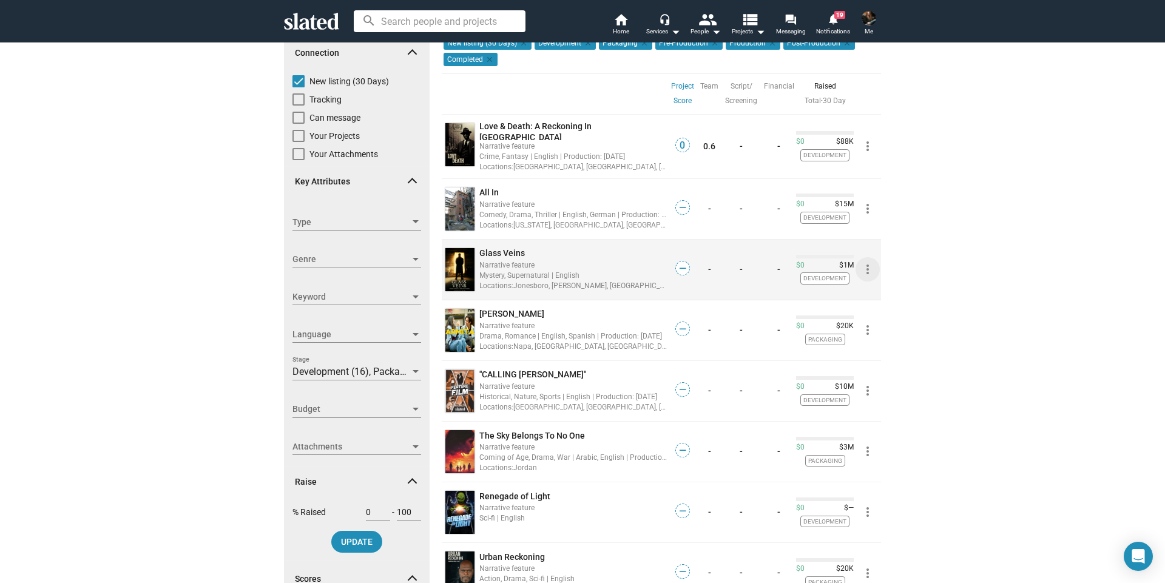
click at [863, 269] on mat-icon "more_vert" at bounding box center [867, 269] width 15 height 15
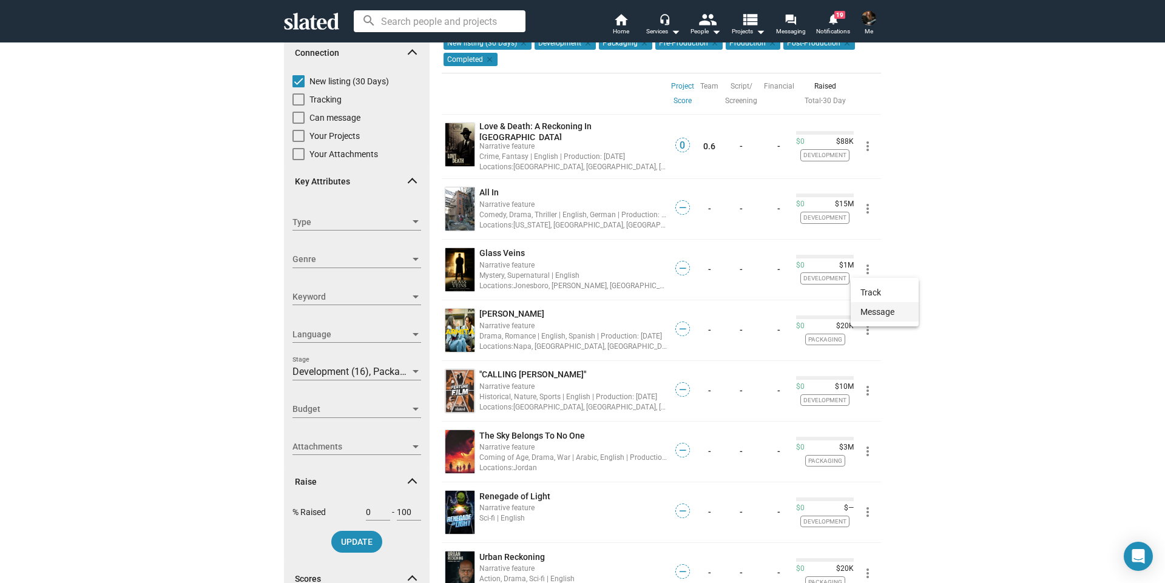
click at [871, 312] on button "Message" at bounding box center [885, 311] width 68 height 19
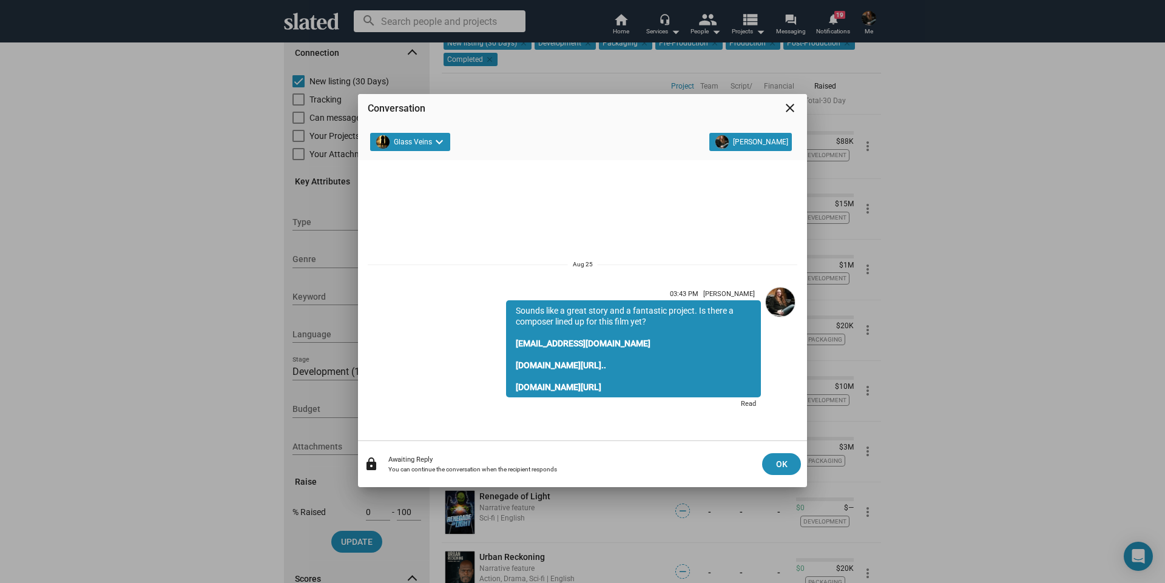
drag, startPoint x: 514, startPoint y: 307, endPoint x: 673, endPoint y: 345, distance: 163.5
click at [673, 345] on div "Sounds like a great story and a fantastic project. Is there a composer lined up…" at bounding box center [633, 348] width 255 height 97
copy div "Sounds like a great story and a fantastic project. Is there a composer lined up…"
click at [553, 365] on link "[DOMAIN_NAME][URL].." at bounding box center [561, 365] width 90 height 10
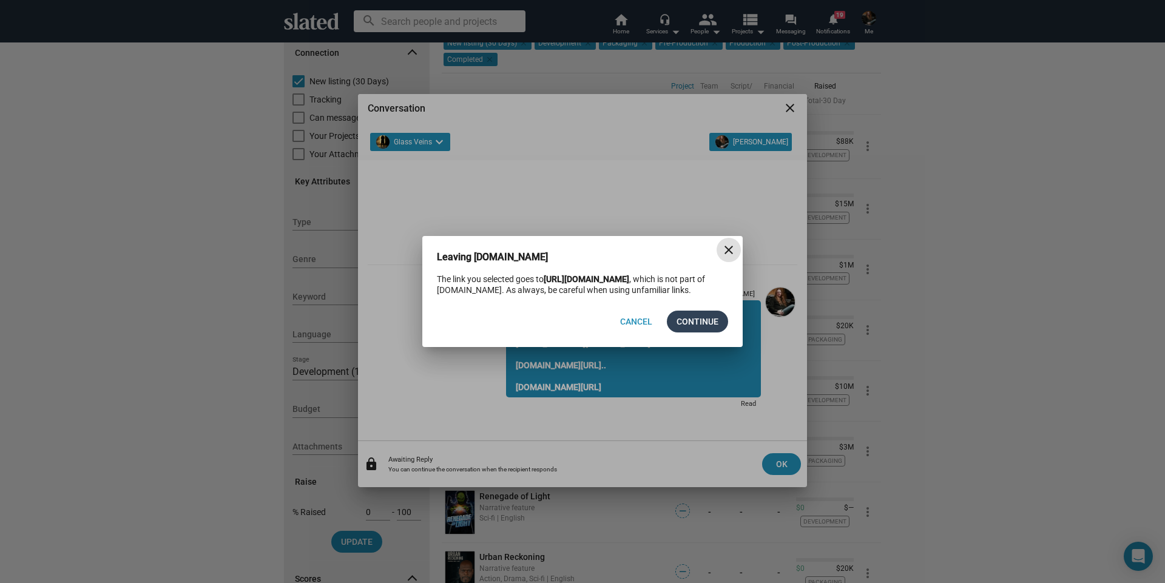
click at [699, 323] on span "Continue" at bounding box center [697, 322] width 42 height 22
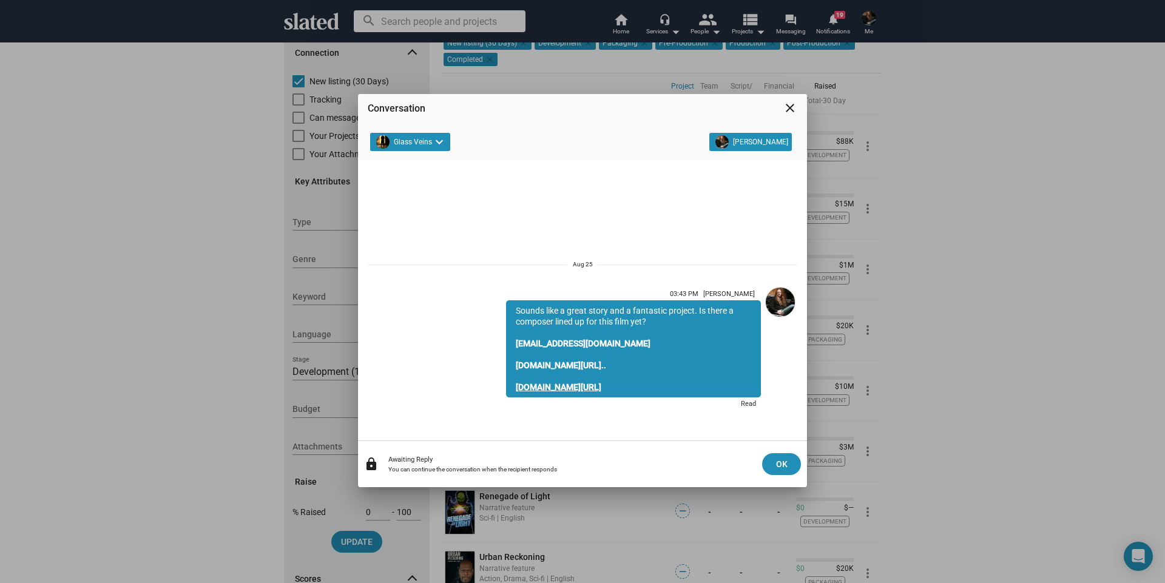
click at [588, 385] on link "[DOMAIN_NAME][URL]" at bounding box center [559, 387] width 86 height 10
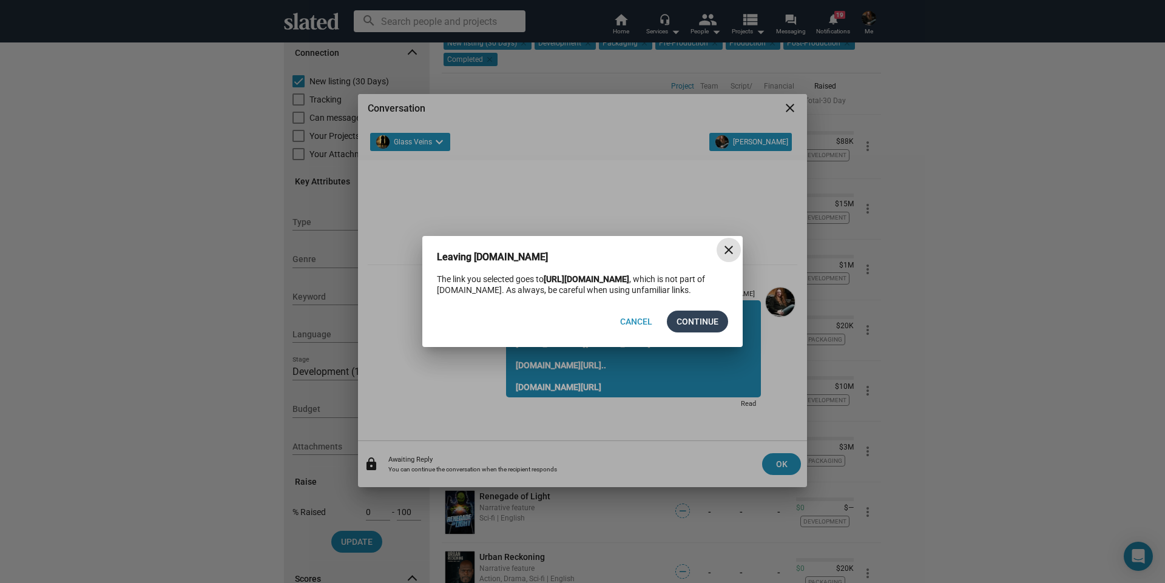
click at [687, 325] on span "Continue" at bounding box center [697, 322] width 42 height 22
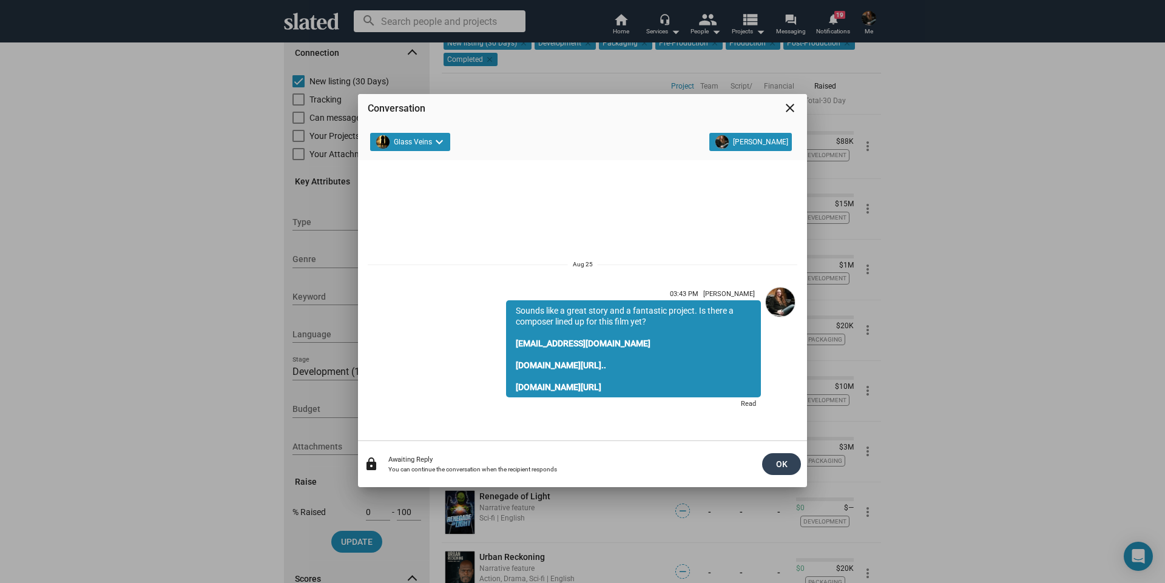
click at [780, 466] on span "OK" at bounding box center [781, 464] width 19 height 22
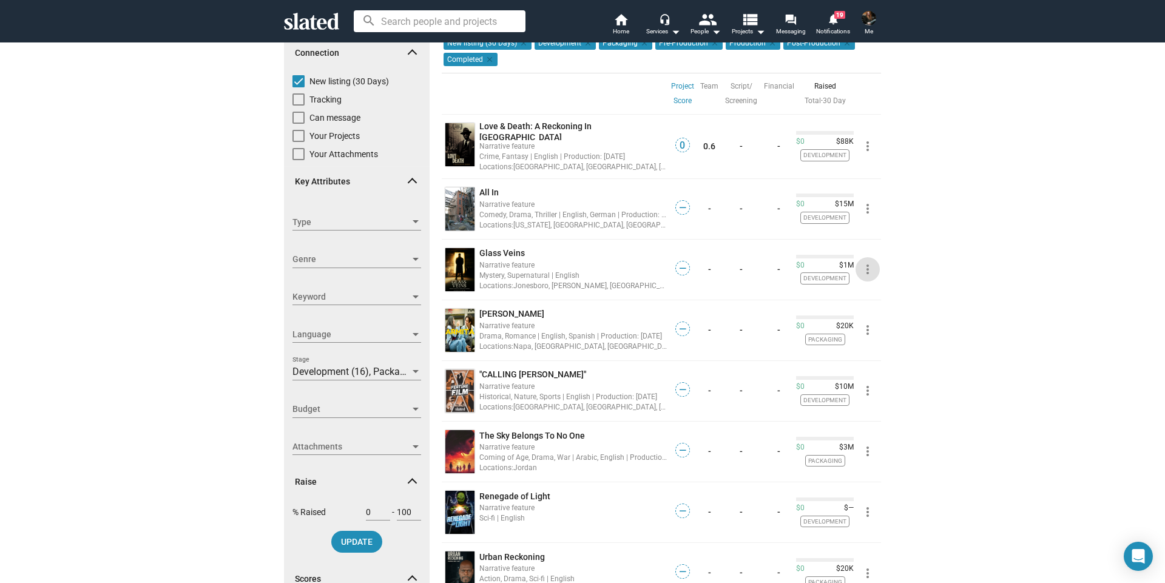
scroll to position [364, 0]
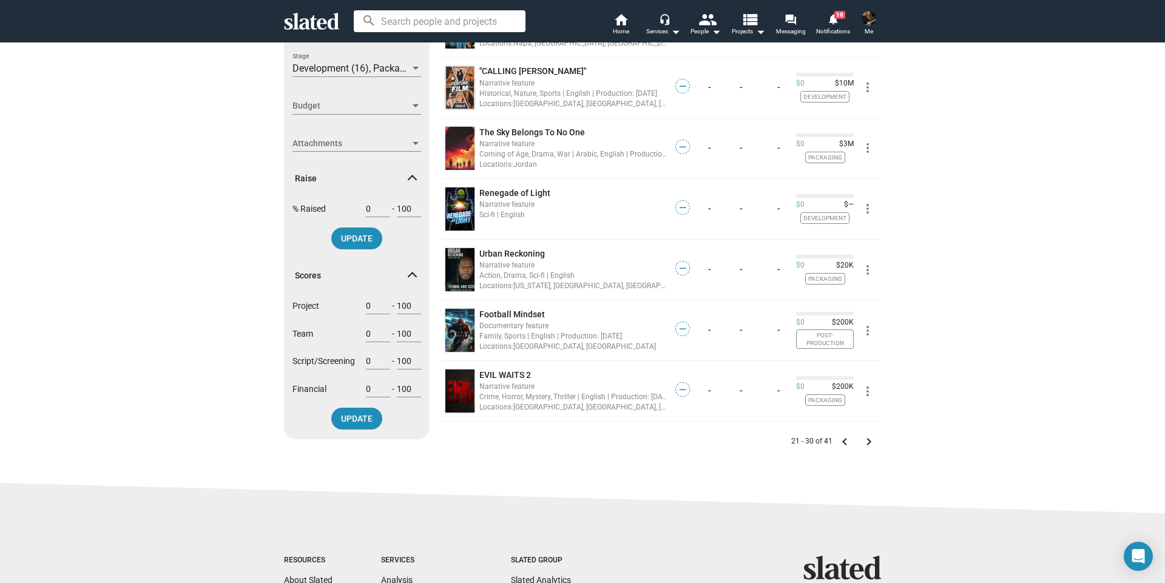
click at [840, 437] on mat-icon "keyboard_arrow_left" at bounding box center [844, 441] width 15 height 15
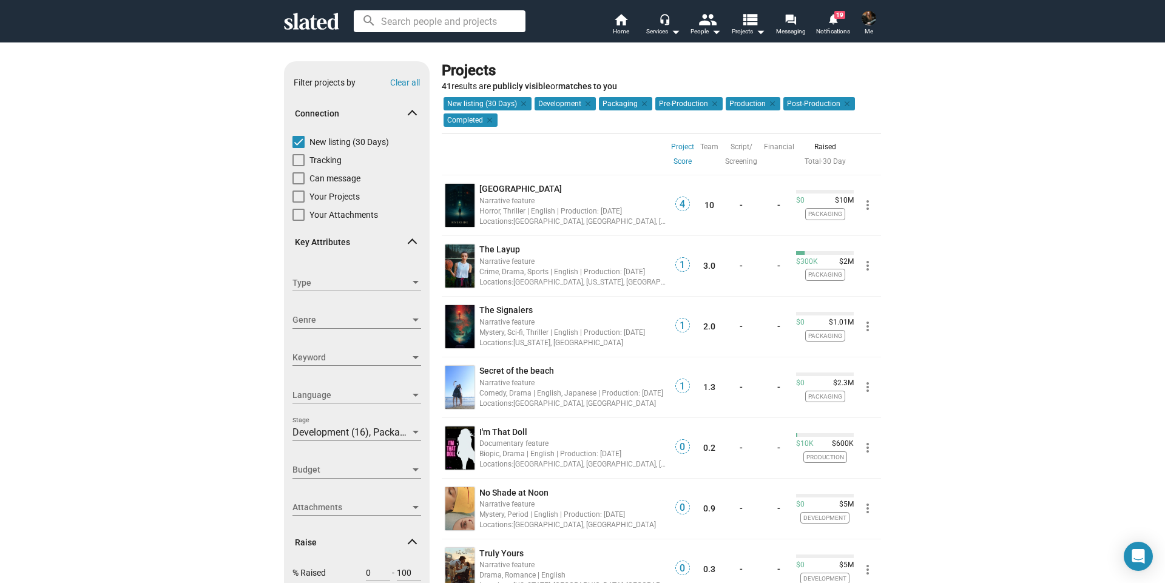
scroll to position [303, 0]
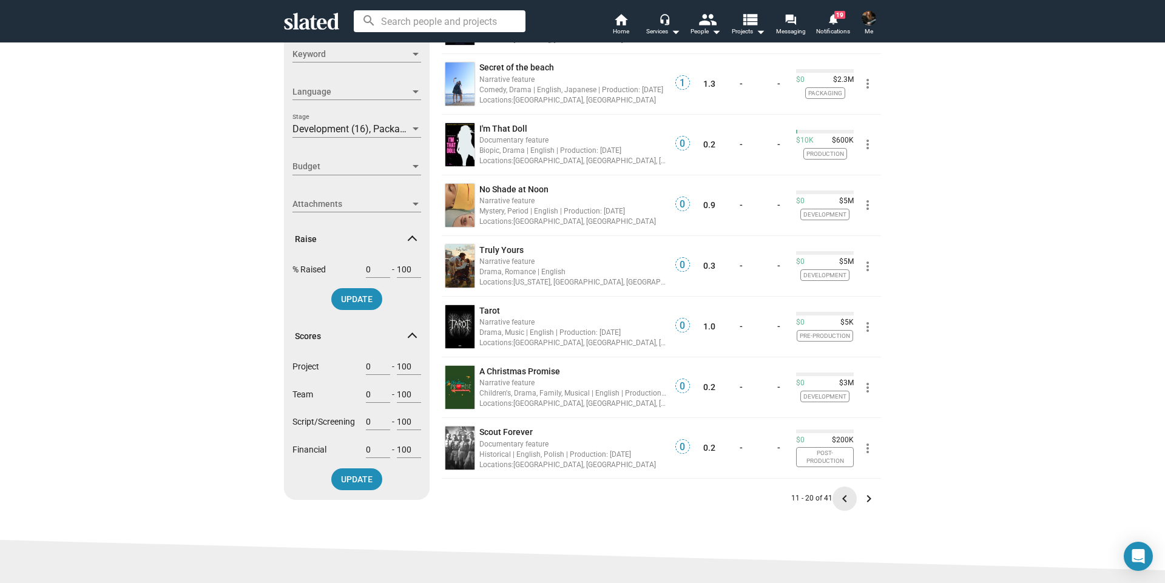
click at [841, 497] on mat-icon "keyboard_arrow_left" at bounding box center [844, 498] width 15 height 15
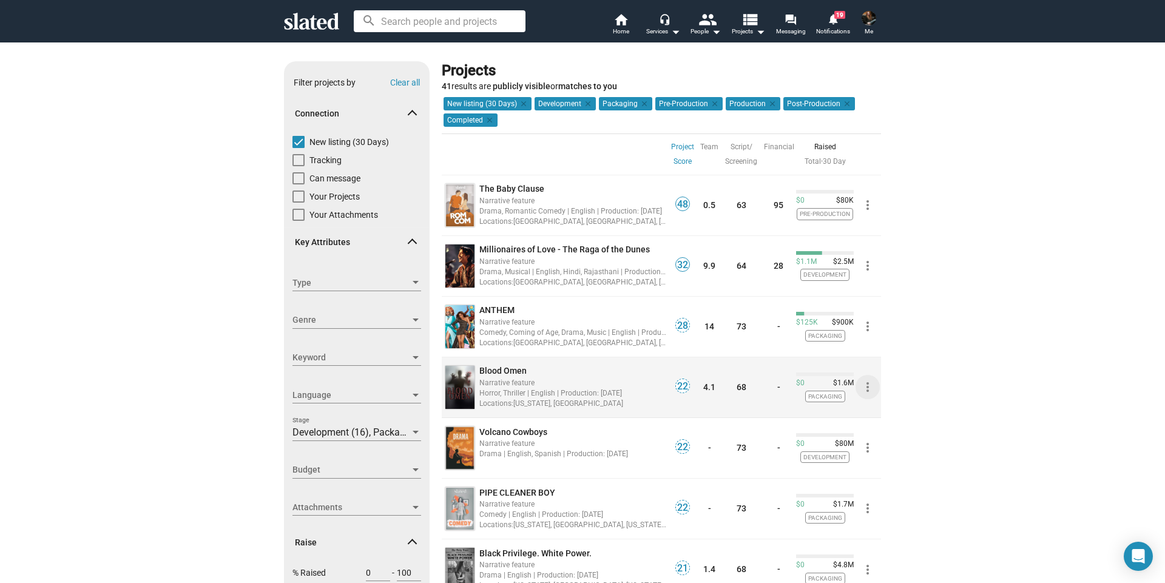
click at [862, 387] on mat-icon "more_vert" at bounding box center [867, 387] width 15 height 15
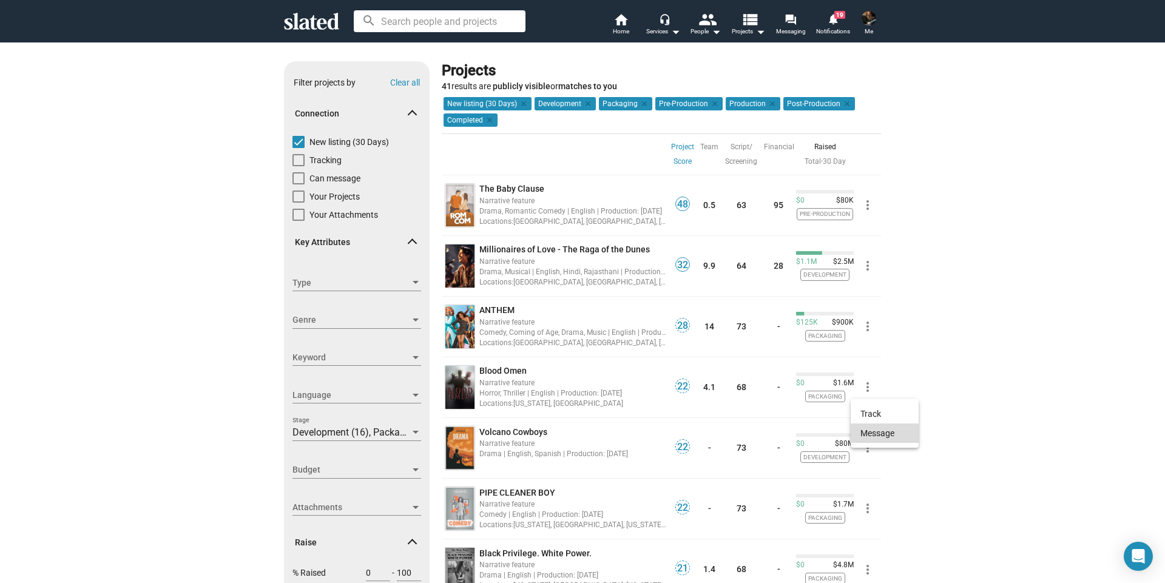
click at [869, 436] on button "Message" at bounding box center [885, 432] width 68 height 19
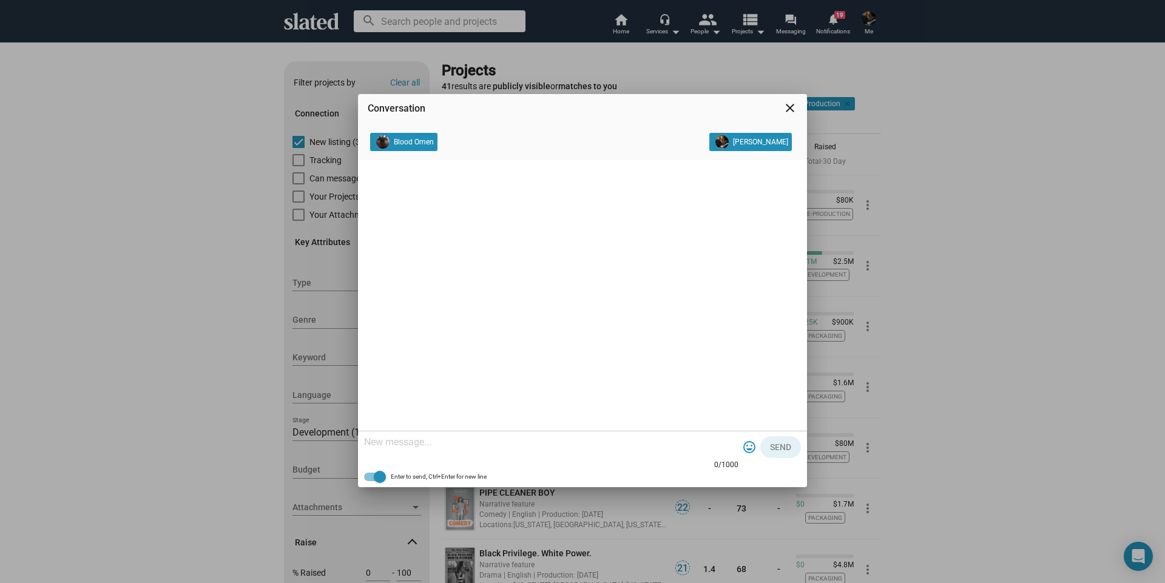
click at [399, 441] on textarea at bounding box center [551, 442] width 374 height 12
paste textarea "Sounds like a great story and a fantastic project. Is there a composer lined up…"
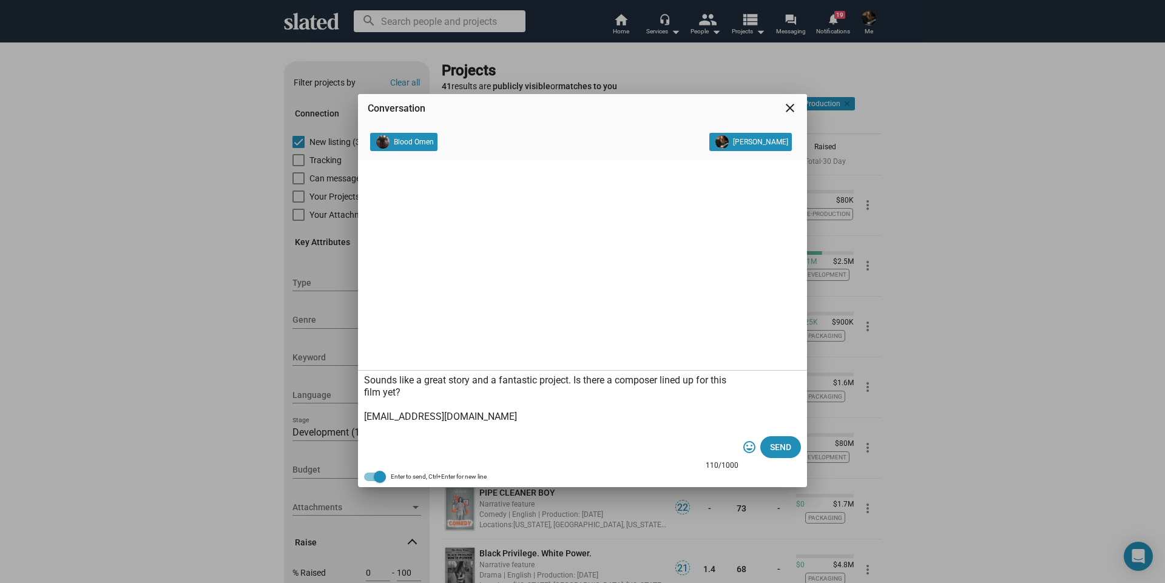
paste textarea "[URL][DOMAIN_NAME]"
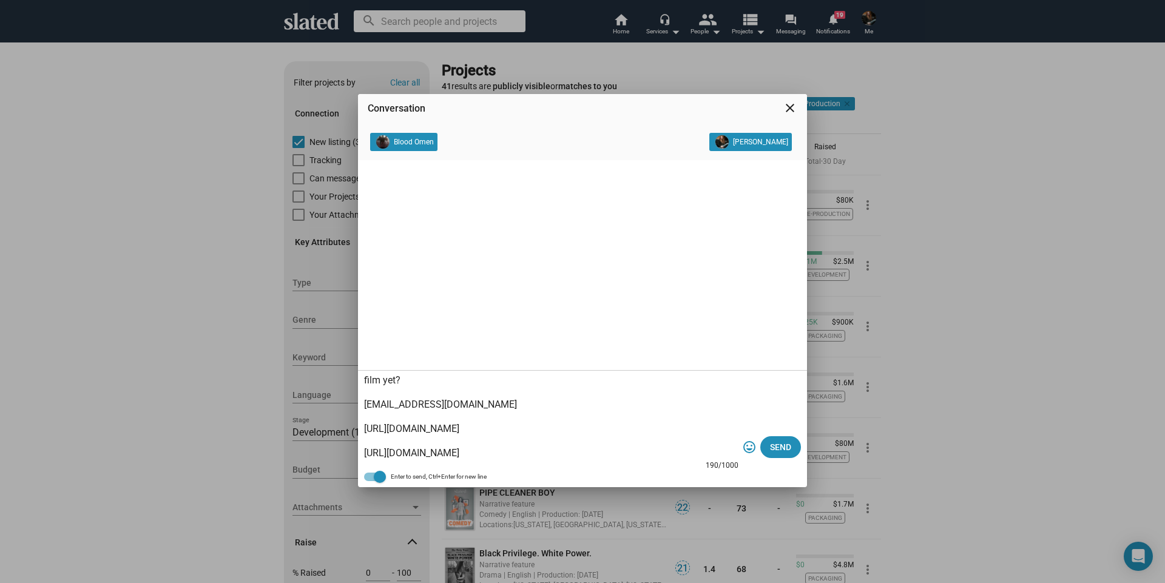
drag, startPoint x: 366, startPoint y: 377, endPoint x: 582, endPoint y: 448, distance: 227.5
click at [582, 448] on textarea "Sounds like a great story and a fantastic project. Is there a composer lined up…" at bounding box center [551, 416] width 374 height 85
type textarea "Sounds like a great story and a fantastic project. Is there a composer lined up…"
click at [774, 444] on span "Send" at bounding box center [780, 447] width 21 height 22
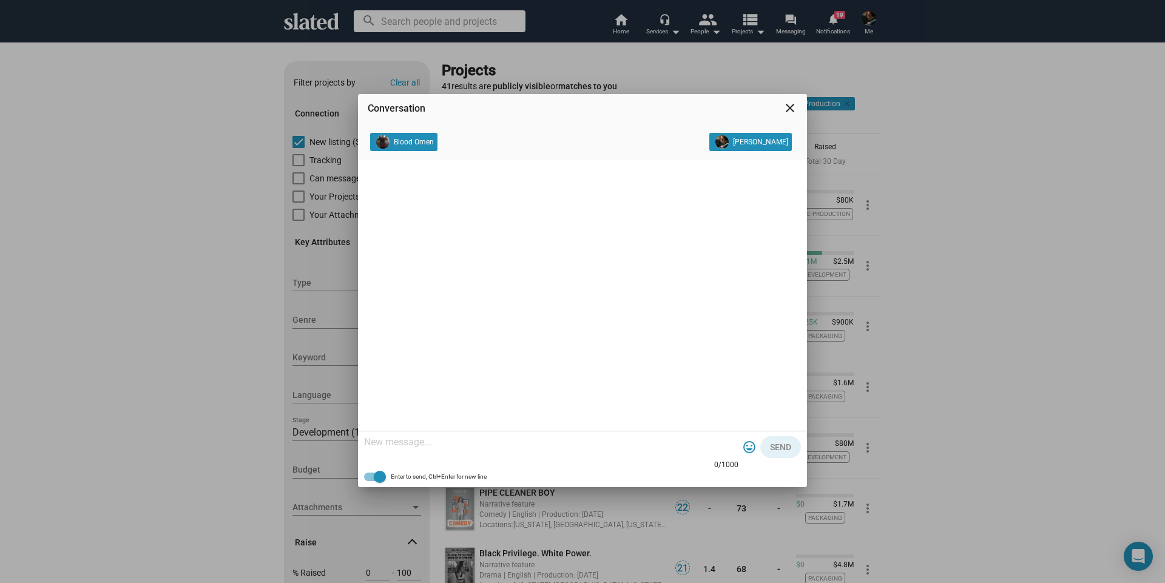
scroll to position [0, 0]
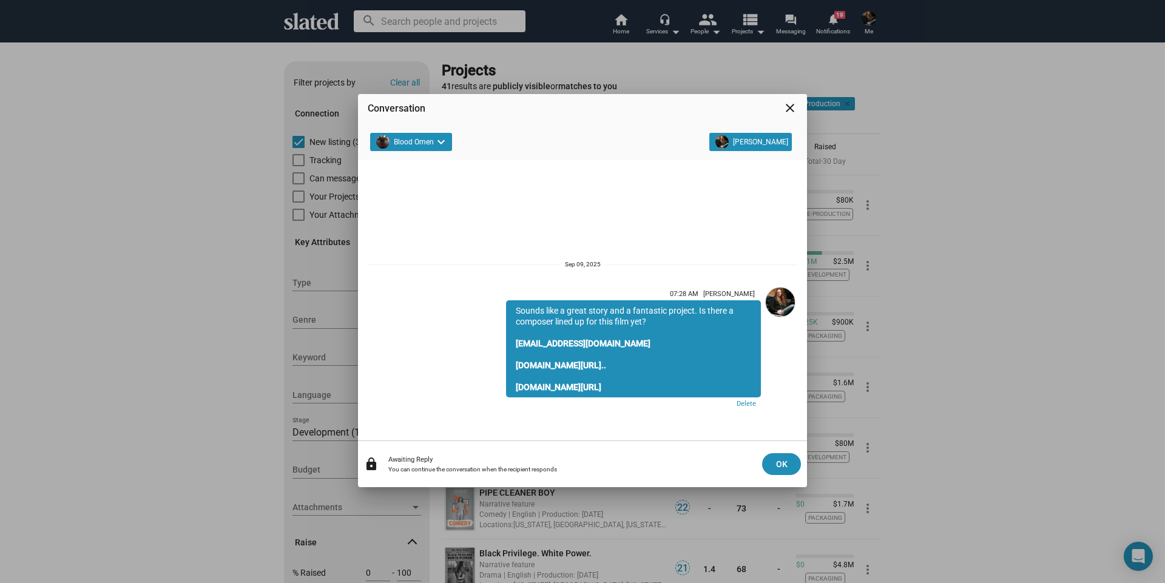
click at [787, 109] on mat-icon "close" at bounding box center [790, 108] width 15 height 15
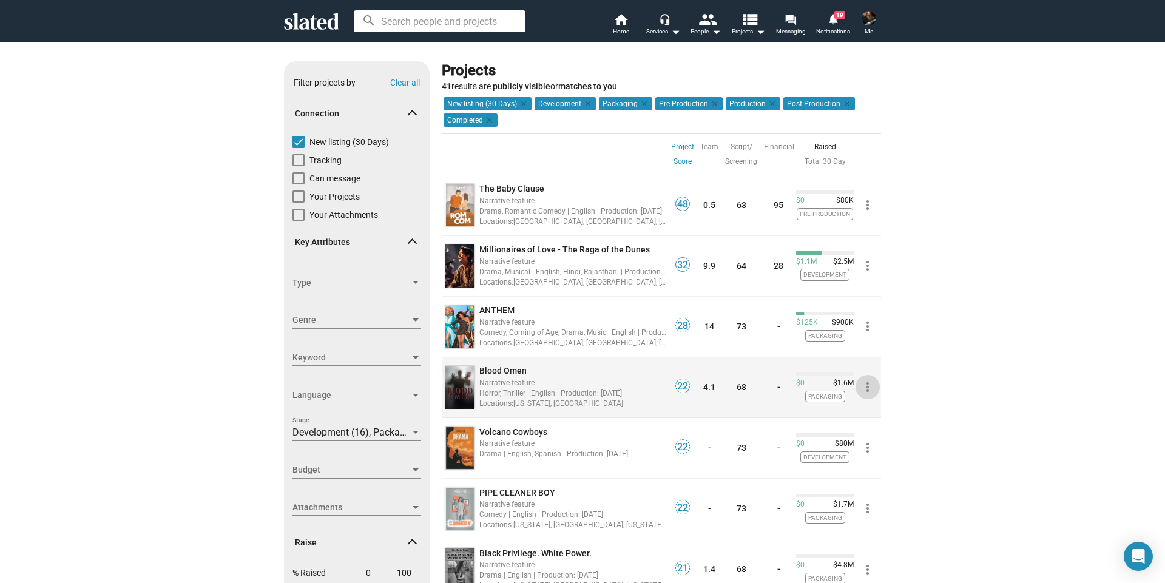
scroll to position [61, 0]
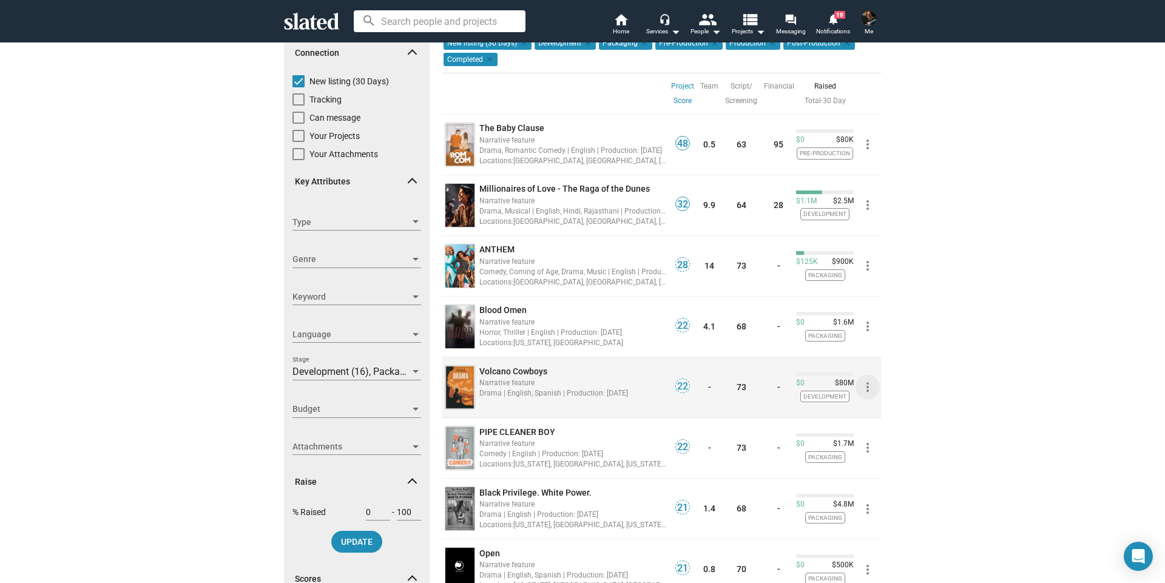
click at [861, 388] on mat-icon "more_vert" at bounding box center [867, 387] width 15 height 15
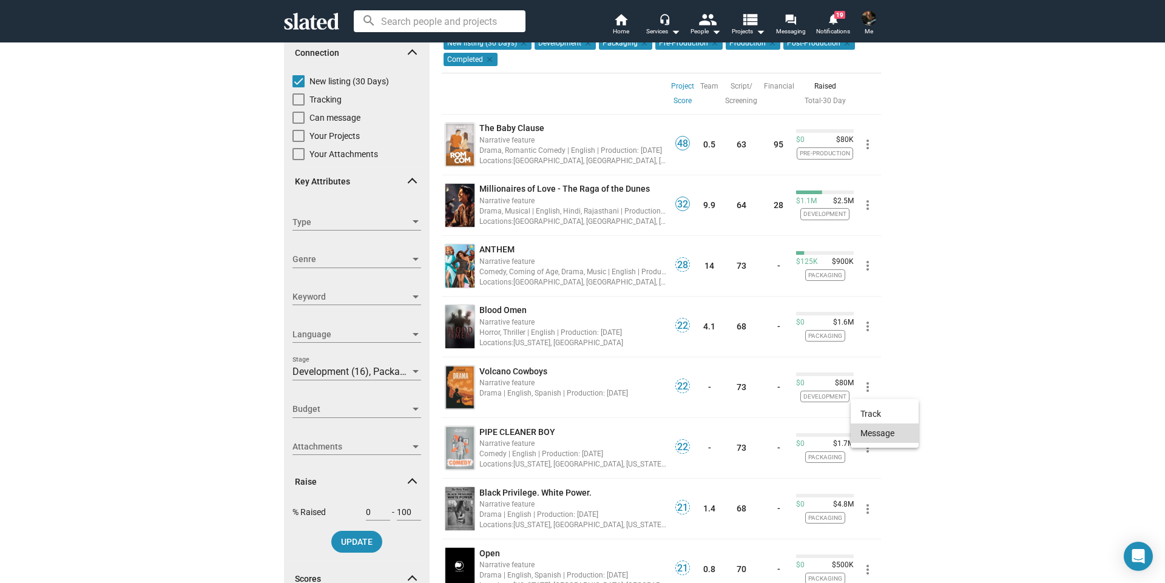
click at [868, 437] on button "Message" at bounding box center [885, 432] width 68 height 19
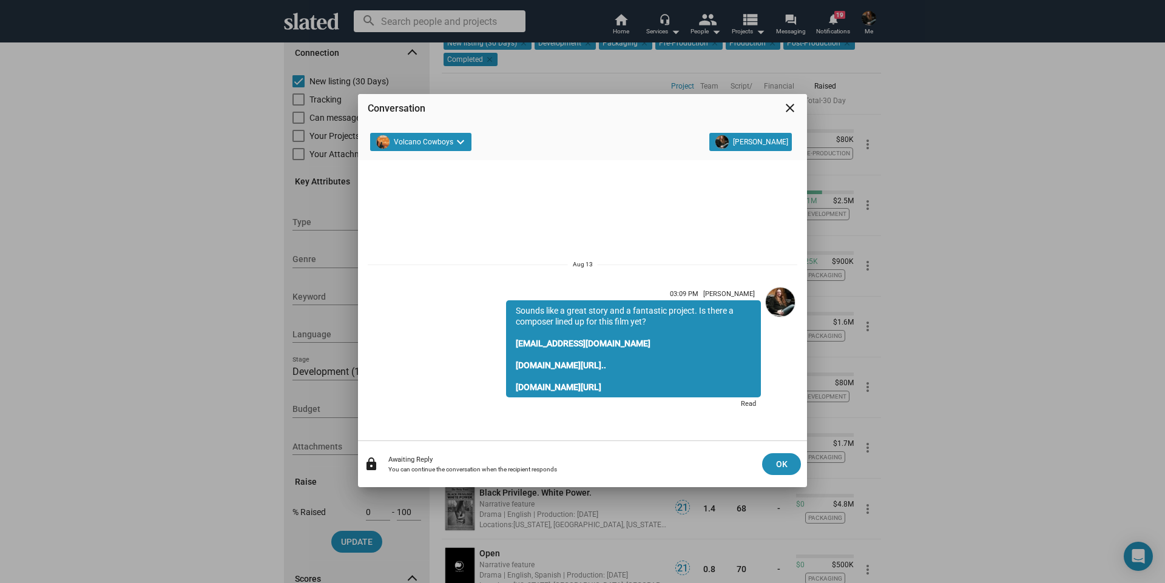
click at [789, 108] on mat-icon "close" at bounding box center [790, 108] width 15 height 15
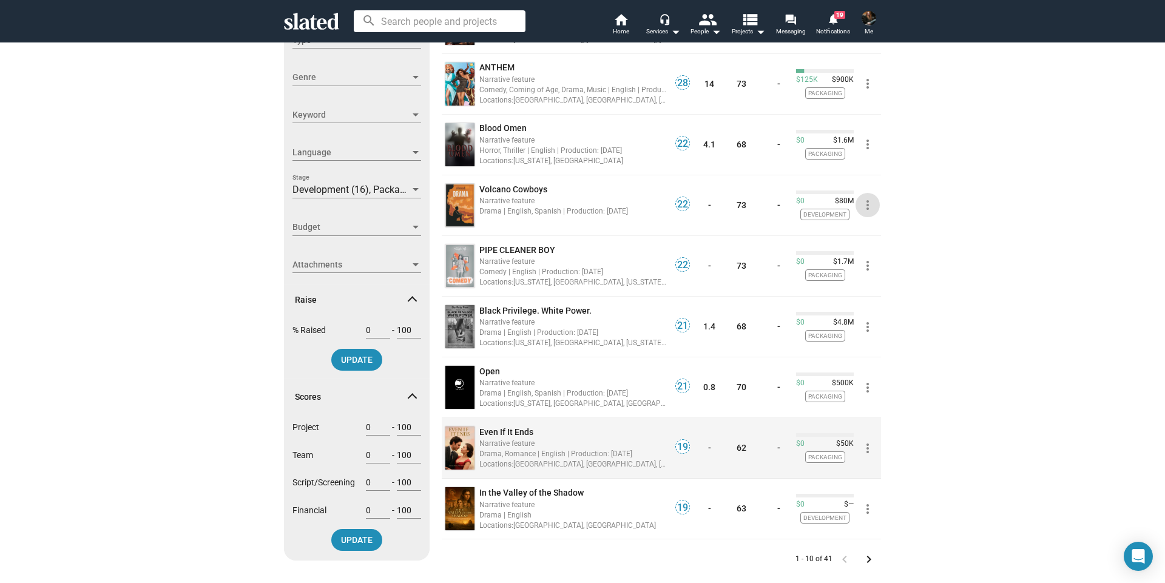
scroll to position [303, 0]
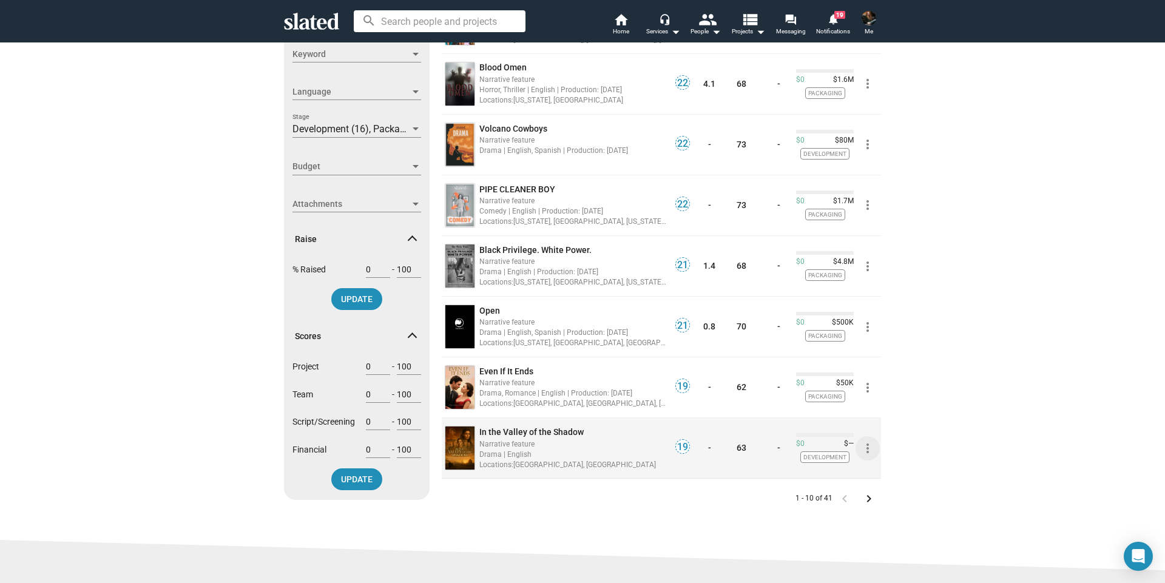
click at [862, 446] on mat-icon "more_vert" at bounding box center [867, 448] width 15 height 15
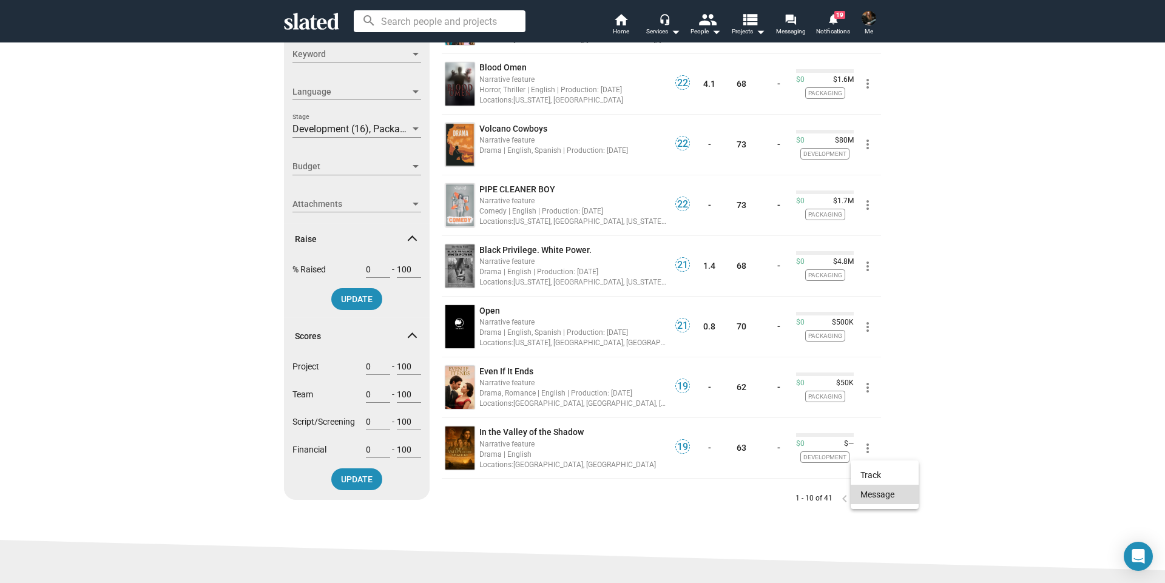
click at [872, 490] on button "Message" at bounding box center [885, 494] width 68 height 19
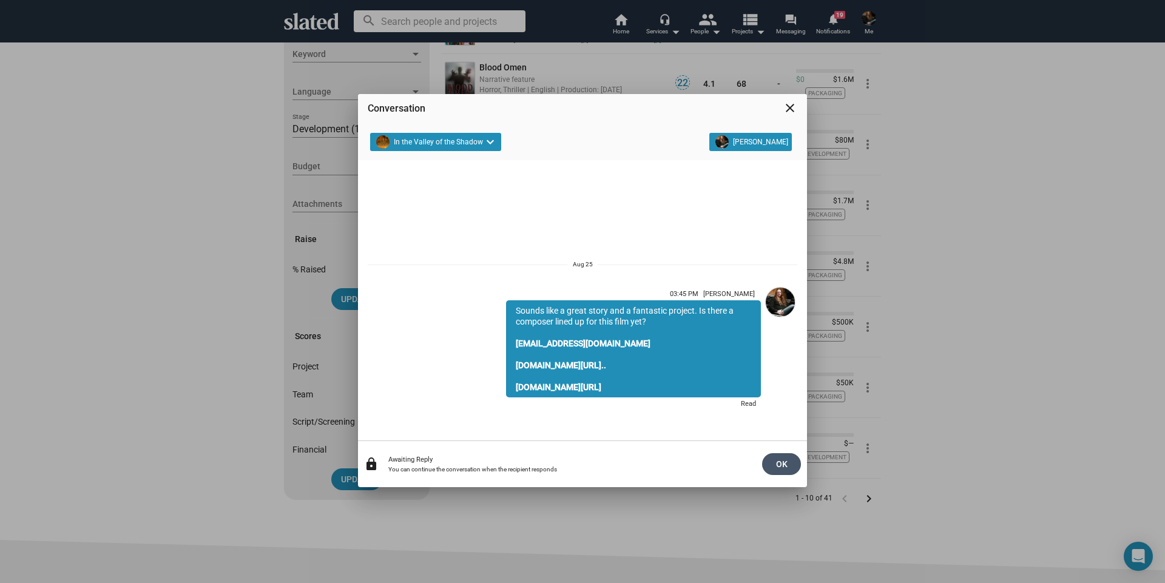
click at [790, 460] on span "OK" at bounding box center [781, 464] width 19 height 22
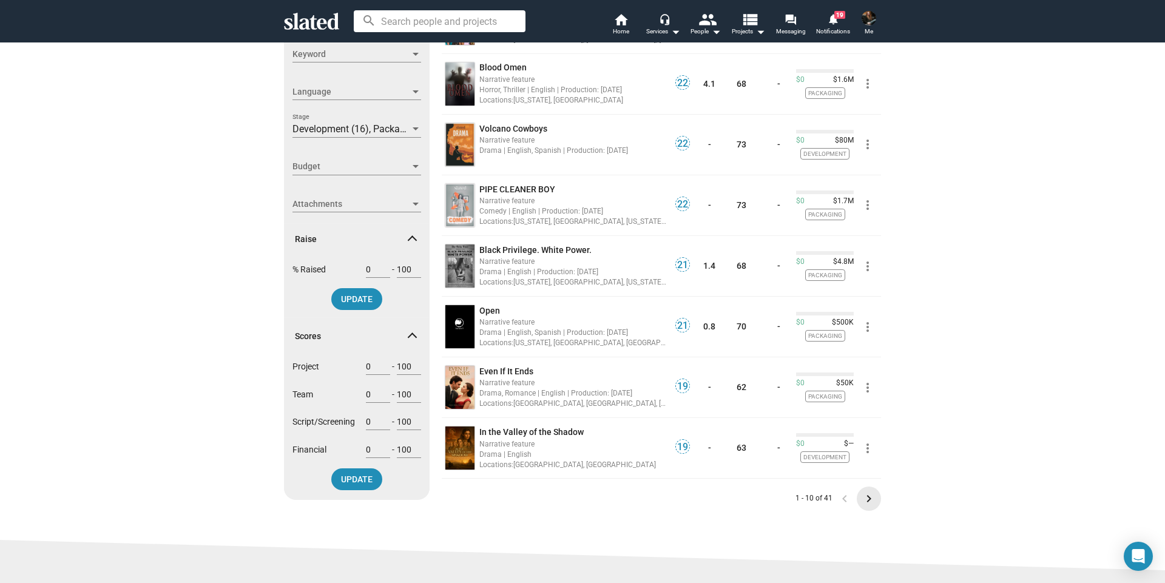
click at [865, 497] on mat-icon "keyboard_arrow_right" at bounding box center [868, 498] width 15 height 15
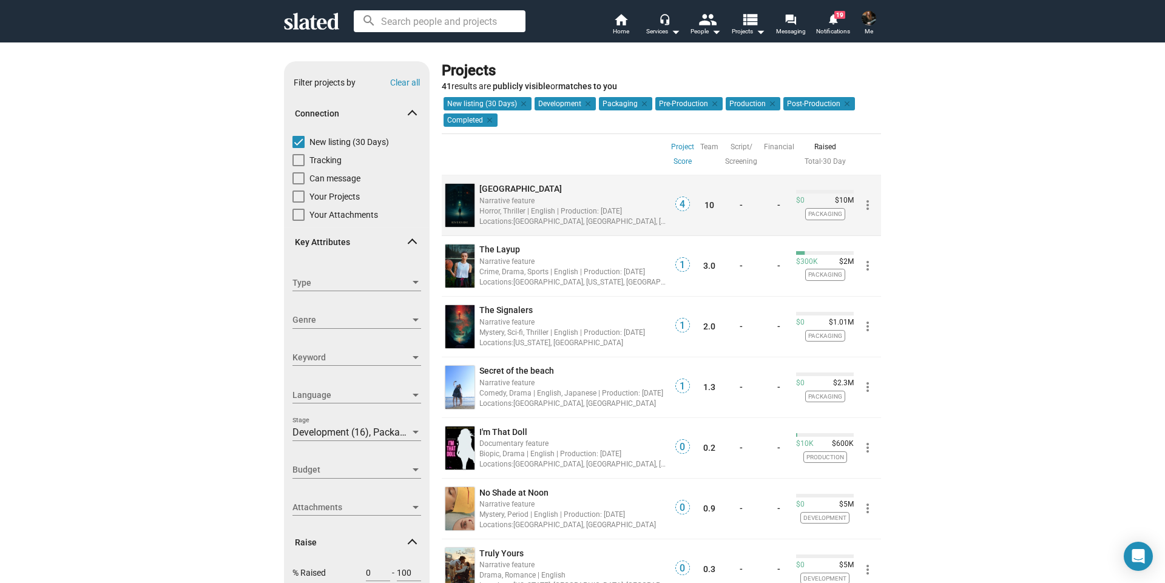
click at [862, 206] on mat-icon "more_vert" at bounding box center [867, 205] width 15 height 15
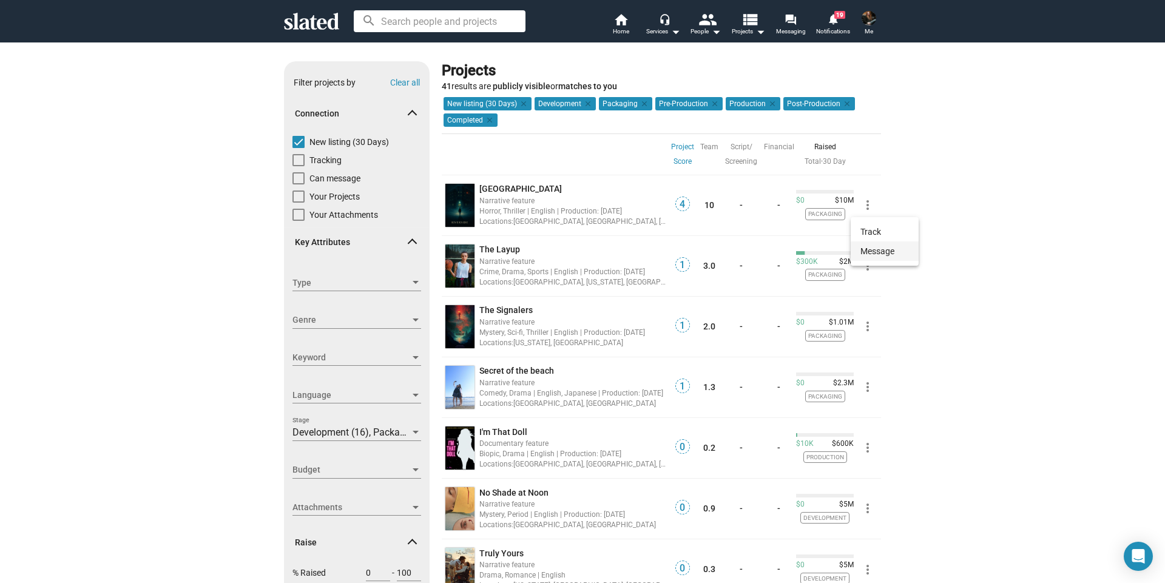
click at [875, 252] on button "Message" at bounding box center [885, 250] width 68 height 19
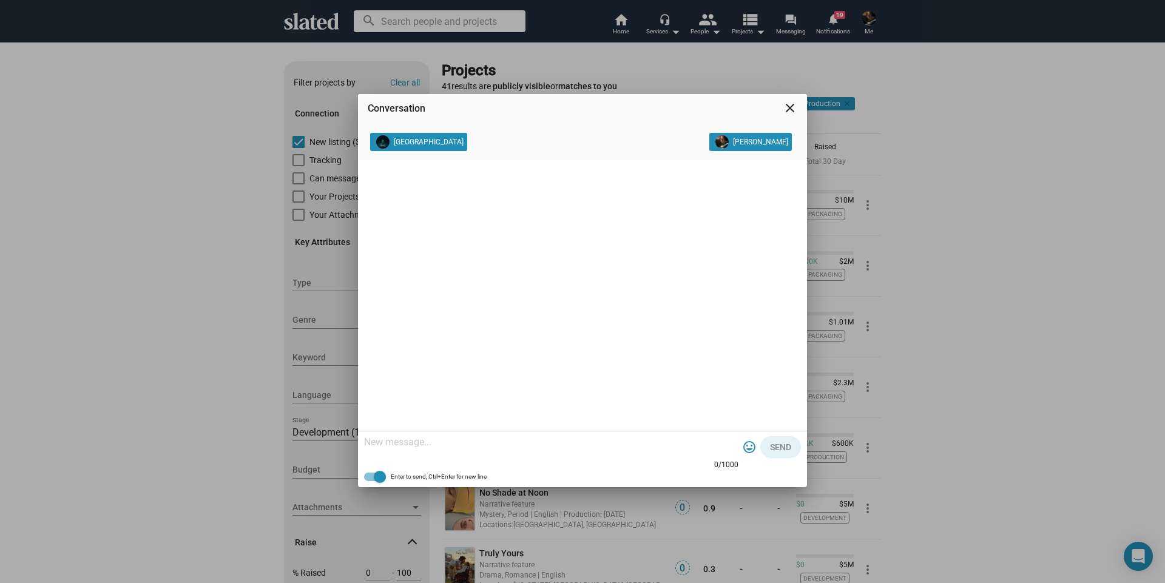
click at [468, 440] on textarea at bounding box center [551, 442] width 374 height 12
paste textarea "Sounds like a great story and a fantastic project. Is there a composer lined up…"
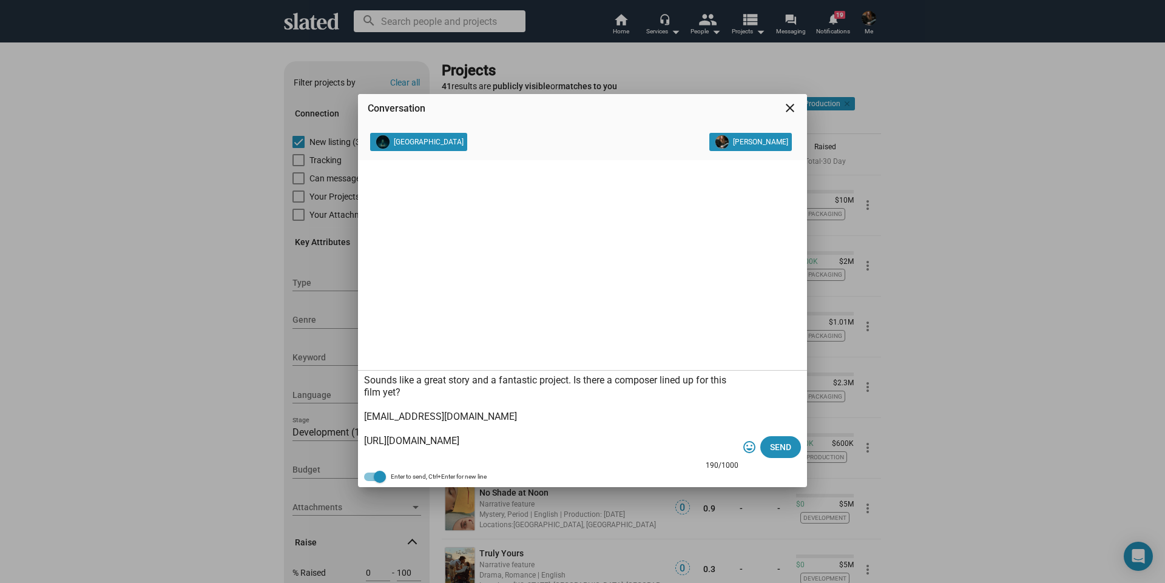
scroll to position [12, 0]
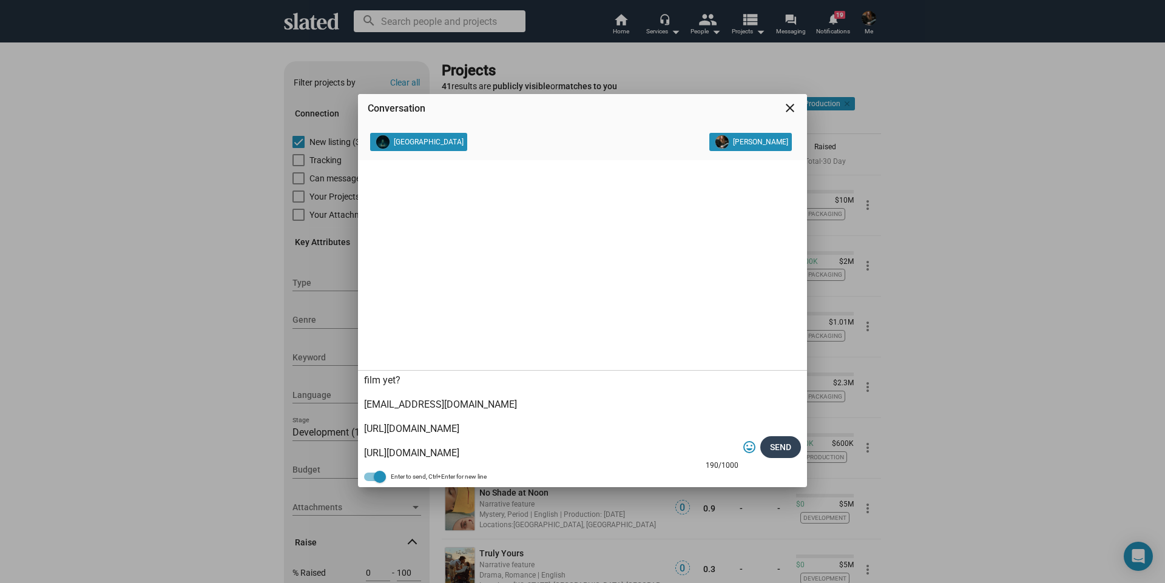
type textarea "Sounds like a great story and a fantastic project. Is there a composer lined up…"
click at [784, 447] on span "Send" at bounding box center [780, 447] width 21 height 22
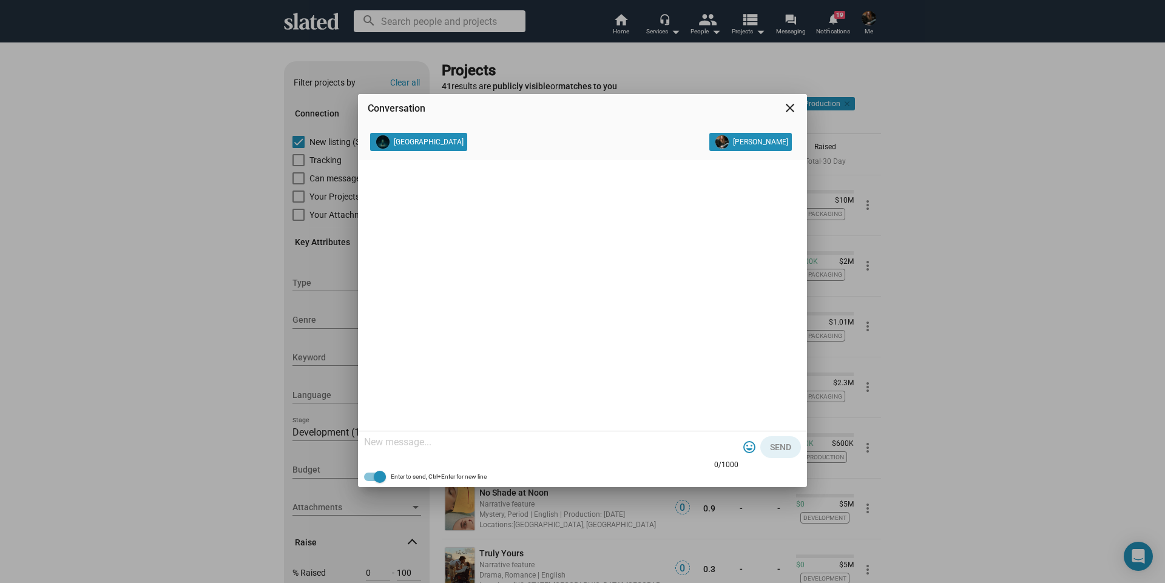
scroll to position [0, 0]
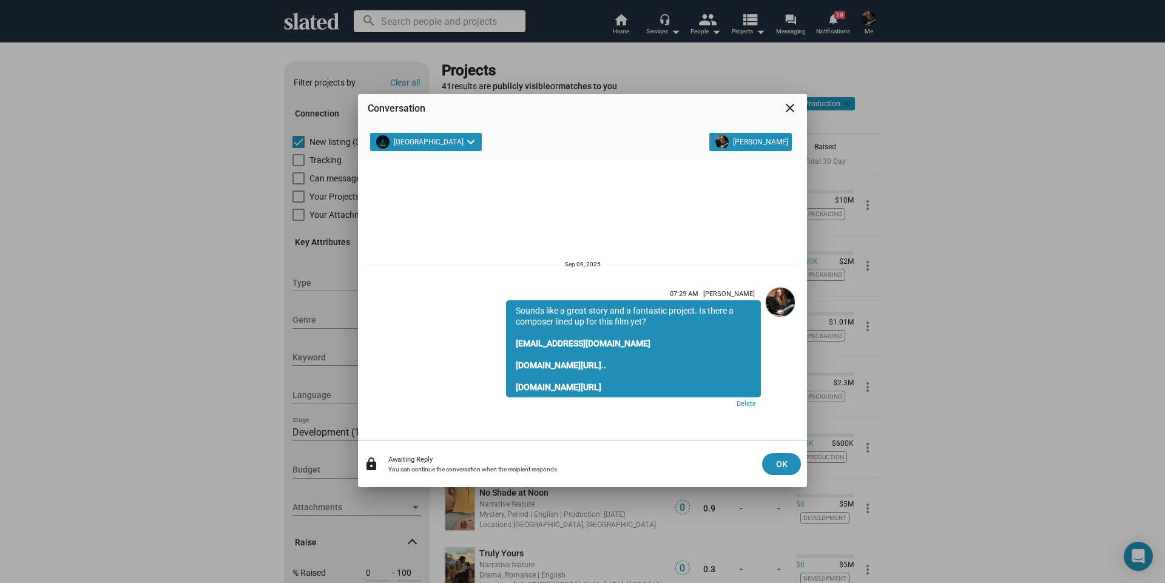
click at [791, 106] on mat-icon "close" at bounding box center [790, 108] width 15 height 15
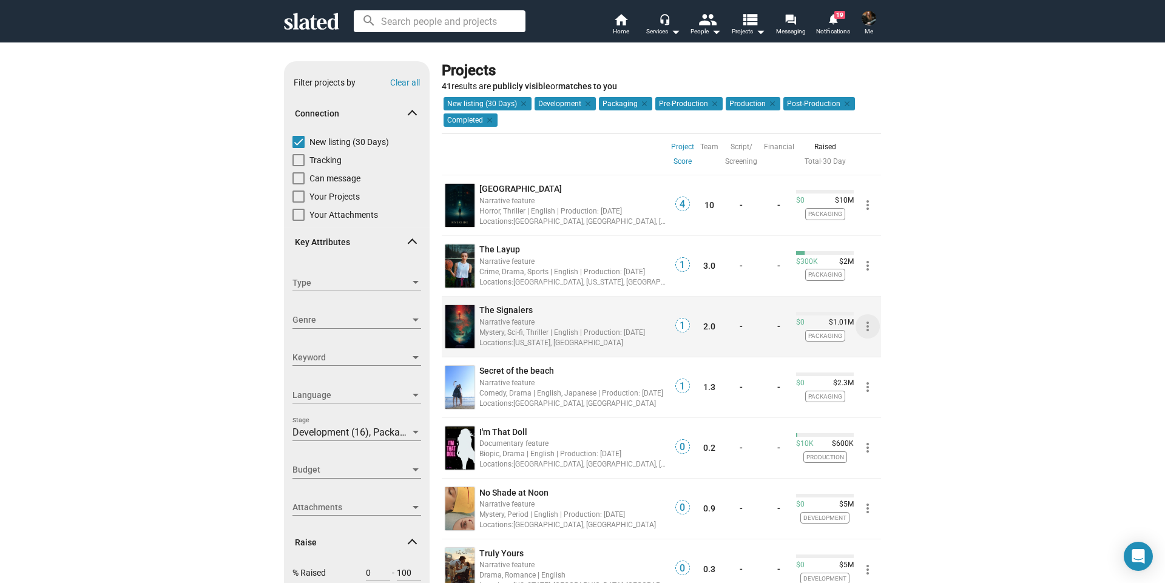
click at [864, 327] on mat-icon "more_vert" at bounding box center [867, 326] width 15 height 15
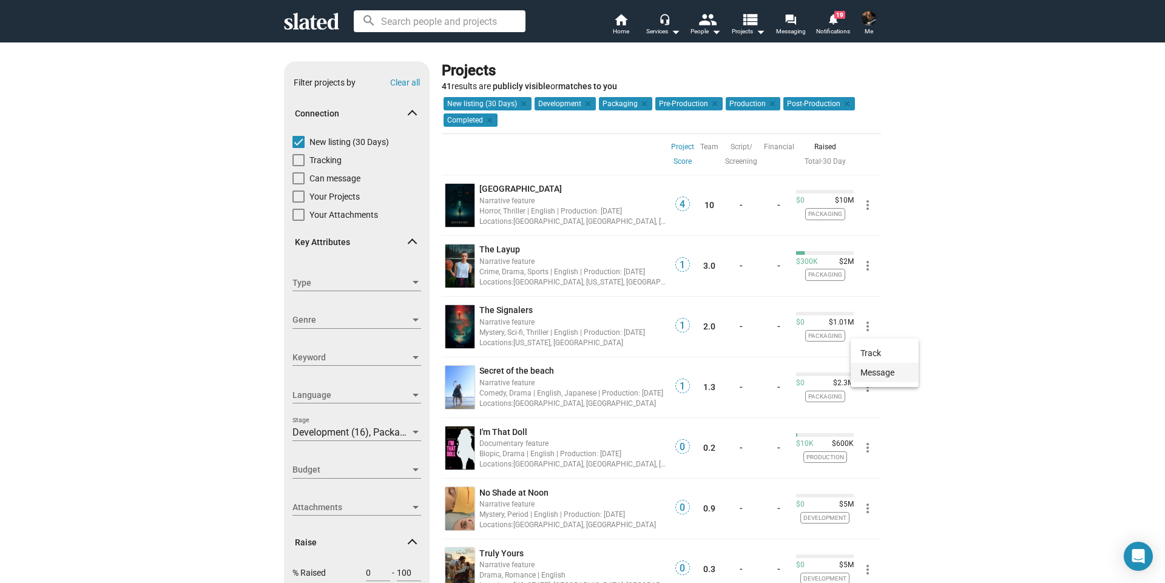
click at [870, 373] on button "Message" at bounding box center [885, 372] width 68 height 19
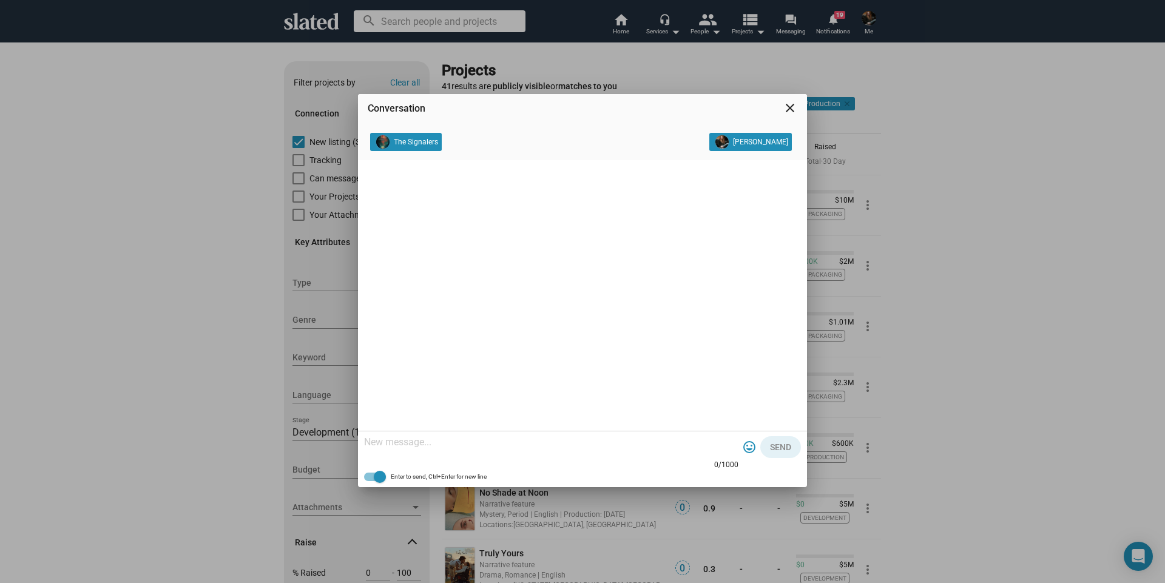
click at [536, 444] on textarea at bounding box center [551, 442] width 374 height 12
paste textarea "Sounds like a great story and a fantastic project. Is there a composer lined up…"
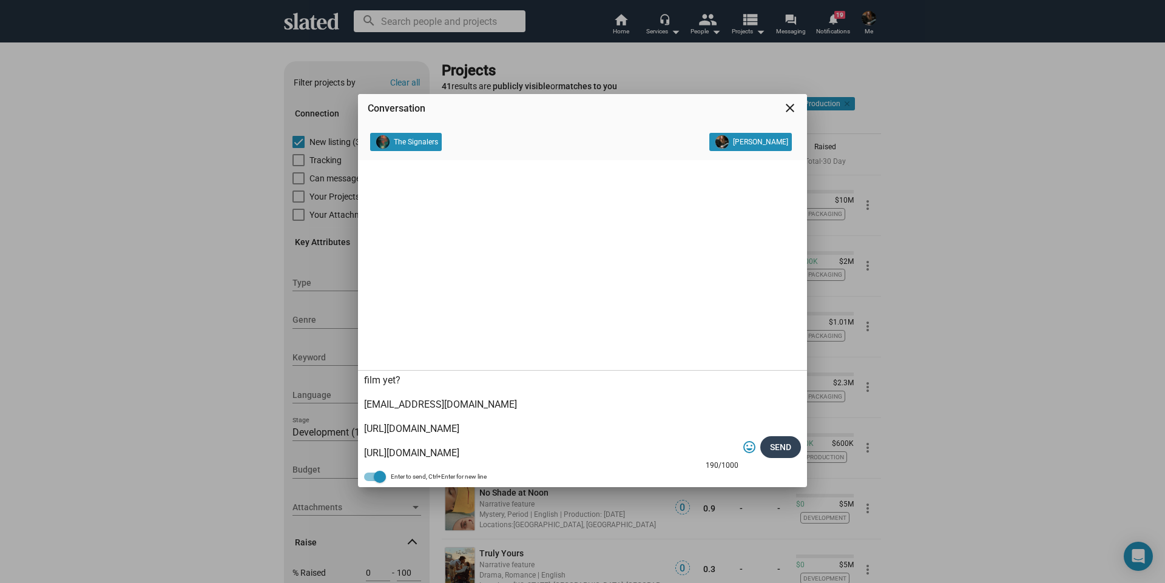
type textarea "Sounds like a great story and a fantastic project. Is there a composer lined up…"
click at [784, 446] on span "Send" at bounding box center [780, 447] width 21 height 22
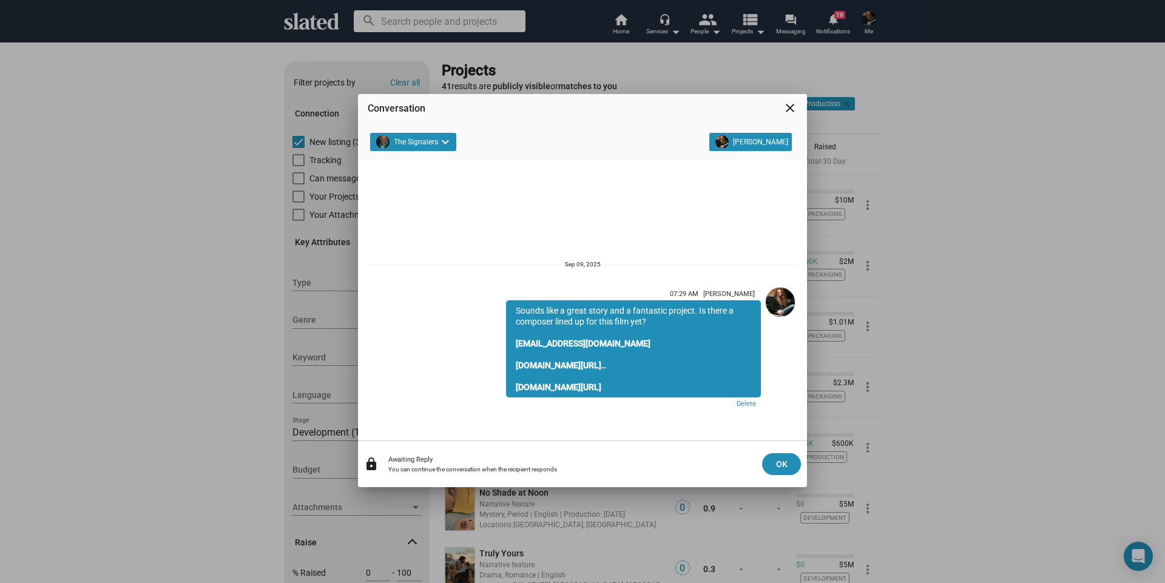
click at [792, 107] on mat-icon "close" at bounding box center [790, 108] width 15 height 15
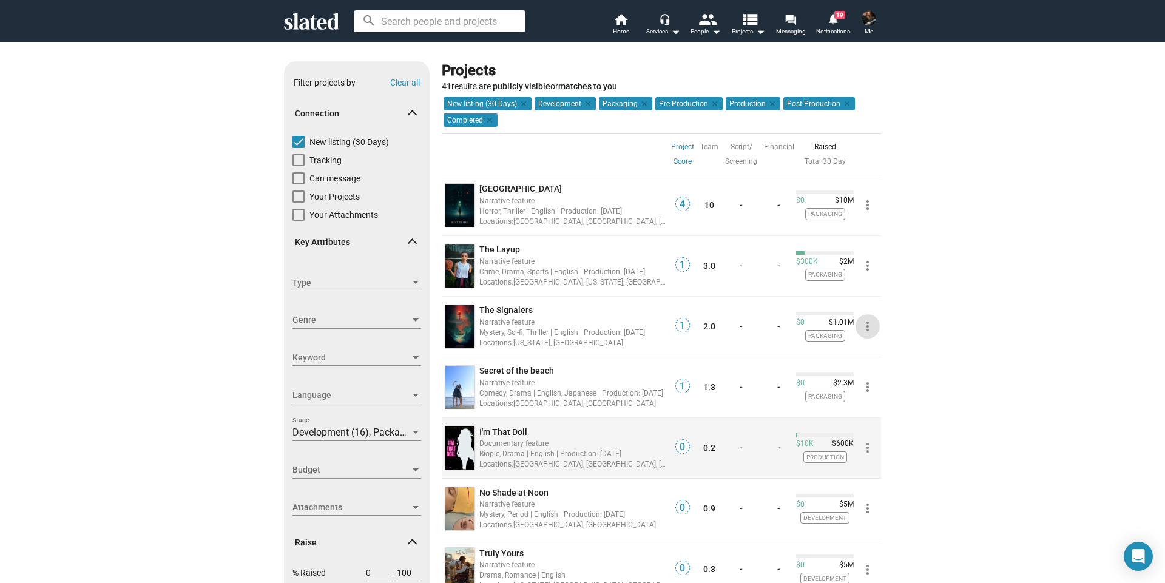
scroll to position [61, 0]
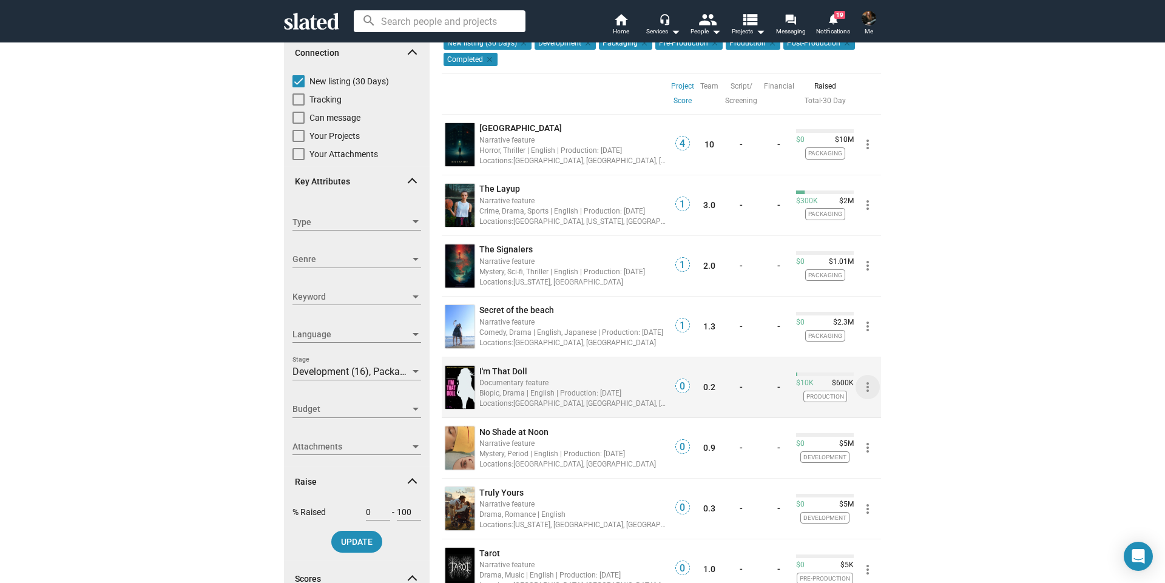
click at [863, 386] on mat-icon "more_vert" at bounding box center [867, 387] width 15 height 15
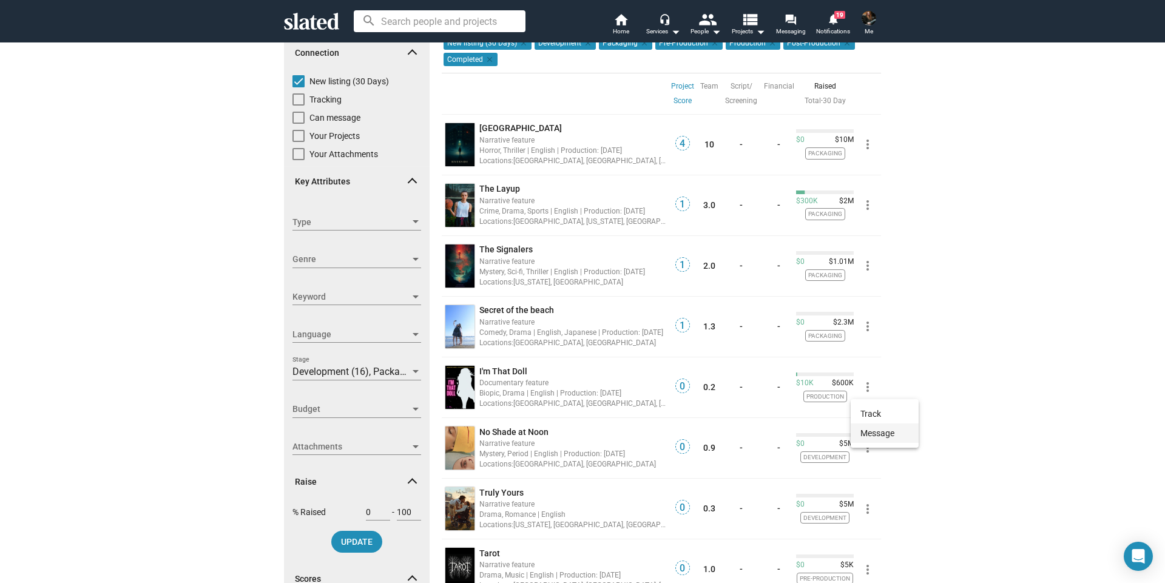
click at [872, 432] on button "Message" at bounding box center [885, 432] width 68 height 19
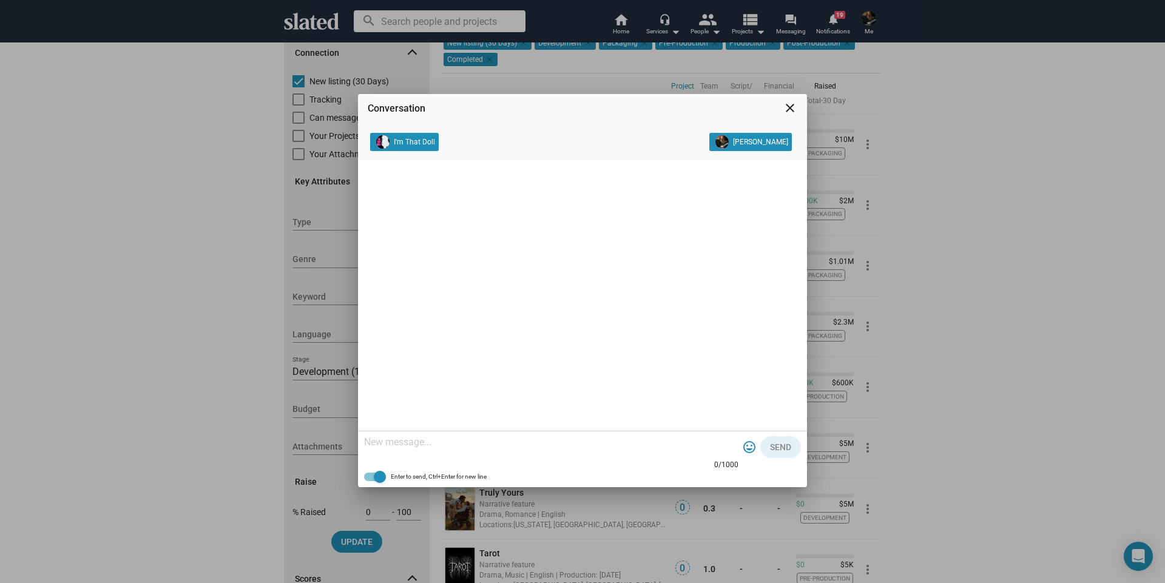
click at [615, 451] on div at bounding box center [551, 443] width 374 height 36
paste textarea "Sounds like a great story and a fantastic project. Is there a composer lined up…"
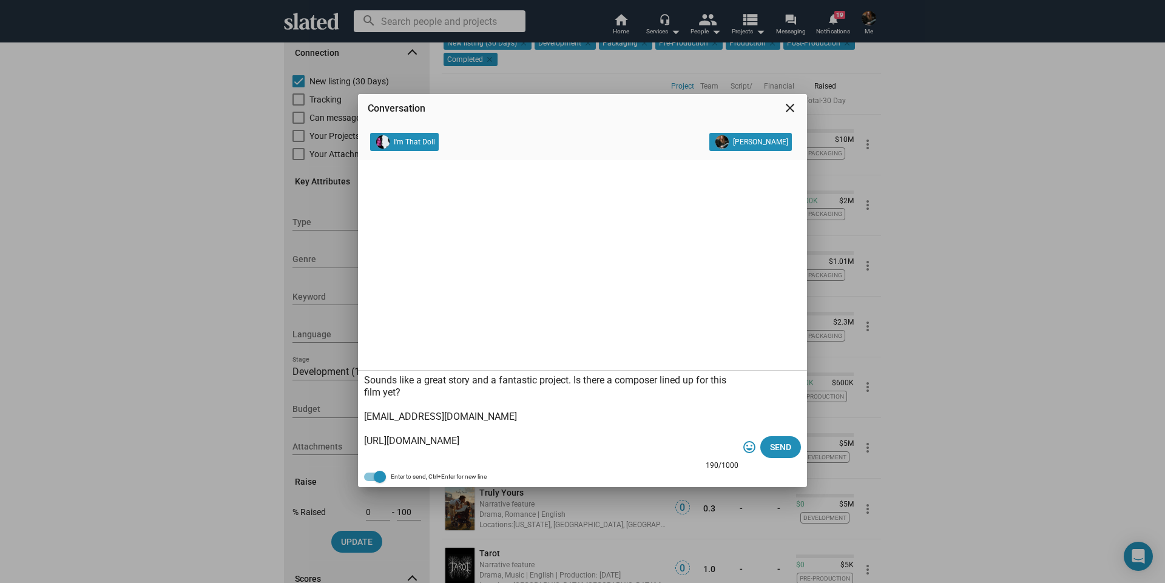
scroll to position [12, 0]
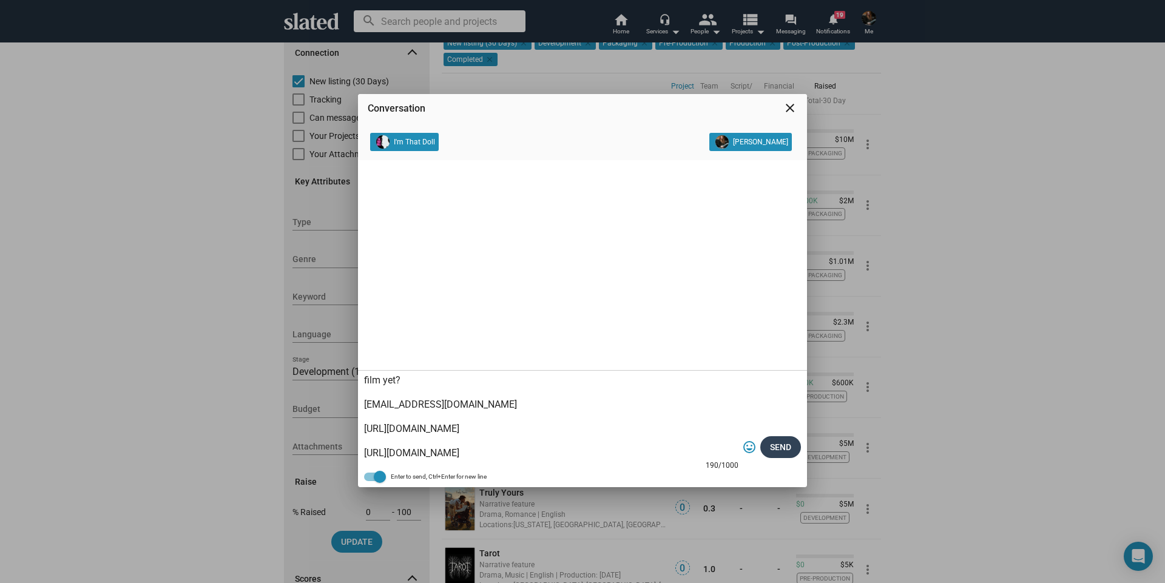
type textarea "Sounds like a great story and a fantastic project. Is there a composer lined up…"
click at [787, 444] on span "Send" at bounding box center [780, 447] width 21 height 22
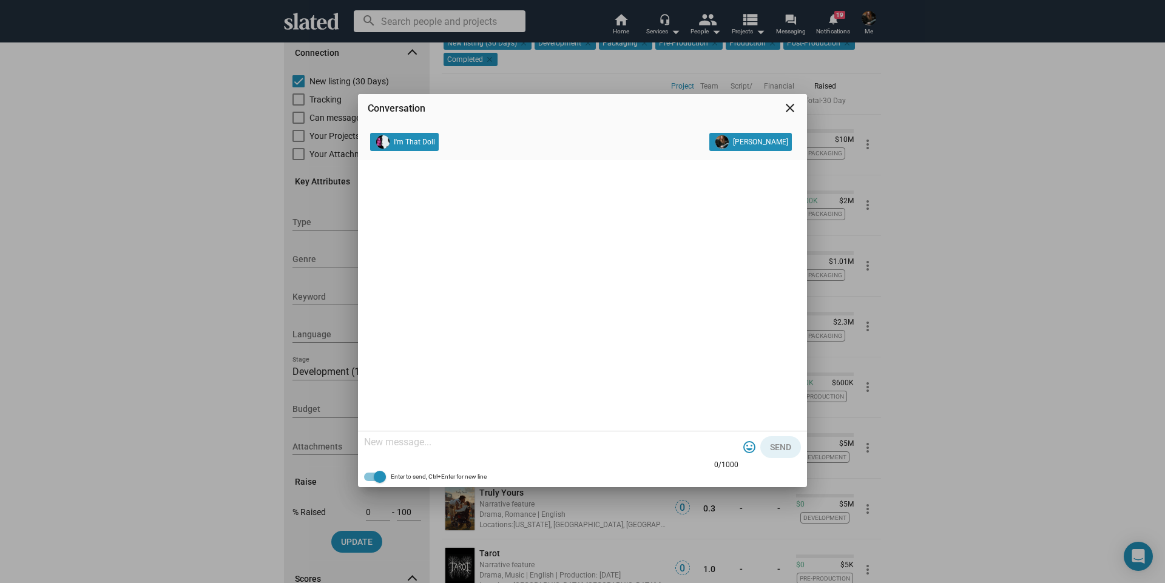
scroll to position [0, 0]
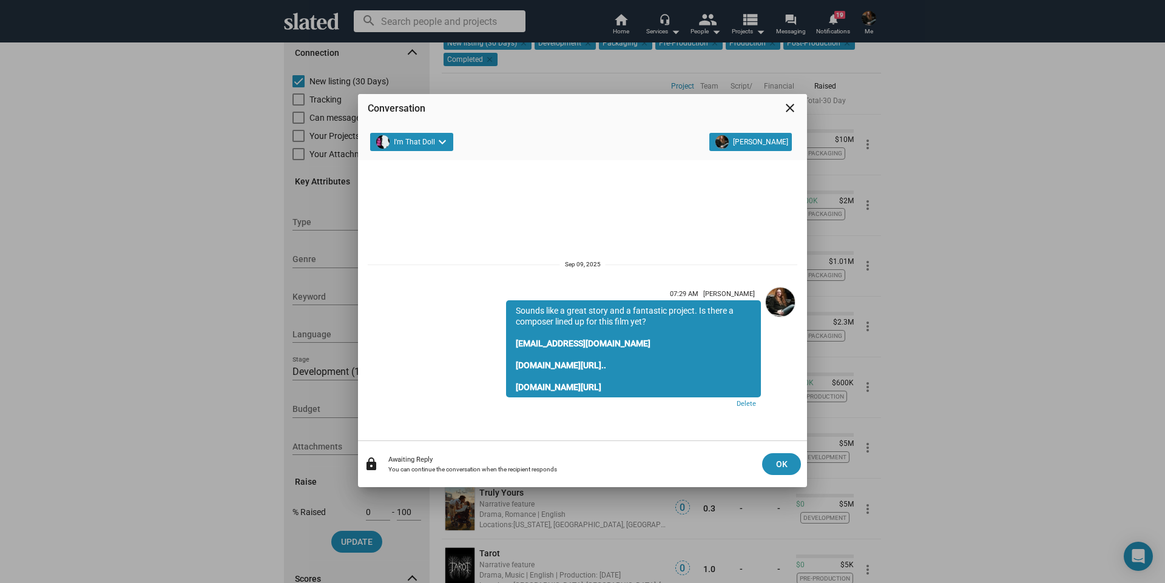
click at [790, 109] on mat-icon "close" at bounding box center [790, 108] width 15 height 15
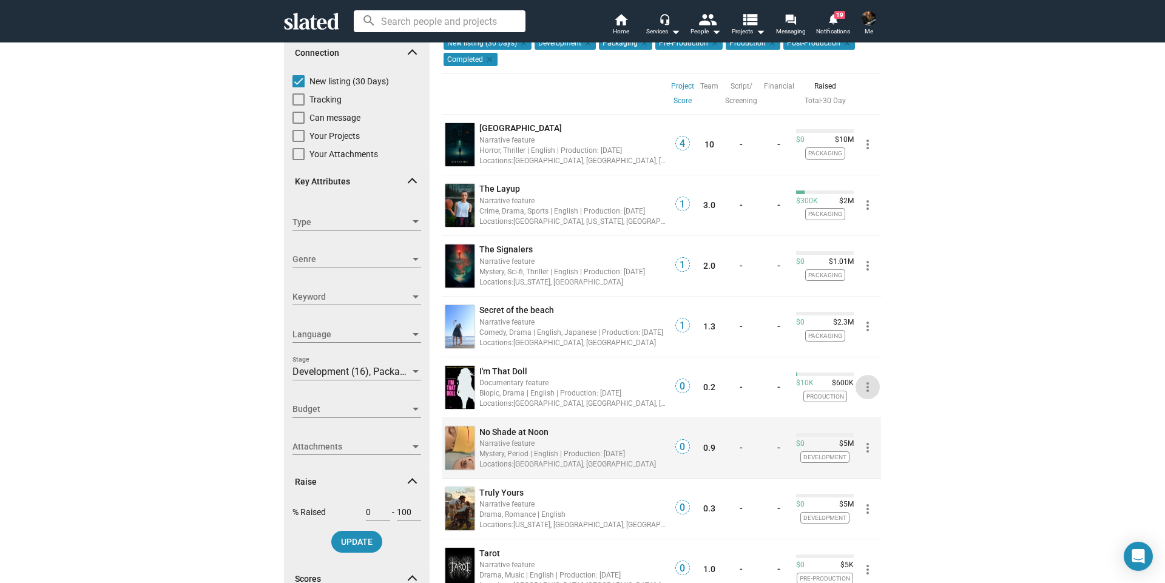
scroll to position [182, 0]
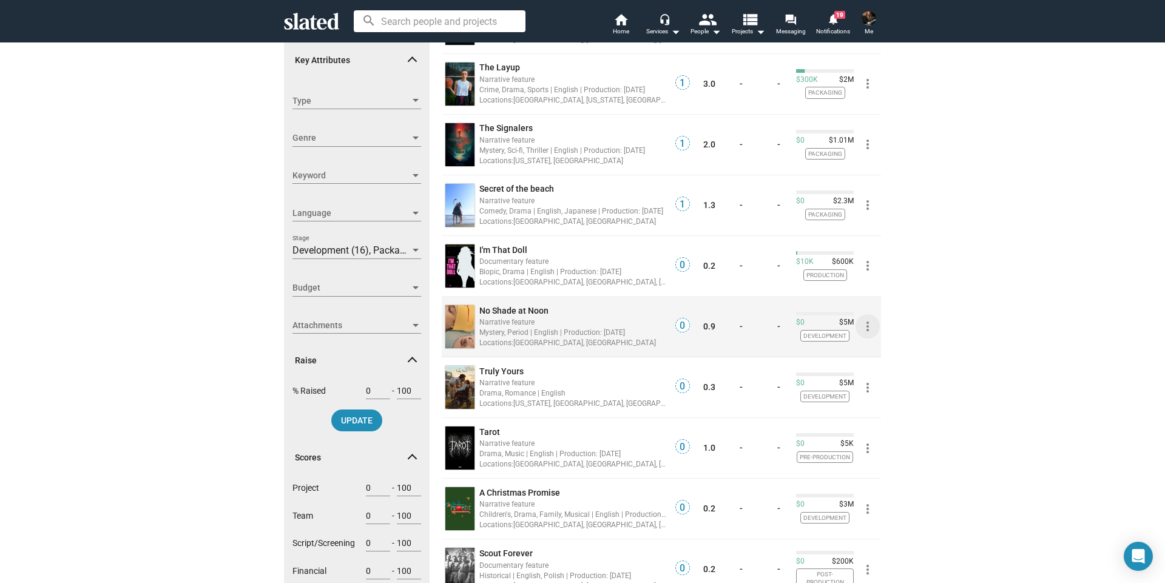
click at [863, 330] on mat-icon "more_vert" at bounding box center [867, 326] width 15 height 15
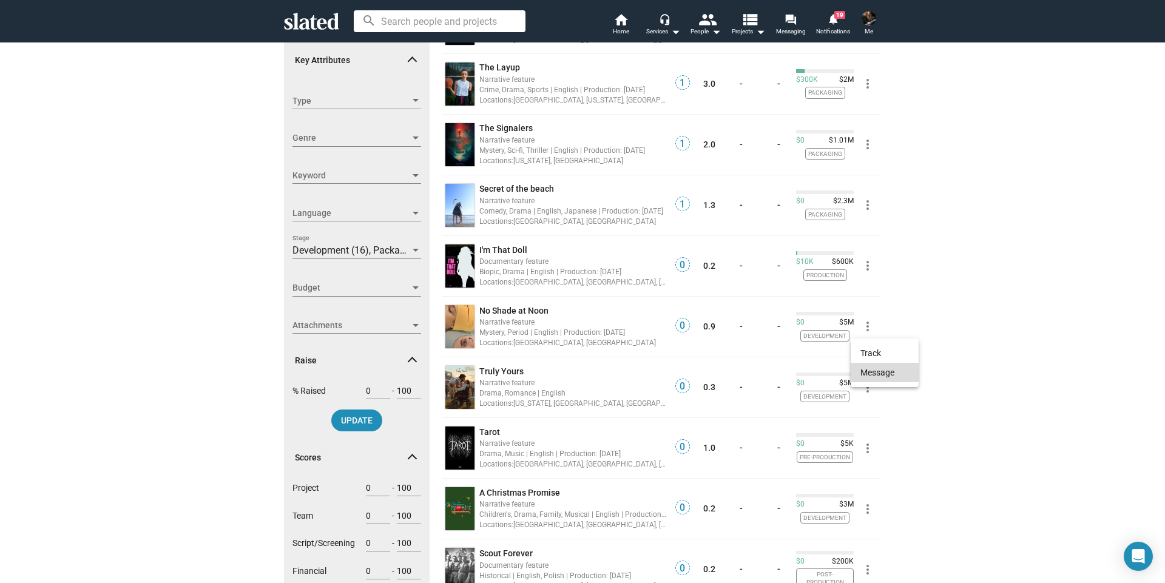
click at [871, 369] on button "Message" at bounding box center [885, 372] width 68 height 19
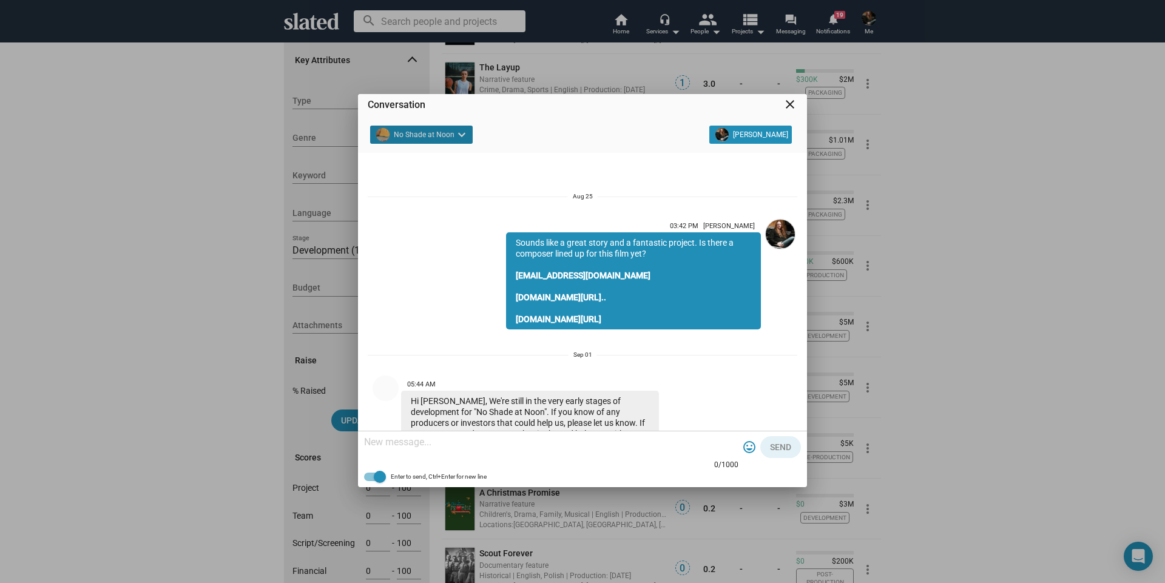
scroll to position [248, 0]
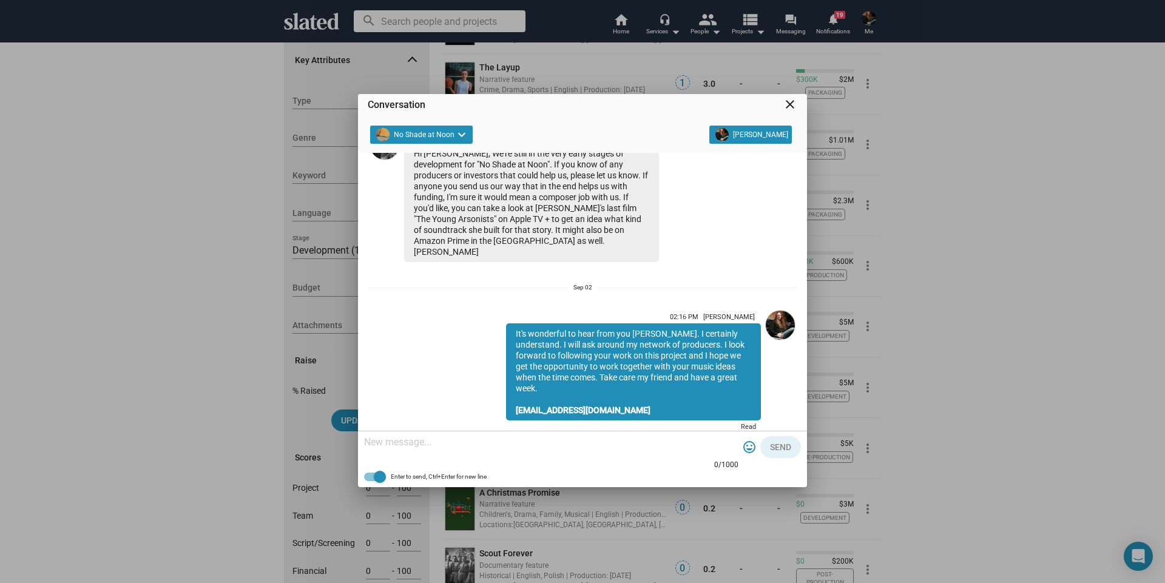
click at [794, 106] on mat-icon "close" at bounding box center [790, 104] width 15 height 15
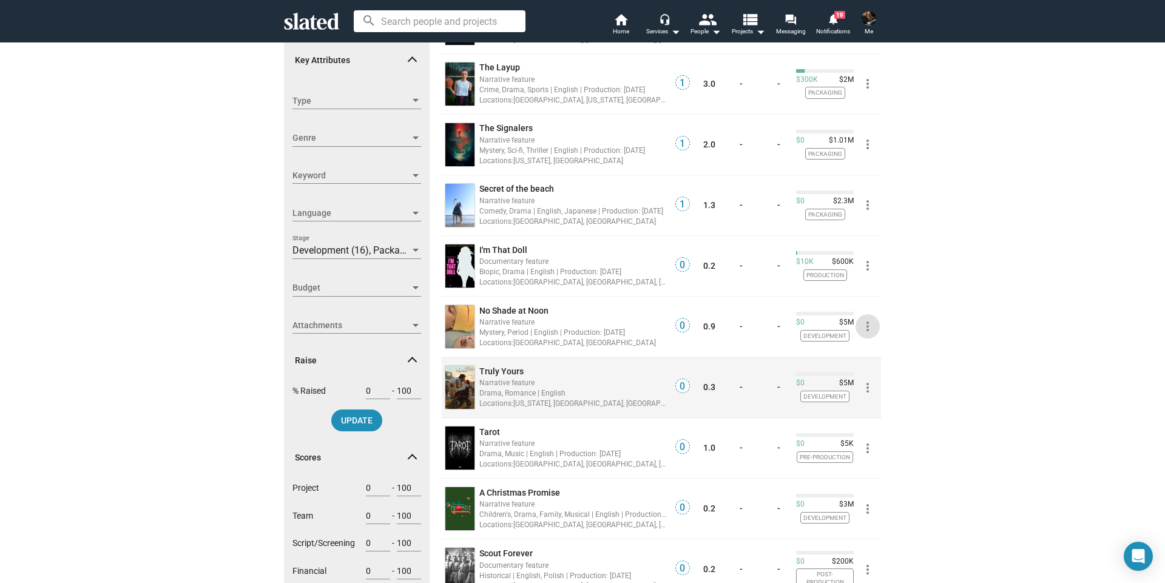
scroll to position [243, 0]
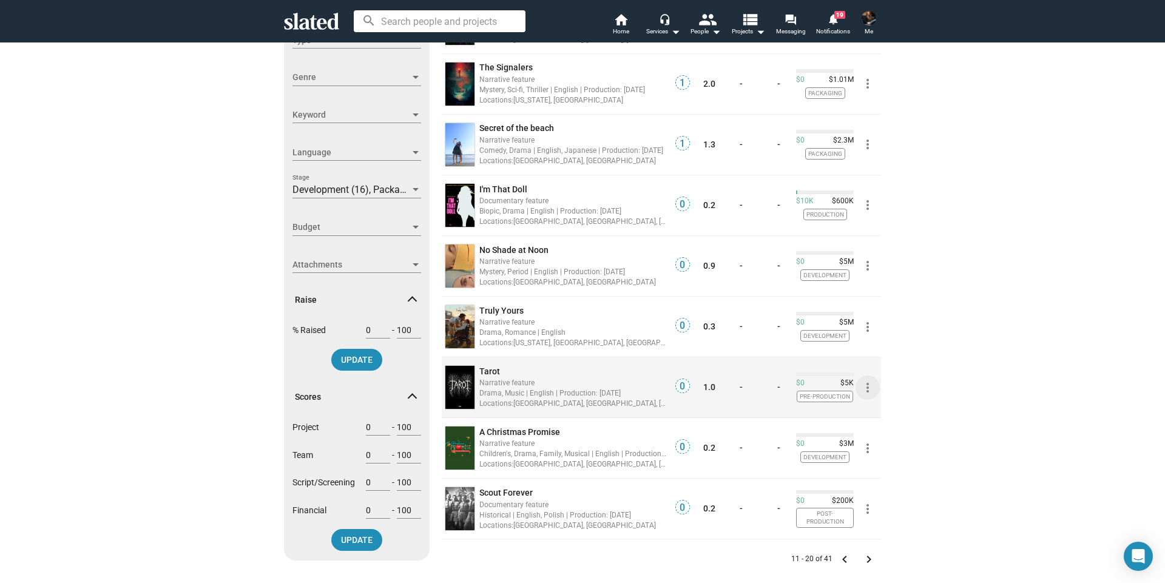
click at [863, 387] on mat-icon "more_vert" at bounding box center [867, 387] width 15 height 15
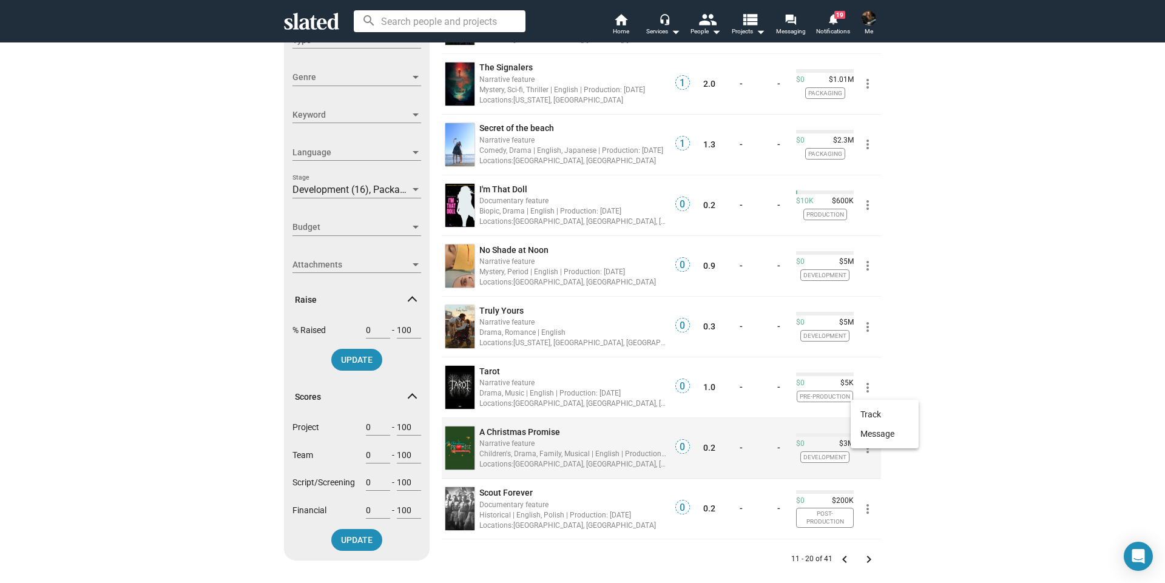
click at [866, 434] on button "Message" at bounding box center [885, 433] width 68 height 19
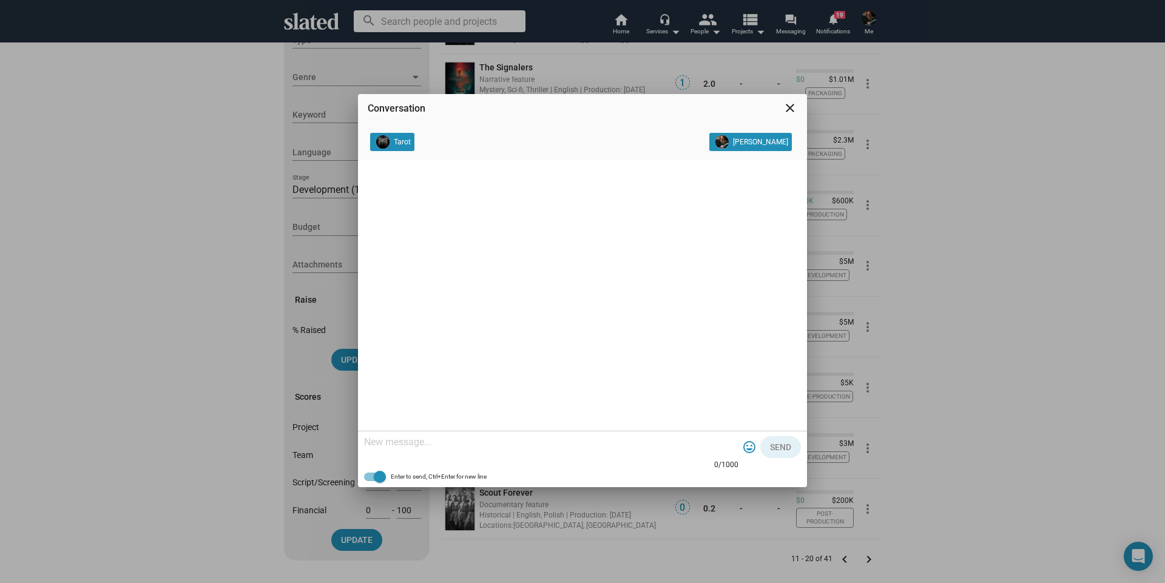
click at [566, 447] on textarea at bounding box center [551, 442] width 374 height 12
paste textarea "Sounds like a great story and a fantastic project. Is there a composer lined up…"
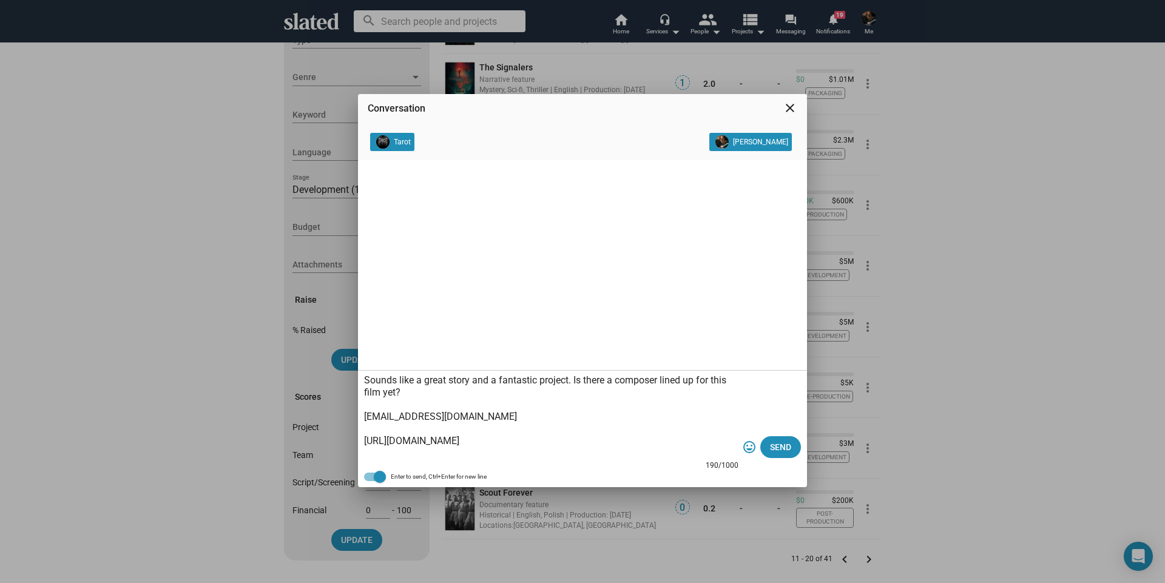
scroll to position [12, 0]
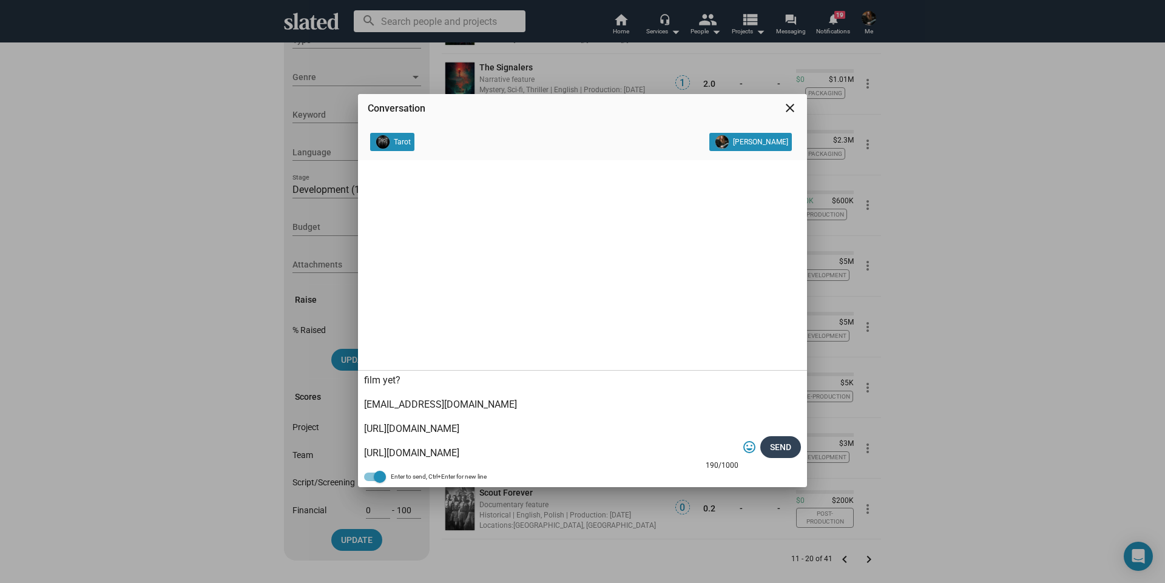
type textarea "Sounds like a great story and a fantastic project. Is there a composer lined up…"
click at [778, 448] on span "Send" at bounding box center [780, 447] width 21 height 22
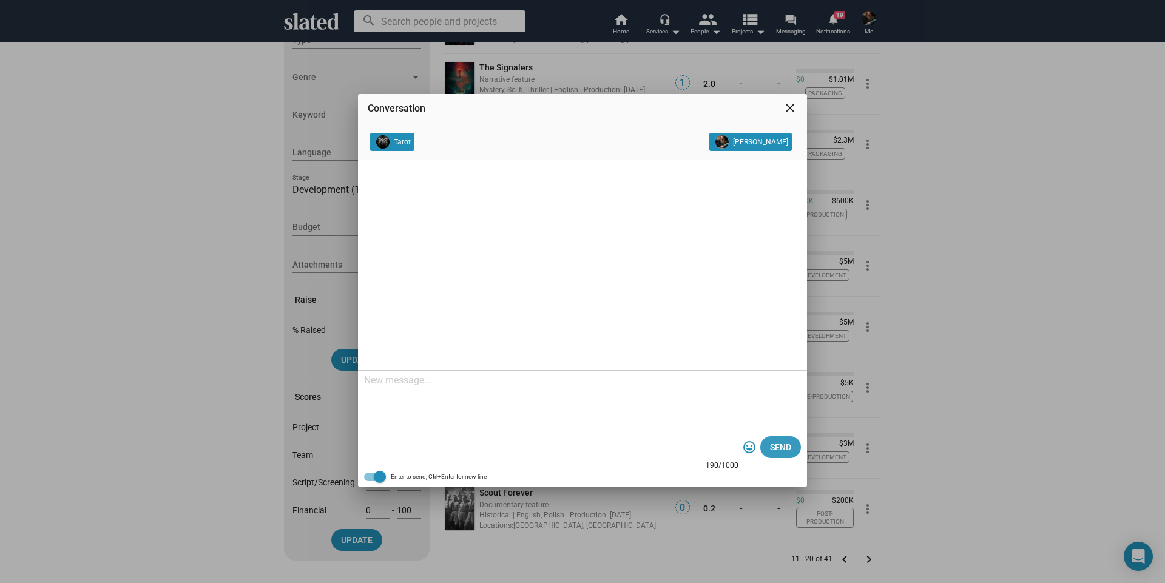
scroll to position [0, 0]
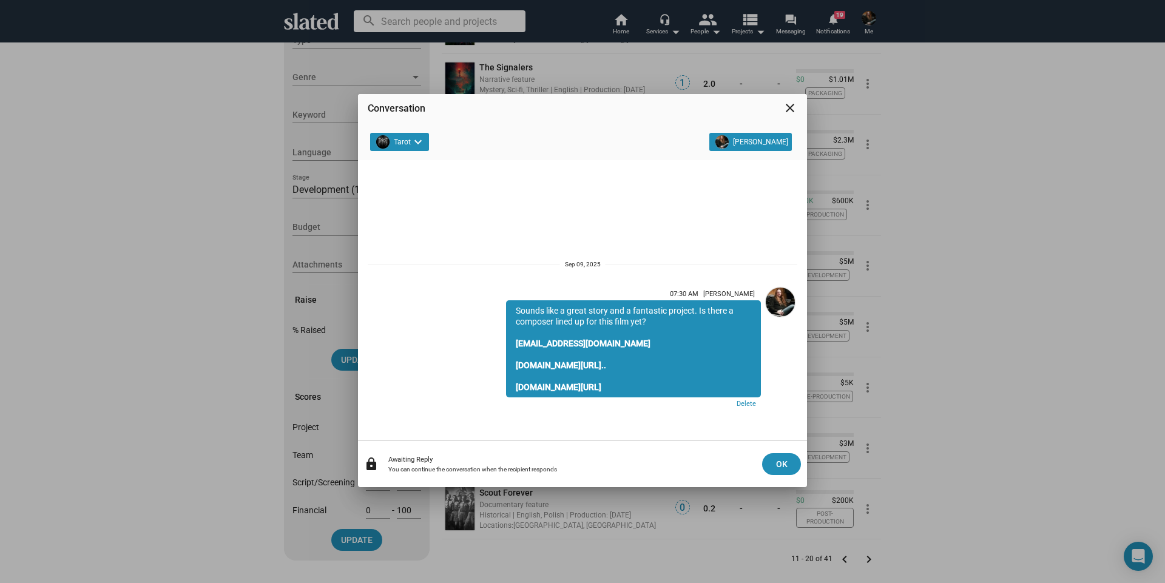
click at [789, 107] on mat-icon "close" at bounding box center [790, 108] width 15 height 15
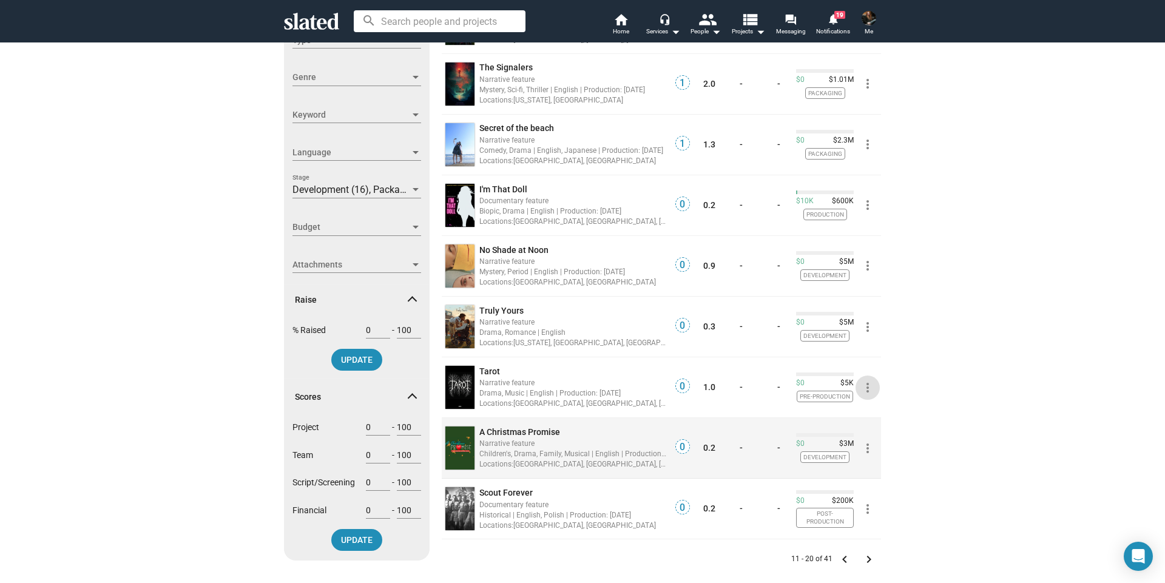
scroll to position [303, 0]
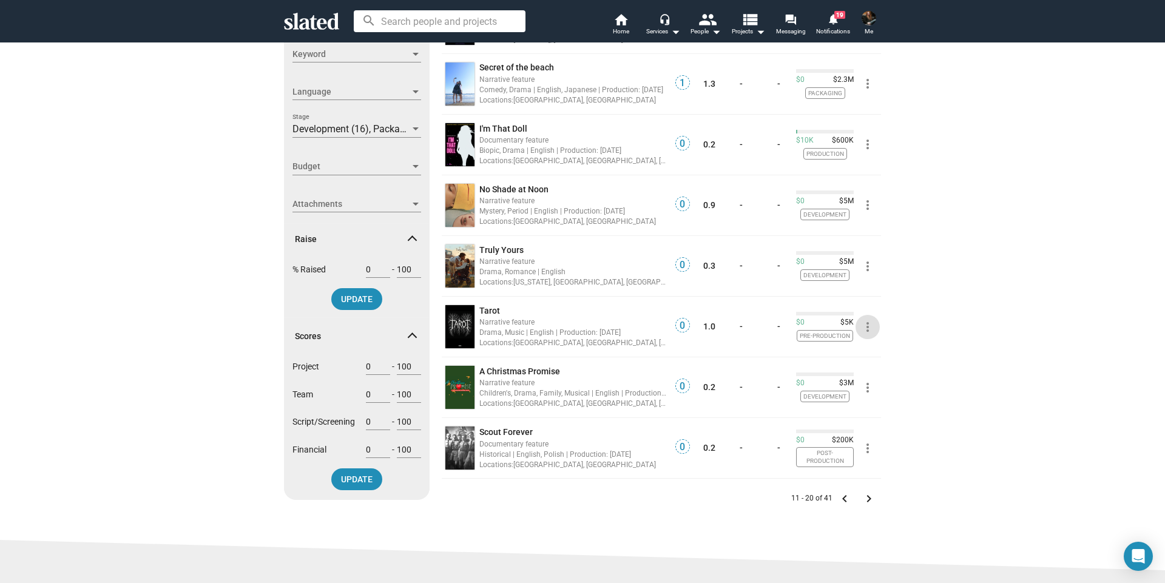
click at [865, 499] on mat-icon "keyboard_arrow_right" at bounding box center [868, 498] width 15 height 15
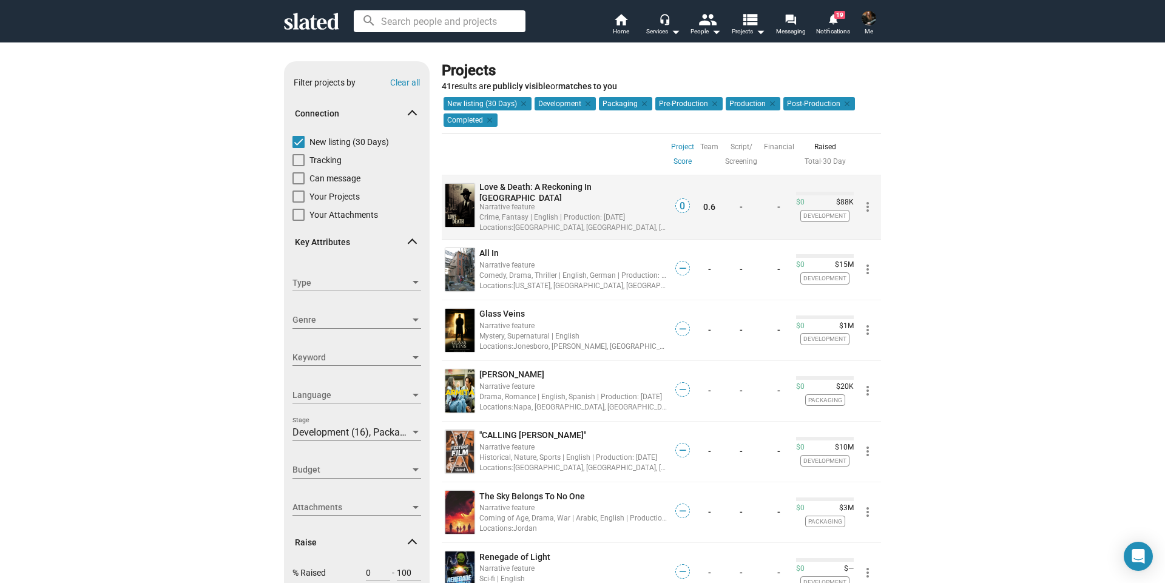
click at [861, 206] on mat-icon "more_vert" at bounding box center [867, 207] width 15 height 15
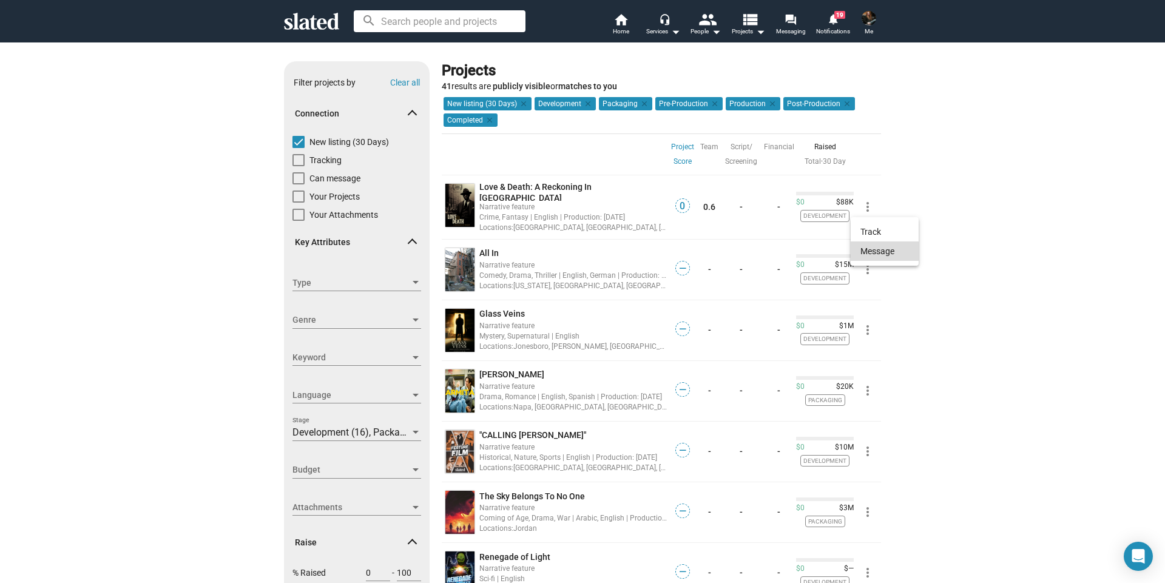
click at [874, 252] on button "Message" at bounding box center [885, 250] width 68 height 19
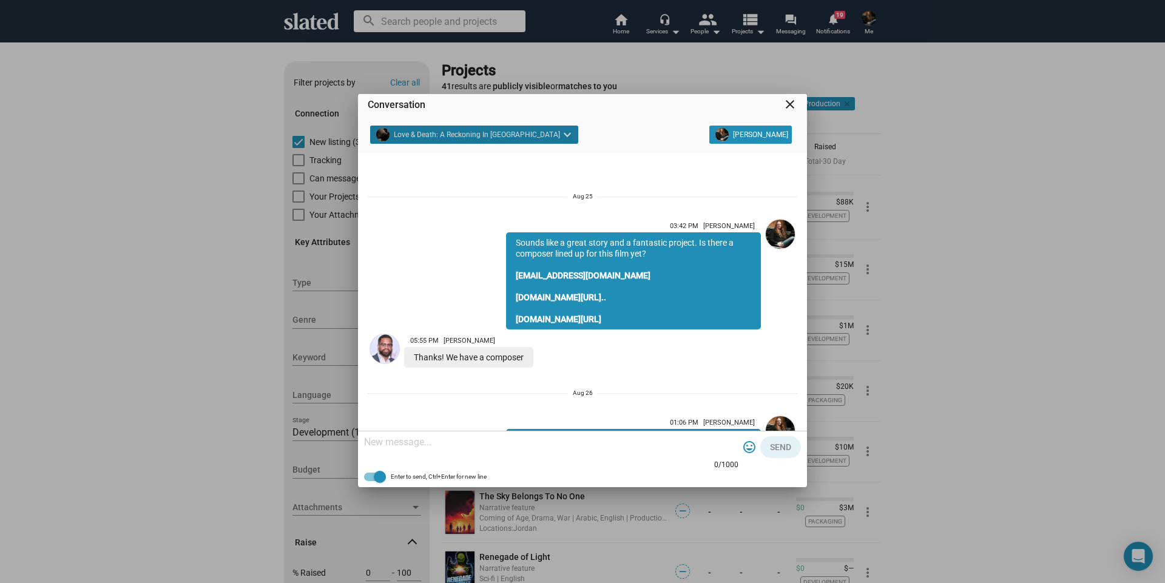
scroll to position [116, 0]
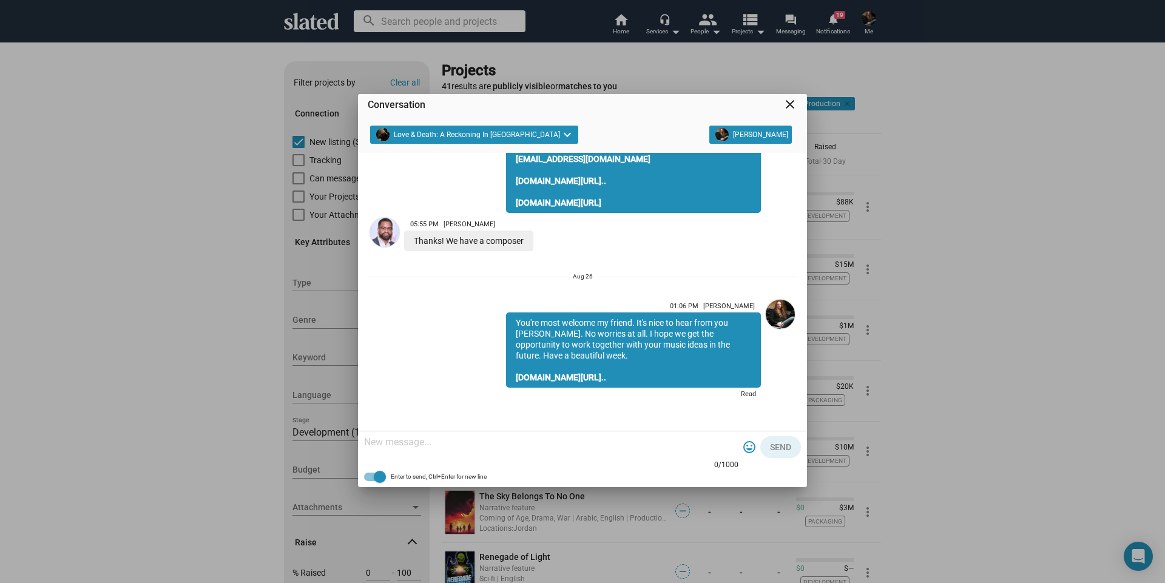
click at [790, 106] on mat-icon "close" at bounding box center [790, 104] width 15 height 15
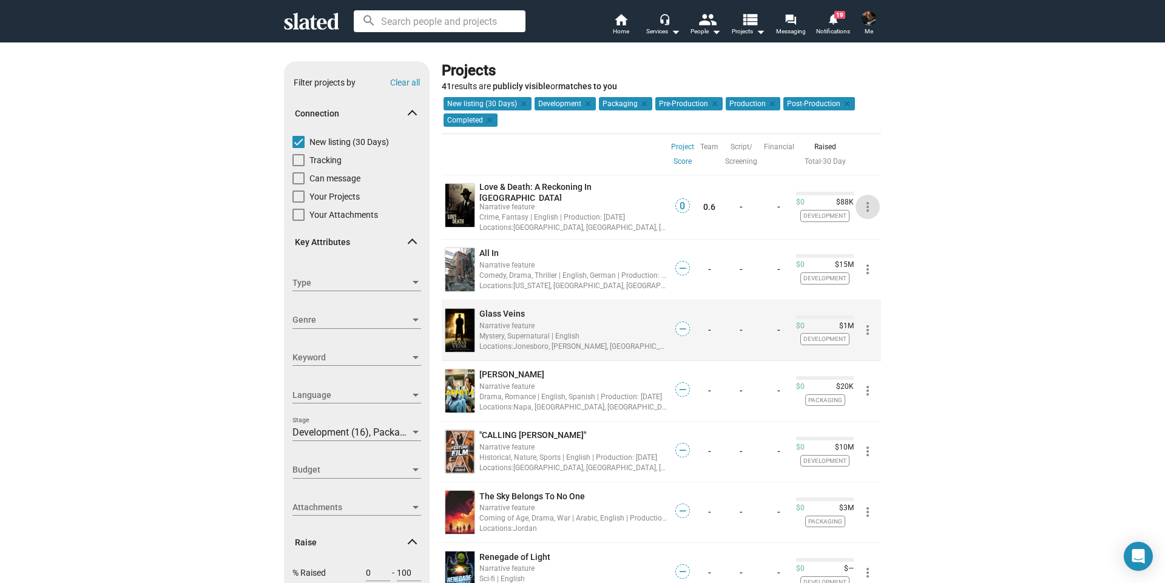
click at [867, 323] on mat-icon "more_vert" at bounding box center [867, 330] width 15 height 15
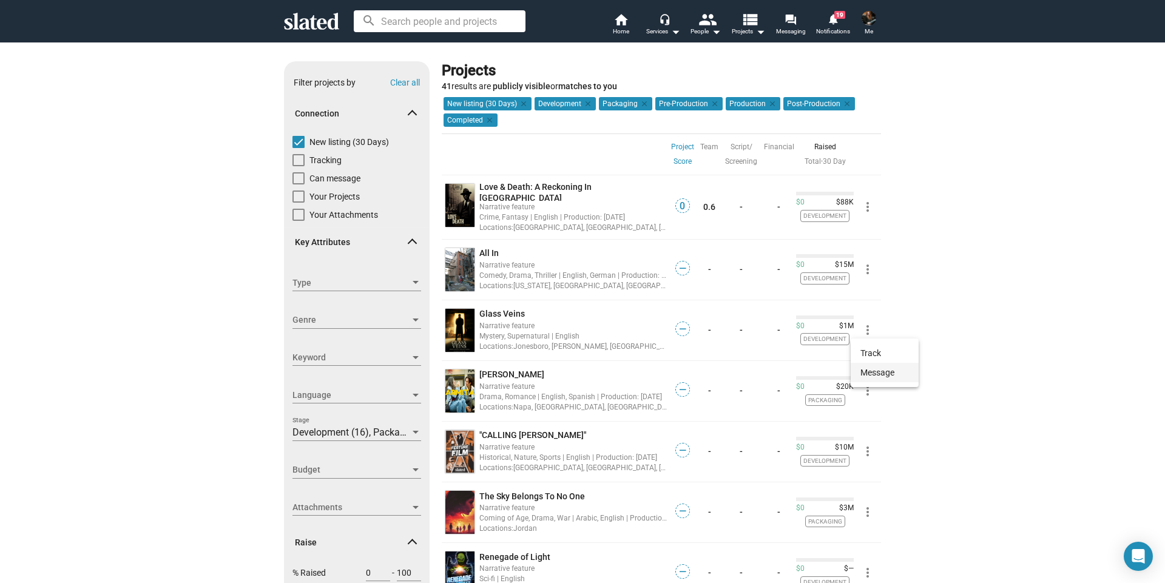
click at [868, 371] on button "Message" at bounding box center [885, 372] width 68 height 19
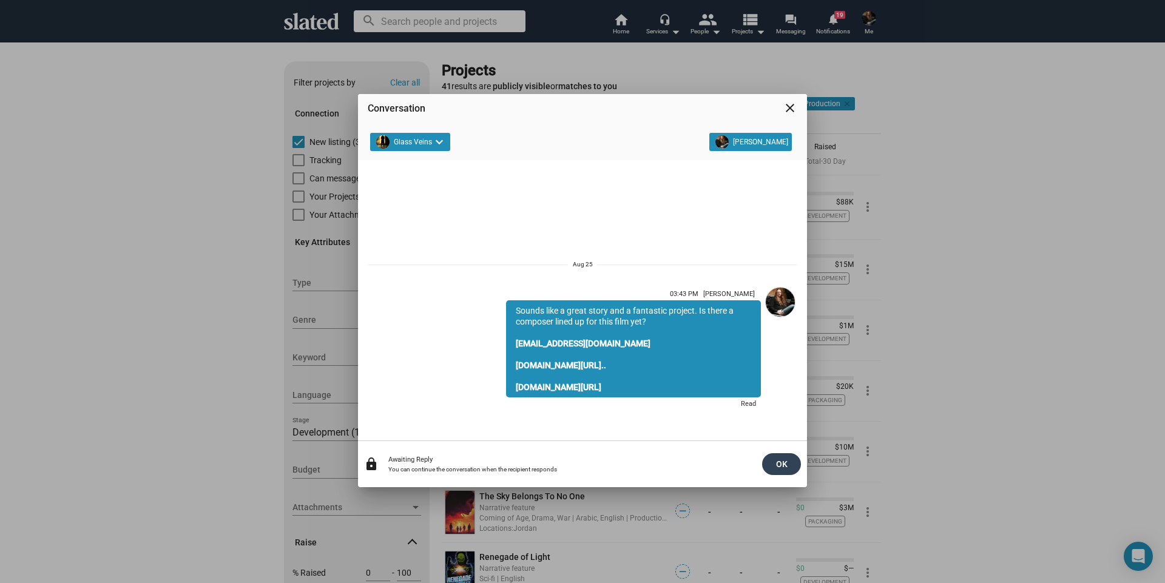
click at [777, 468] on span "OK" at bounding box center [781, 464] width 19 height 22
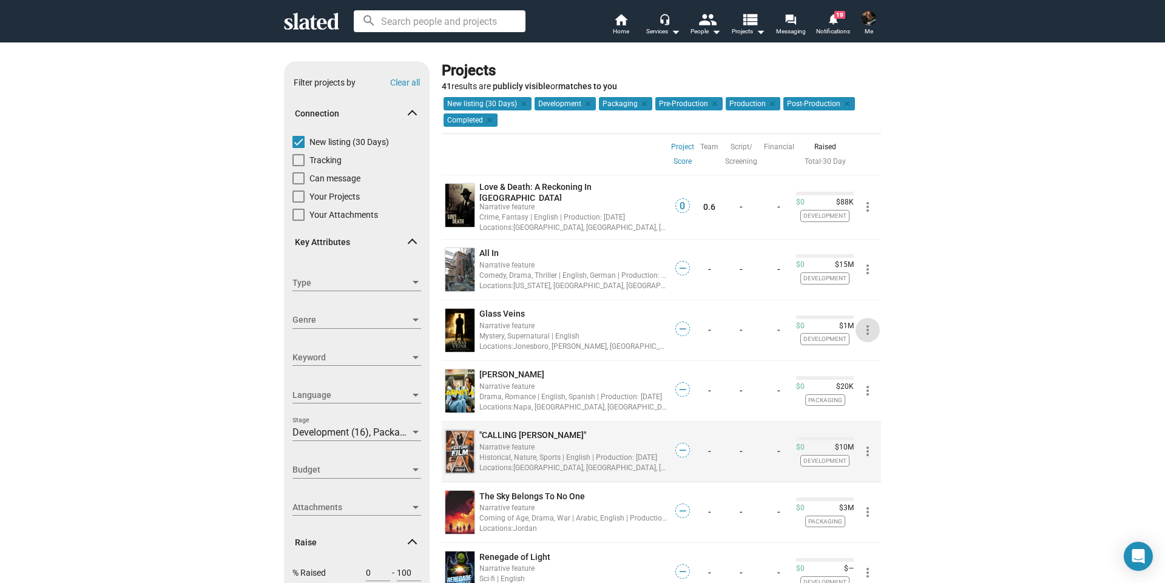
scroll to position [121, 0]
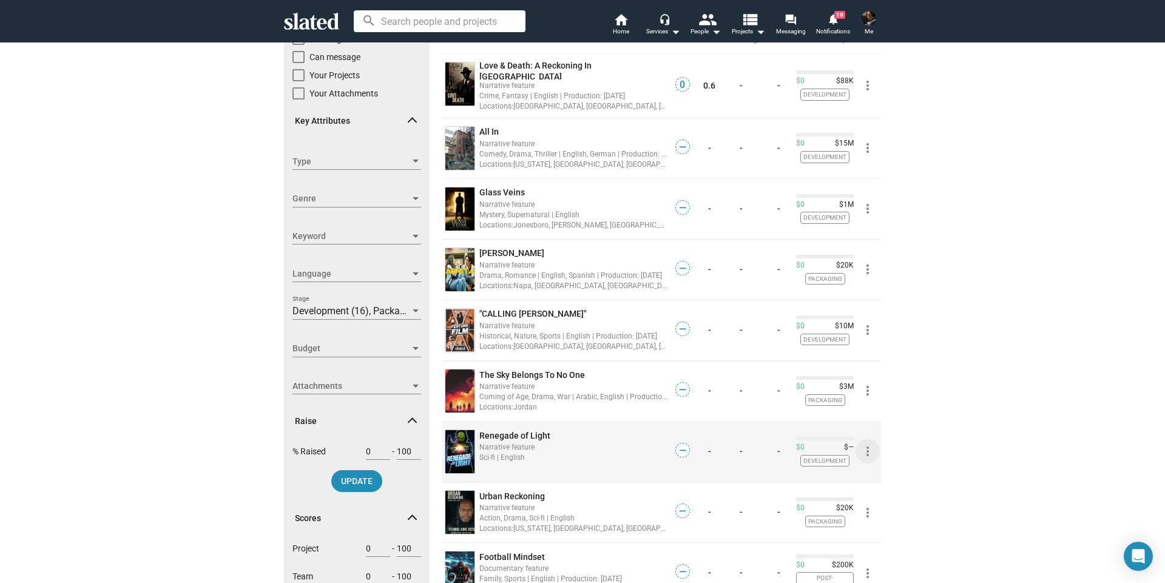
click at [864, 447] on mat-icon "more_vert" at bounding box center [867, 451] width 15 height 15
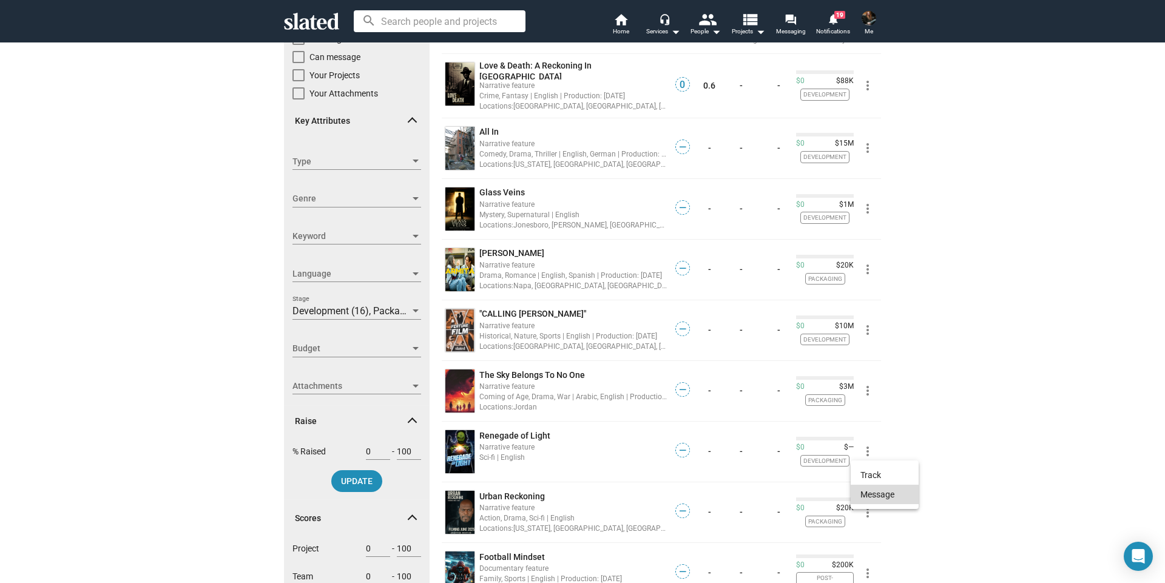
click at [870, 494] on button "Message" at bounding box center [885, 494] width 68 height 19
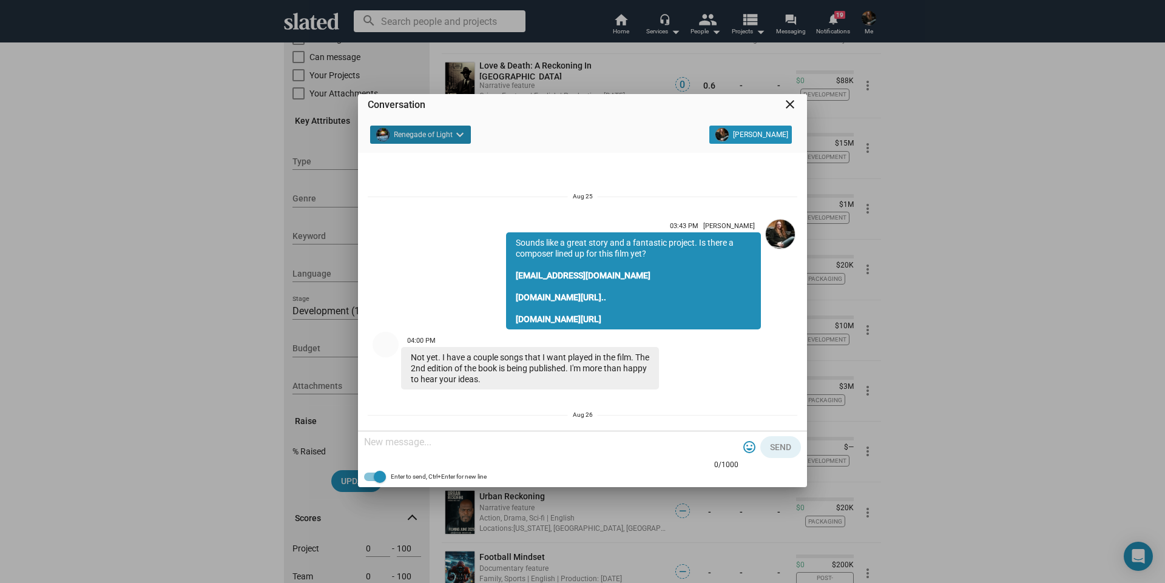
scroll to position [138, 0]
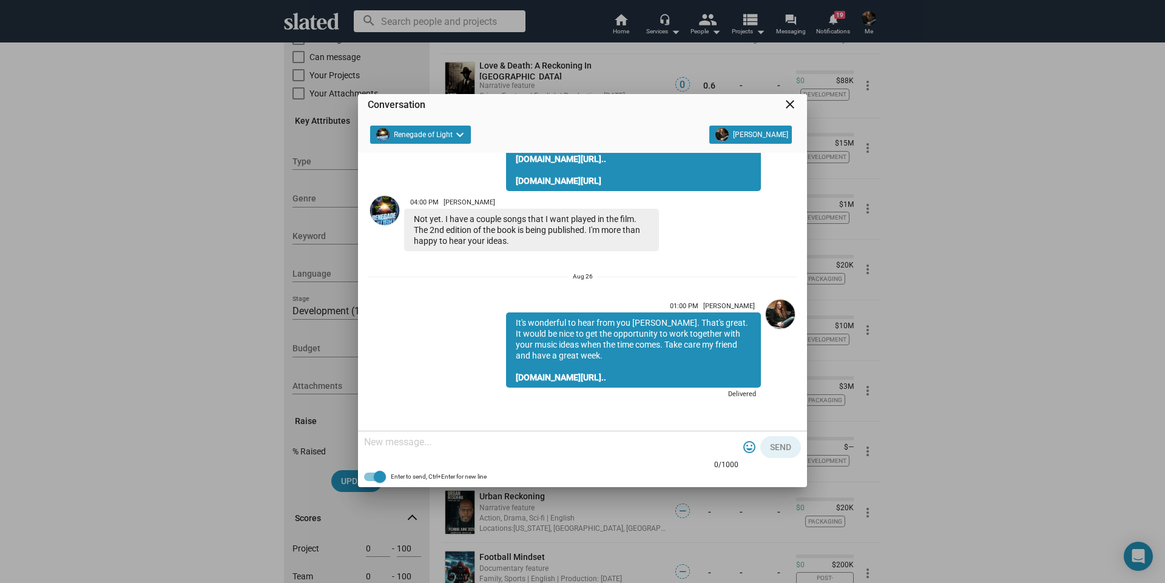
click at [785, 101] on mat-icon "close" at bounding box center [790, 104] width 15 height 15
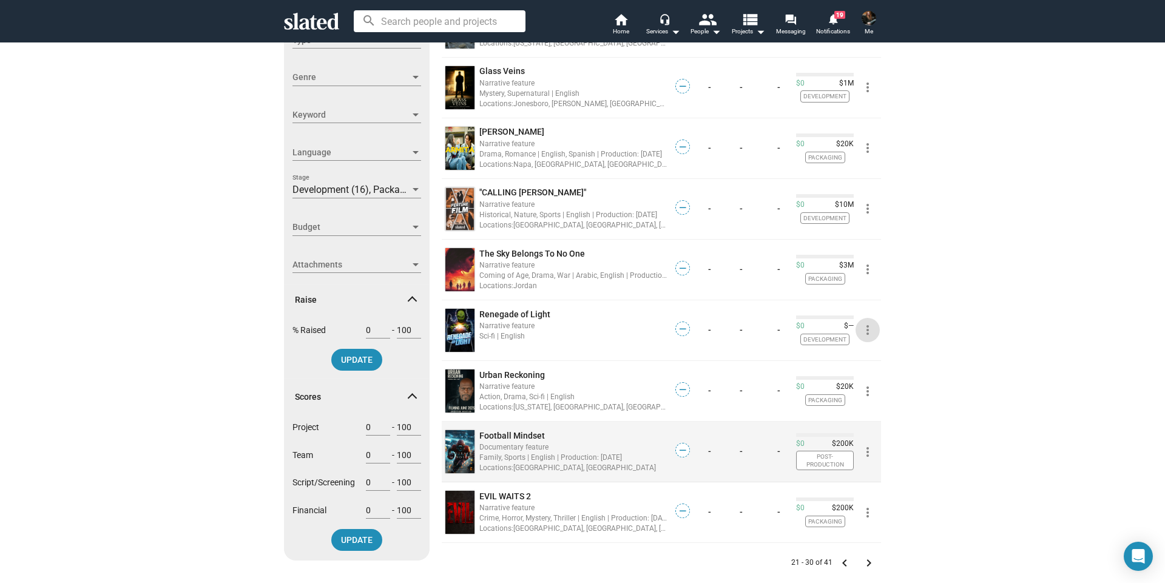
scroll to position [303, 0]
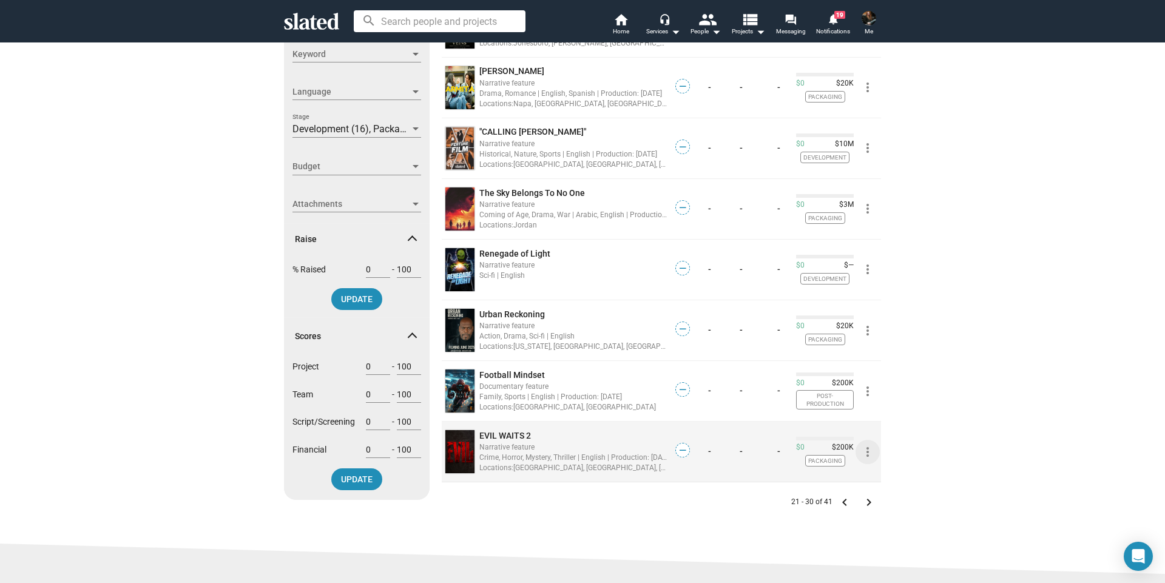
click at [864, 451] on mat-icon "more_vert" at bounding box center [867, 452] width 15 height 15
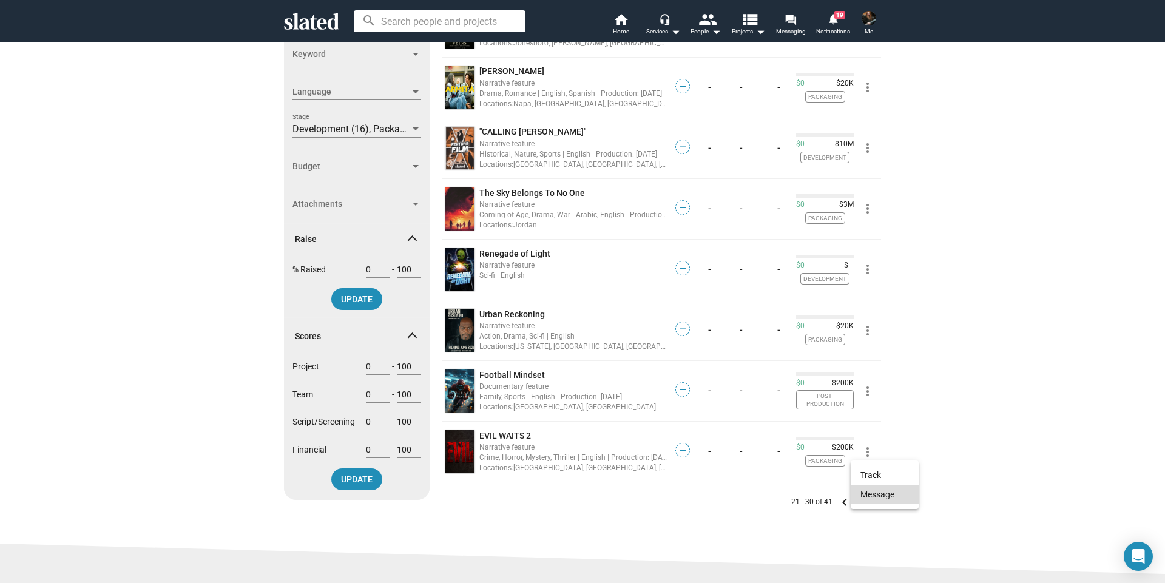
click at [872, 494] on button "Message" at bounding box center [885, 494] width 68 height 19
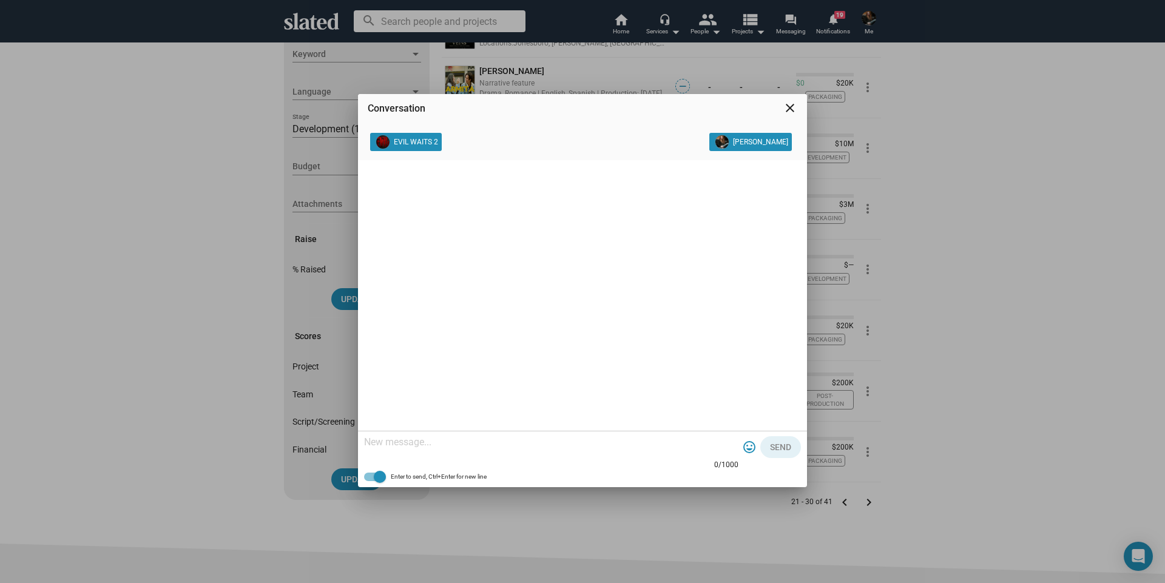
click at [511, 438] on textarea at bounding box center [551, 442] width 374 height 12
paste textarea "Sounds like a great story and a fantastic project. Is there a composer lined up…"
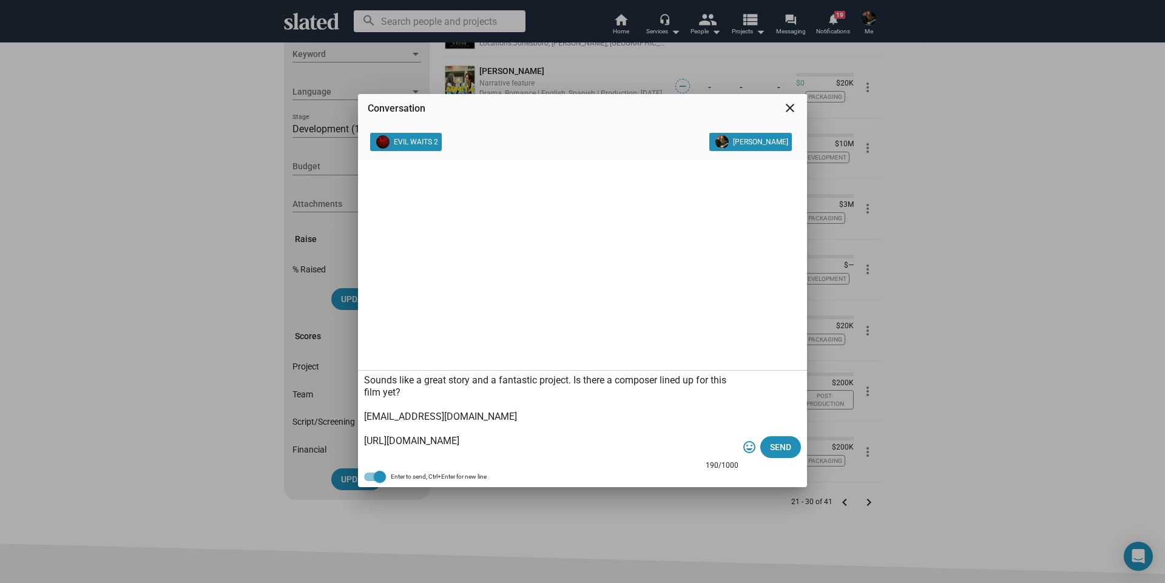
scroll to position [12, 0]
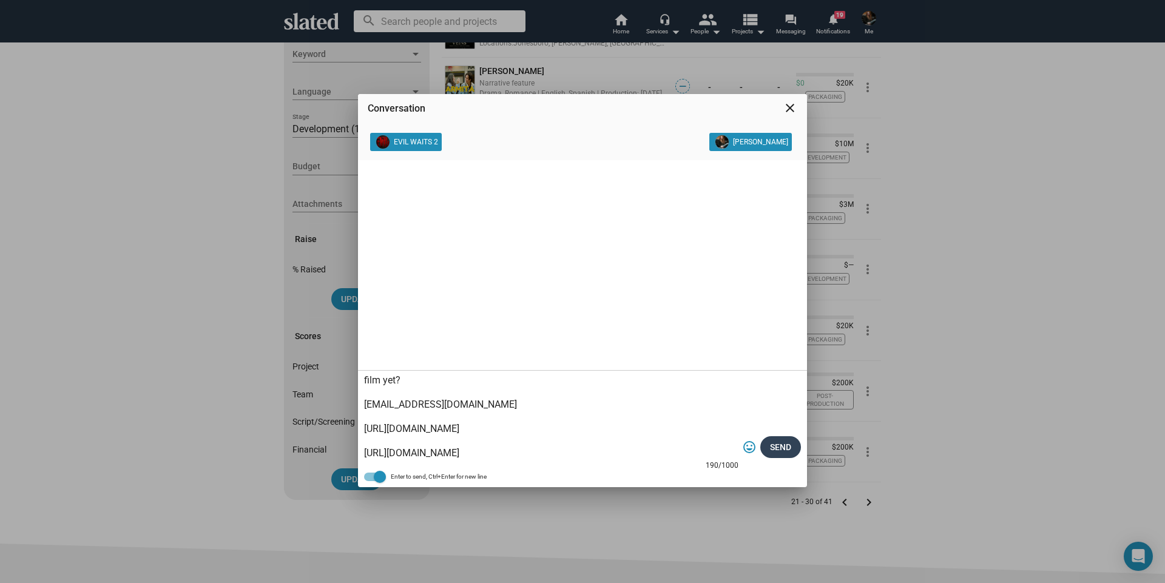
type textarea "Sounds like a great story and a fantastic project. Is there a composer lined up…"
click at [785, 452] on span "Send" at bounding box center [780, 447] width 21 height 22
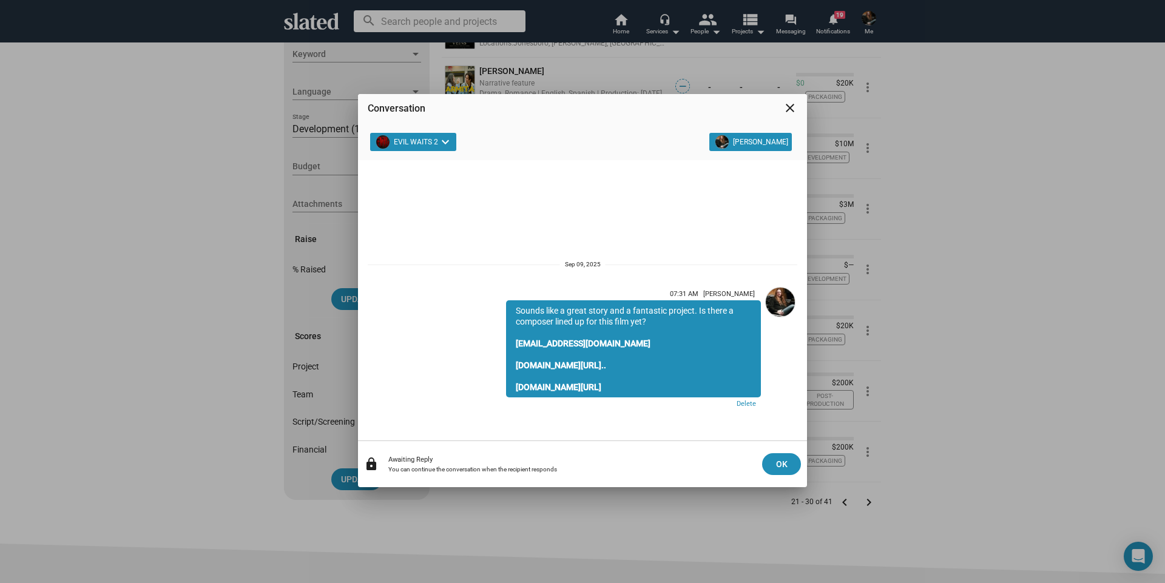
click at [790, 108] on mat-icon "close" at bounding box center [790, 108] width 15 height 15
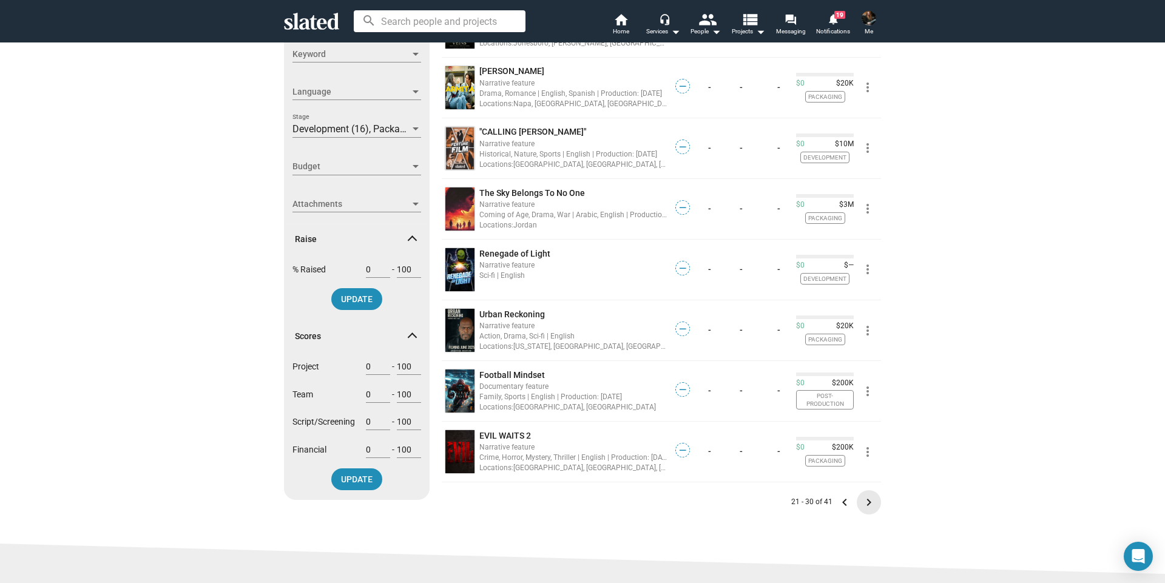
click at [864, 497] on mat-icon "keyboard_arrow_right" at bounding box center [868, 502] width 15 height 15
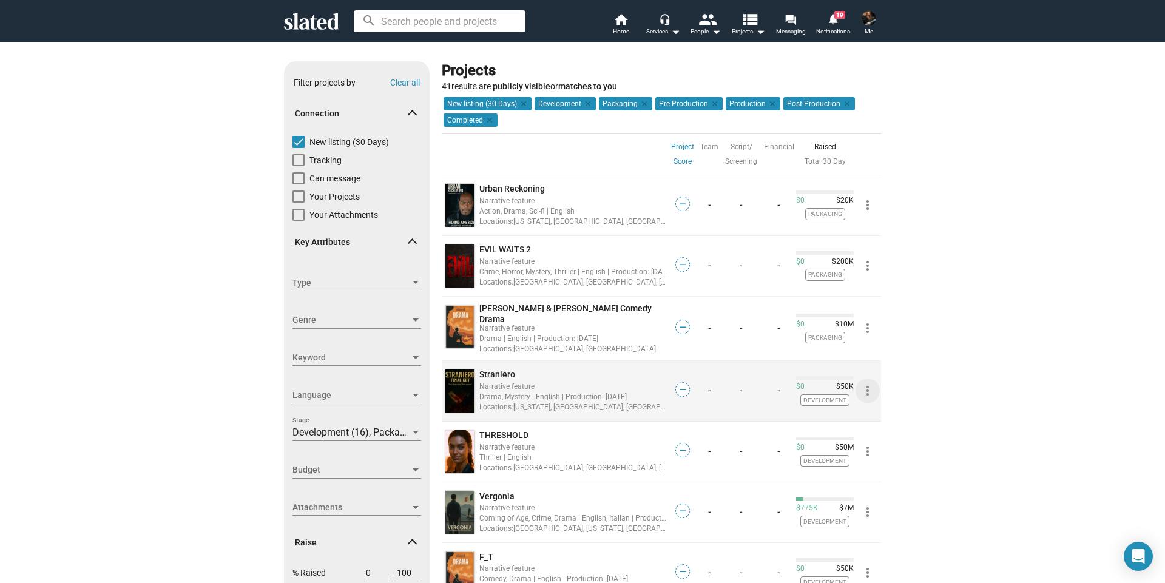
click at [861, 386] on mat-icon "more_vert" at bounding box center [867, 390] width 15 height 15
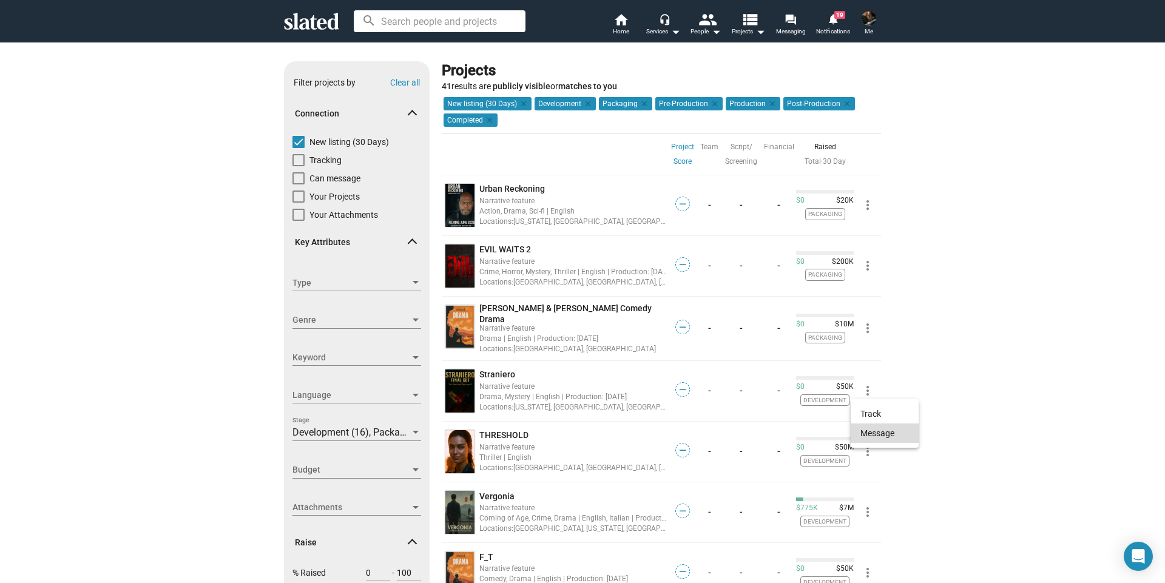
click at [870, 443] on button "Message" at bounding box center [885, 432] width 68 height 19
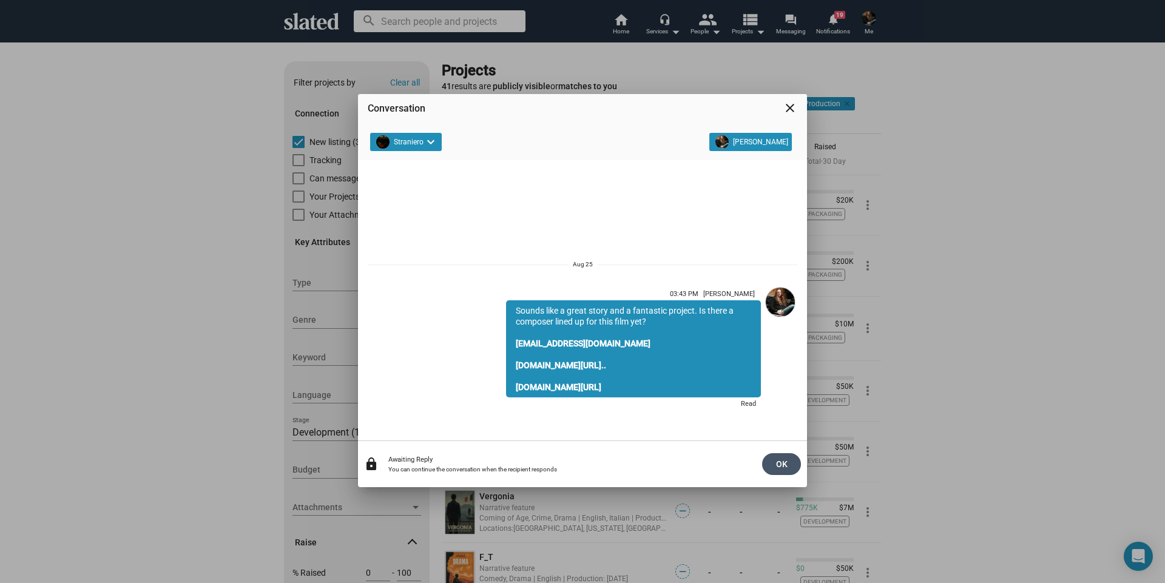
click at [775, 460] on span "OK" at bounding box center [781, 464] width 19 height 22
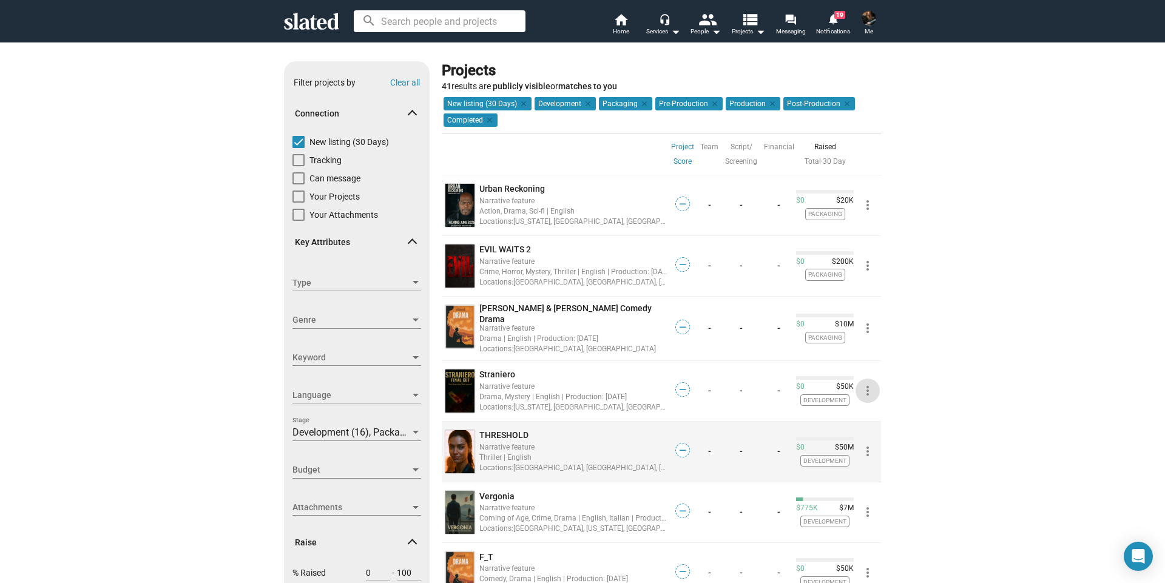
click at [862, 448] on mat-icon "more_vert" at bounding box center [867, 451] width 15 height 15
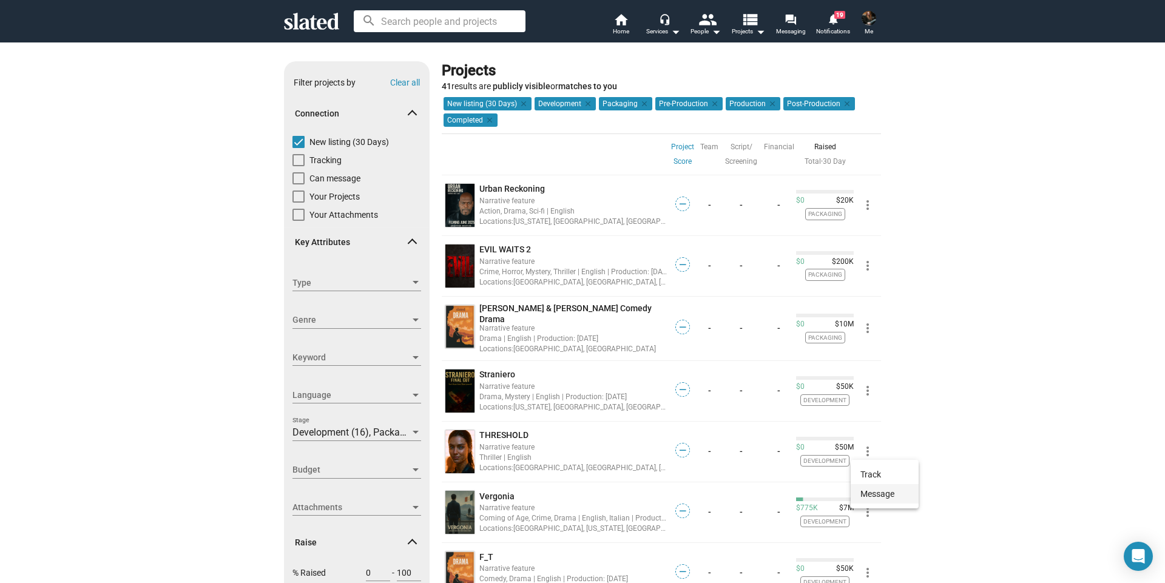
click at [871, 495] on button "Message" at bounding box center [885, 493] width 68 height 19
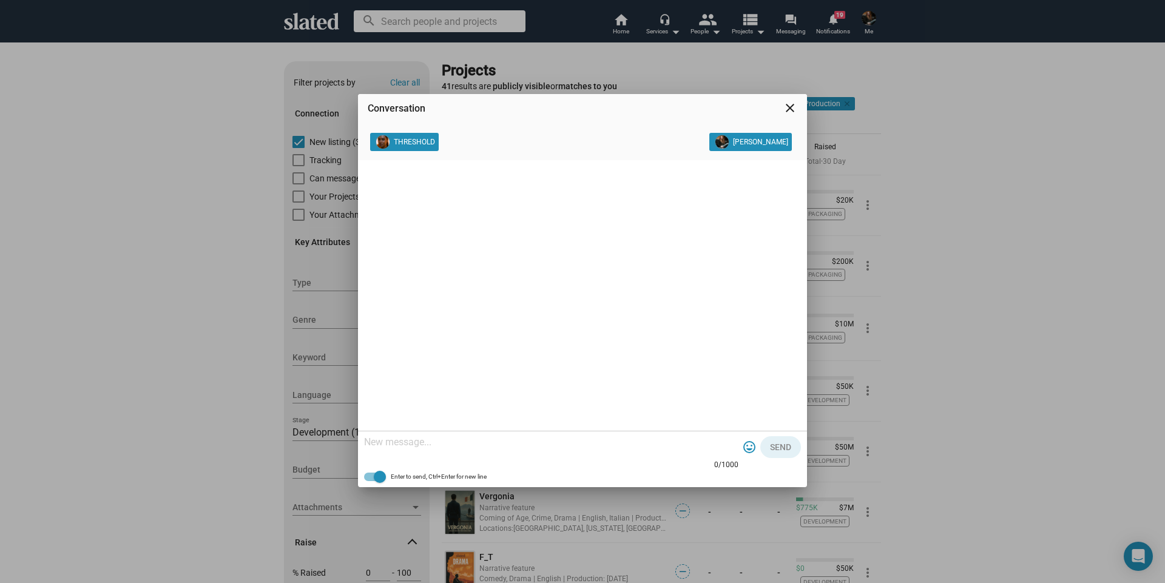
click at [471, 442] on textarea at bounding box center [551, 442] width 374 height 12
paste textarea "Sounds like a great story and a fantastic project. Is there a composer lined up…"
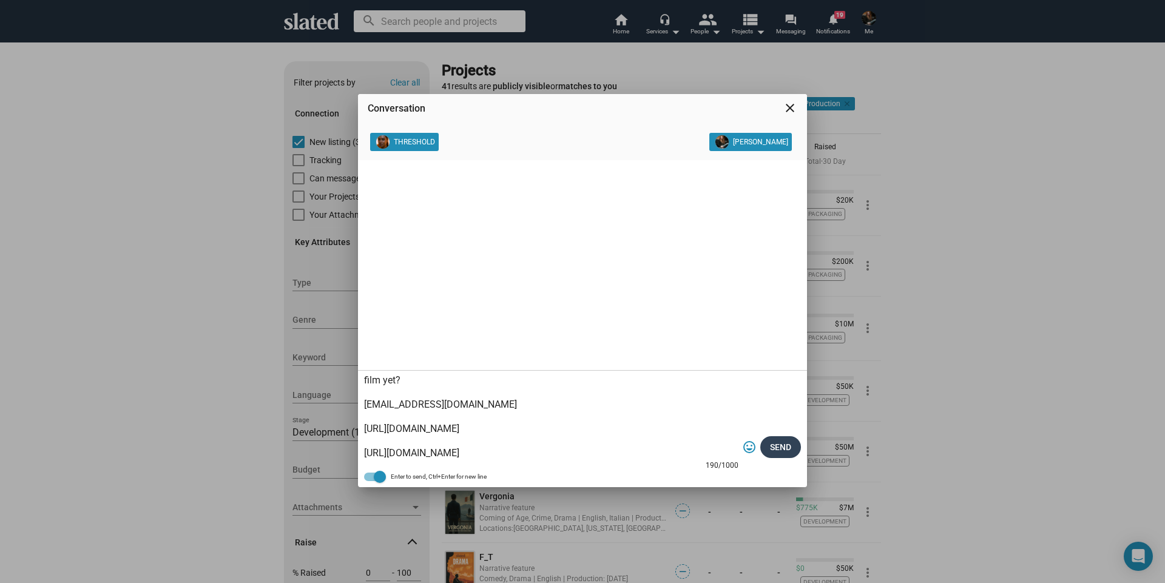
type textarea "Sounds like a great story and a fantastic project. Is there a composer lined up…"
click at [779, 444] on span "Send" at bounding box center [780, 447] width 21 height 22
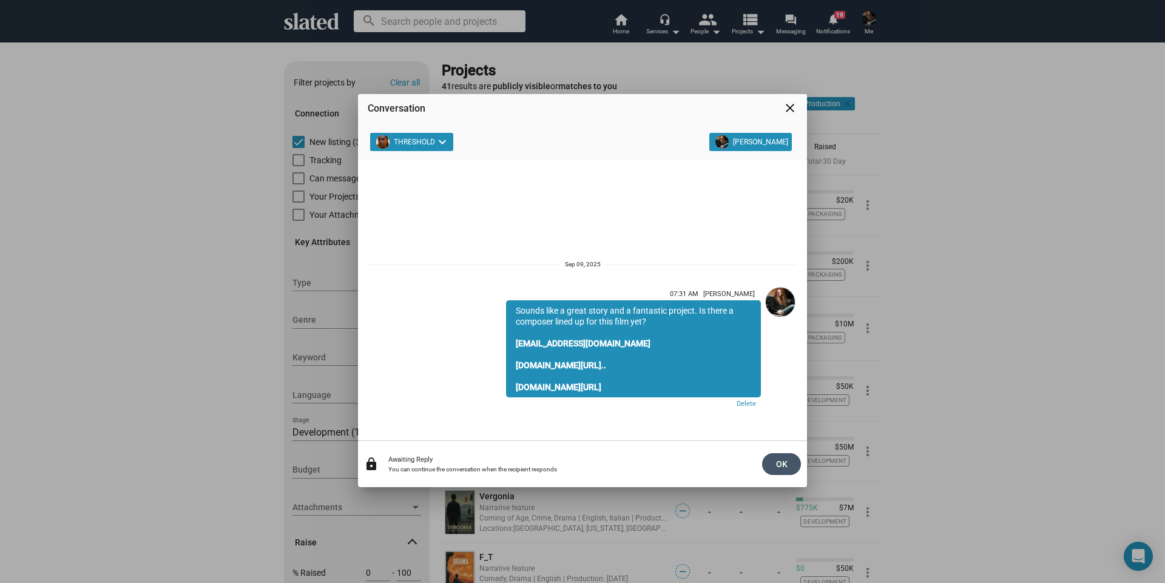
click at [777, 462] on span "OK" at bounding box center [781, 464] width 19 height 22
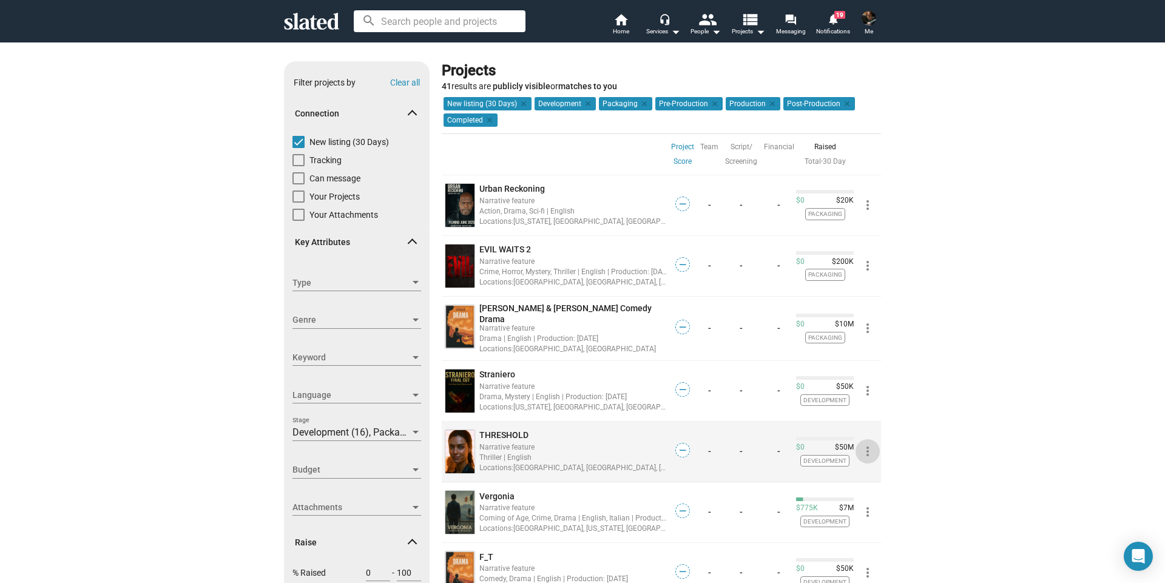
scroll to position [121, 0]
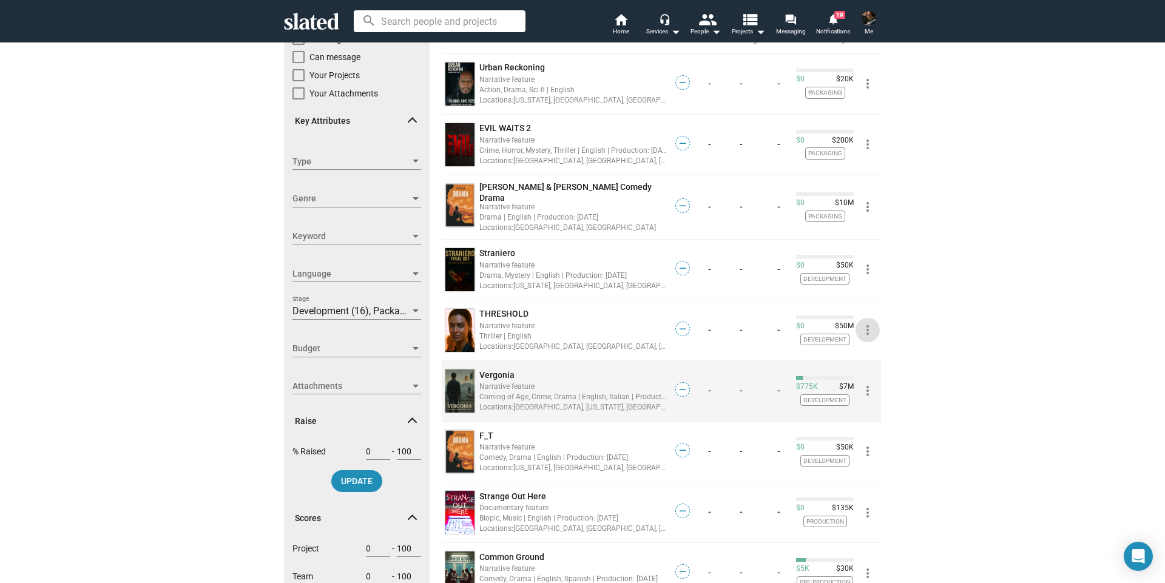
click at [861, 387] on mat-icon "more_vert" at bounding box center [867, 390] width 15 height 15
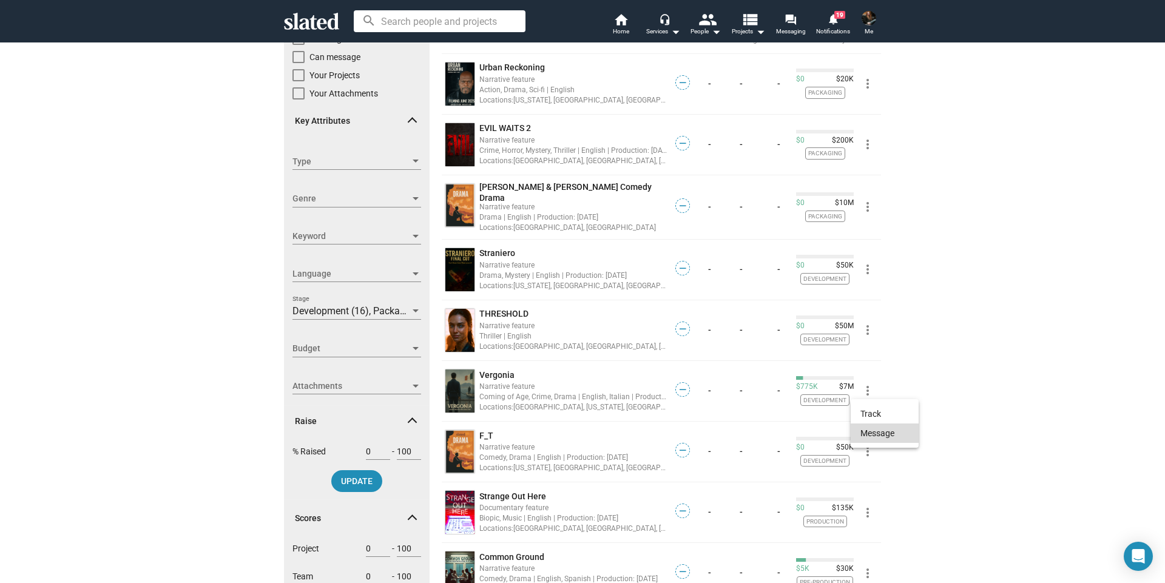
click at [871, 437] on button "Message" at bounding box center [885, 432] width 68 height 19
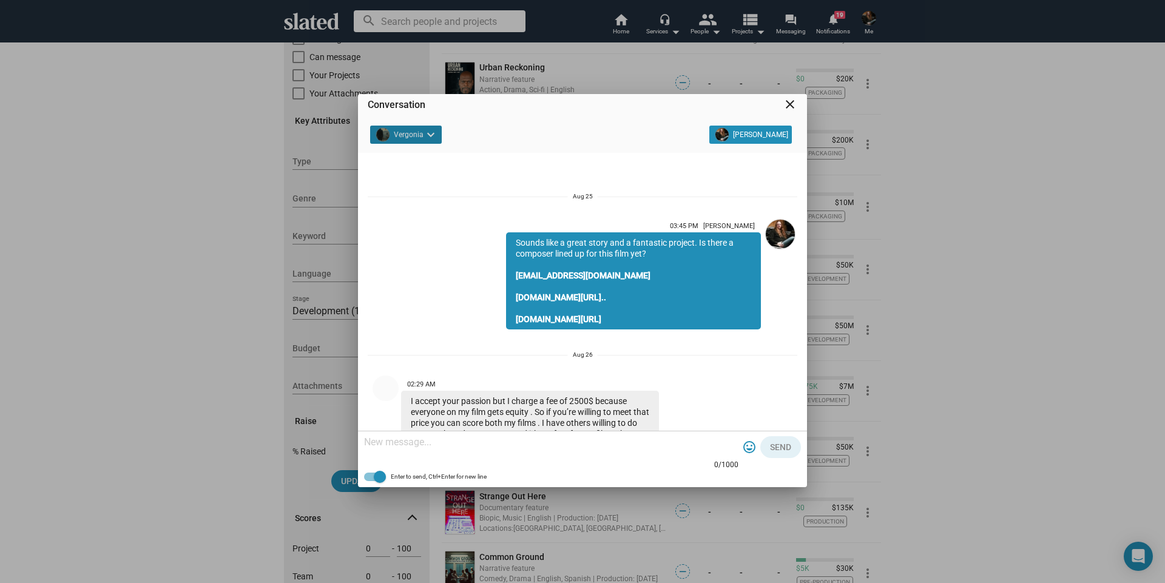
scroll to position [215, 0]
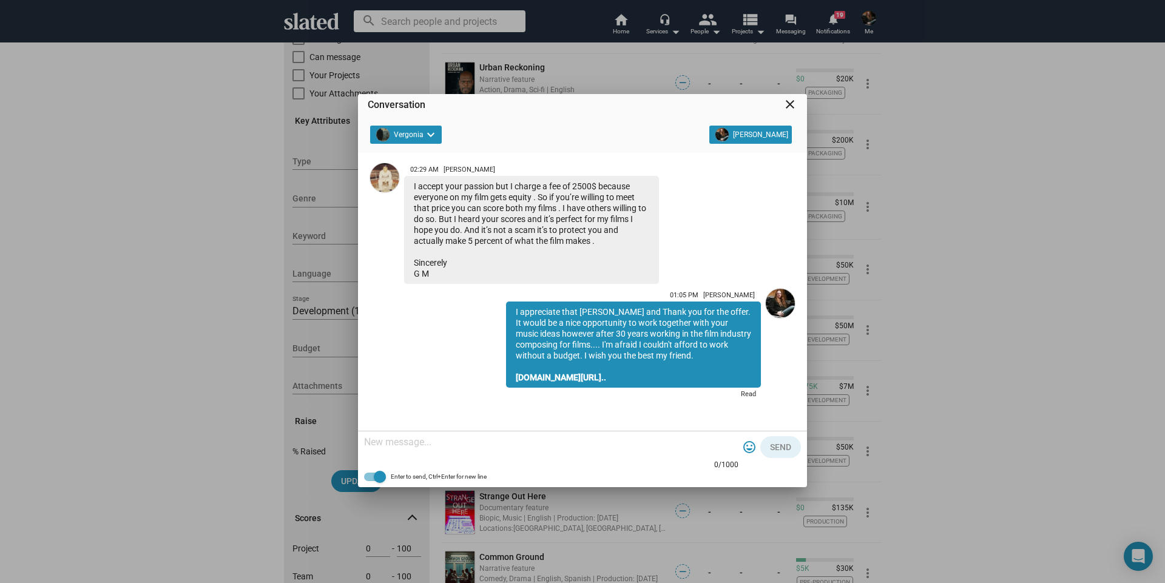
click at [789, 99] on mat-icon "close" at bounding box center [790, 104] width 15 height 15
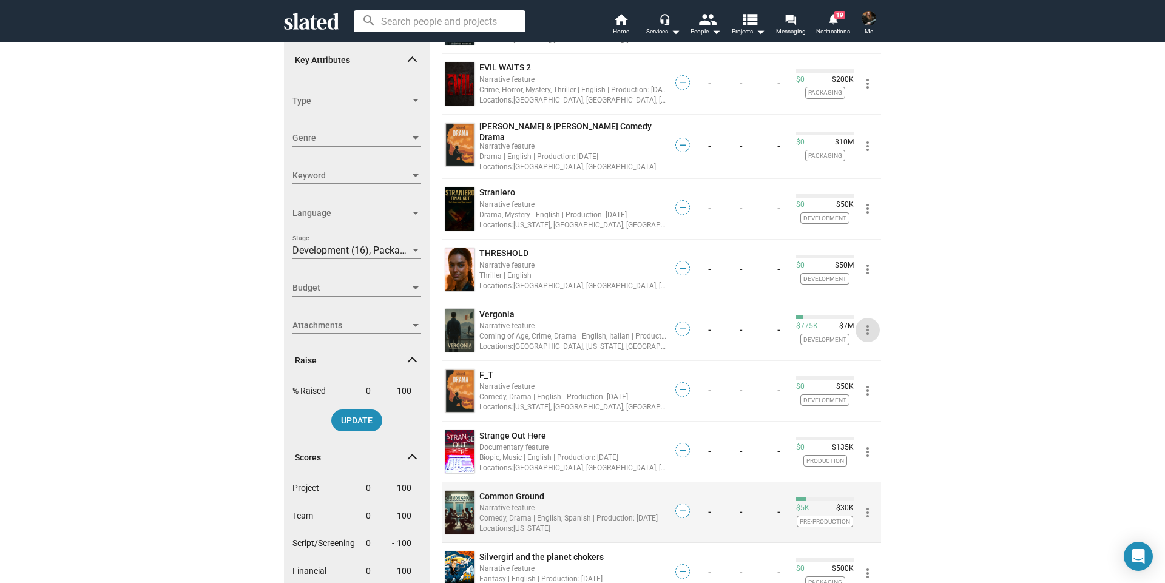
scroll to position [303, 0]
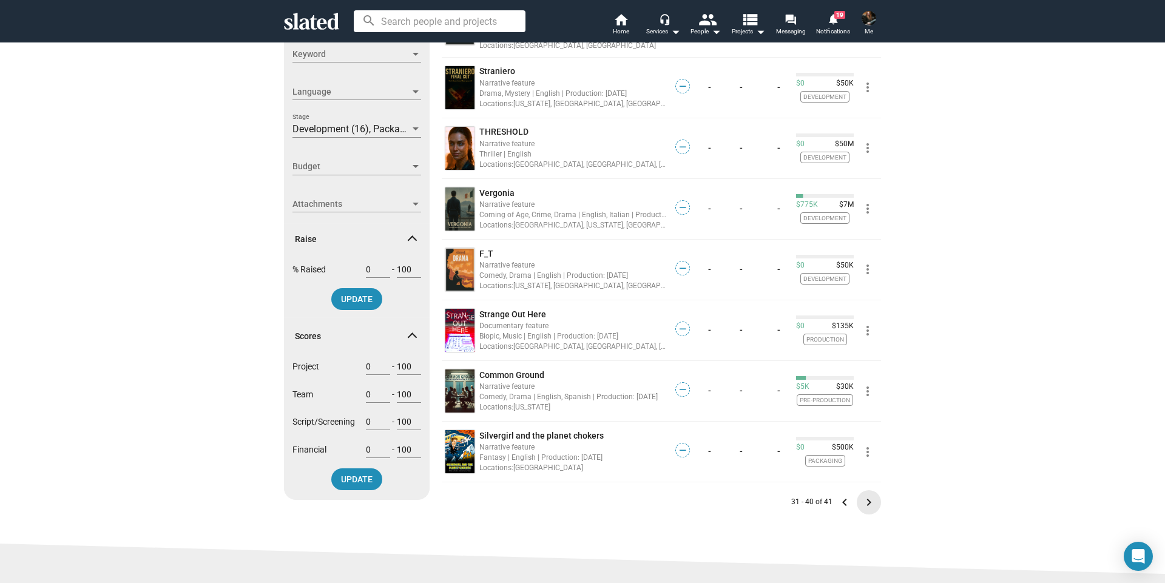
click at [861, 497] on mat-icon "keyboard_arrow_right" at bounding box center [868, 502] width 15 height 15
